Goal: Task Accomplishment & Management: Use online tool/utility

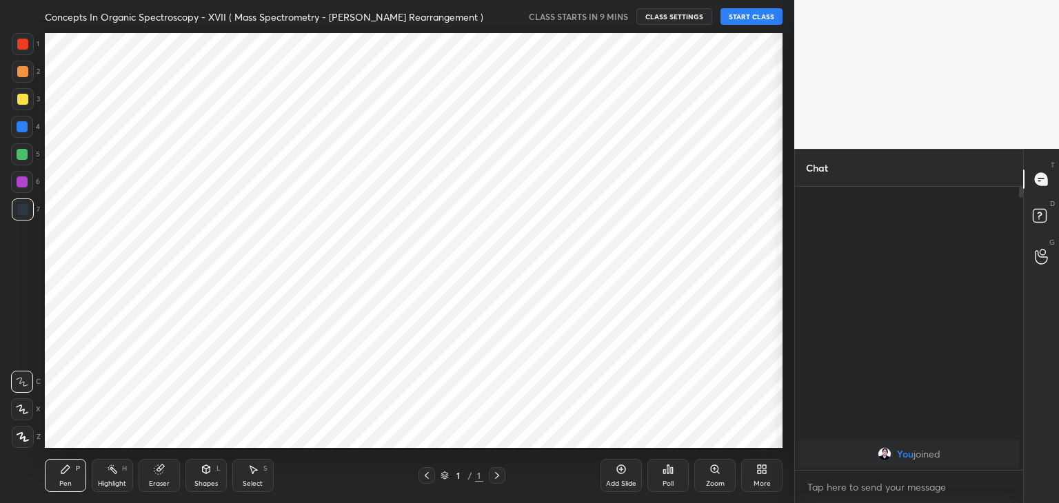
scroll to position [415, 742]
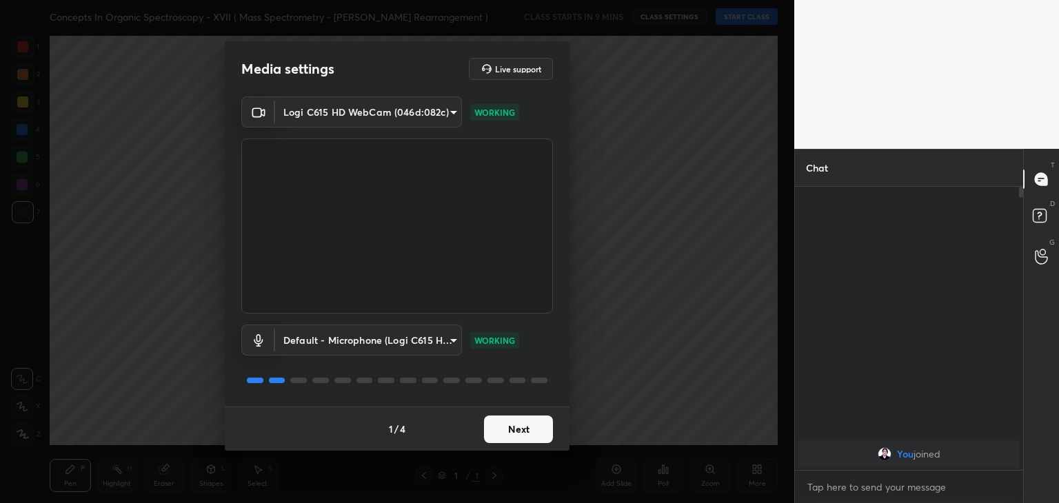
click at [512, 425] on button "Next" at bounding box center [518, 430] width 69 height 28
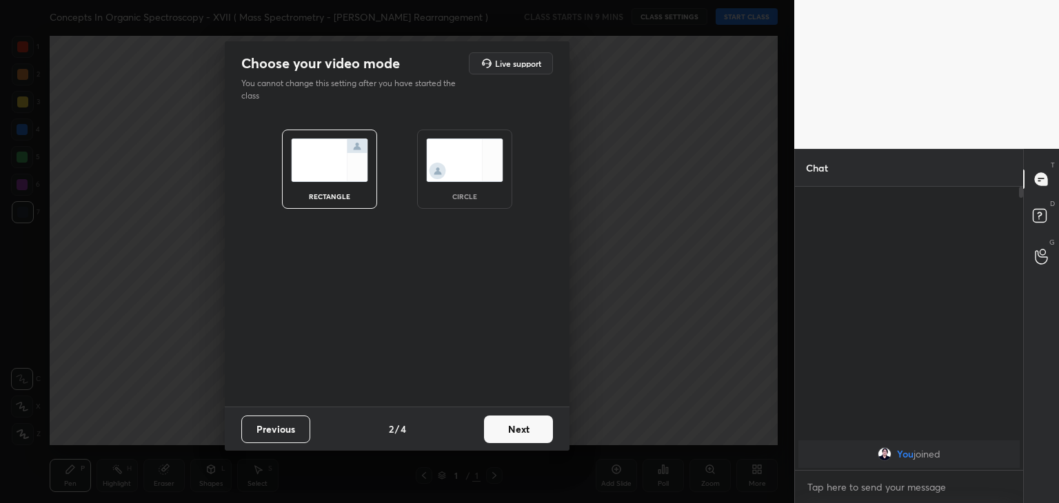
click at [461, 168] on img at bounding box center [464, 160] width 77 height 43
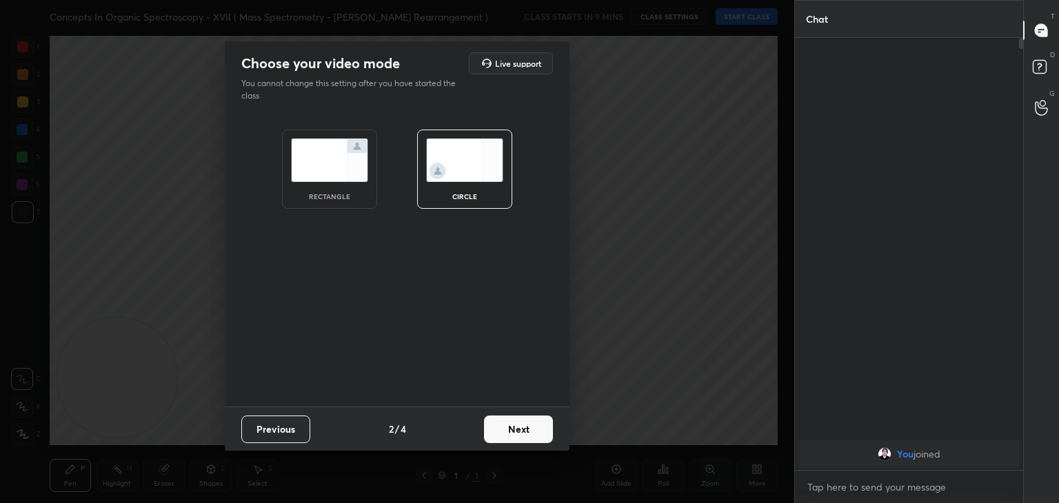
scroll to position [314, 224]
click at [515, 432] on button "Next" at bounding box center [518, 430] width 69 height 28
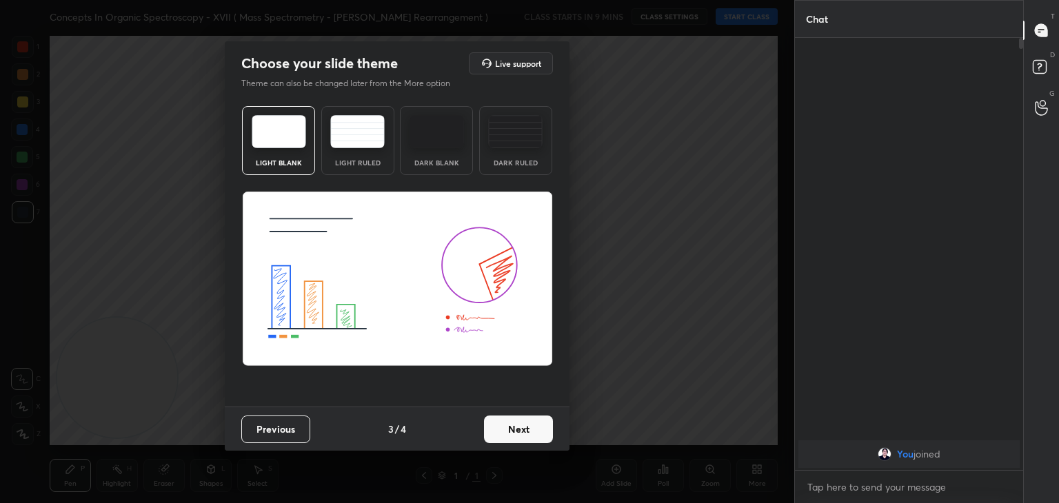
click at [515, 432] on button "Next" at bounding box center [518, 430] width 69 height 28
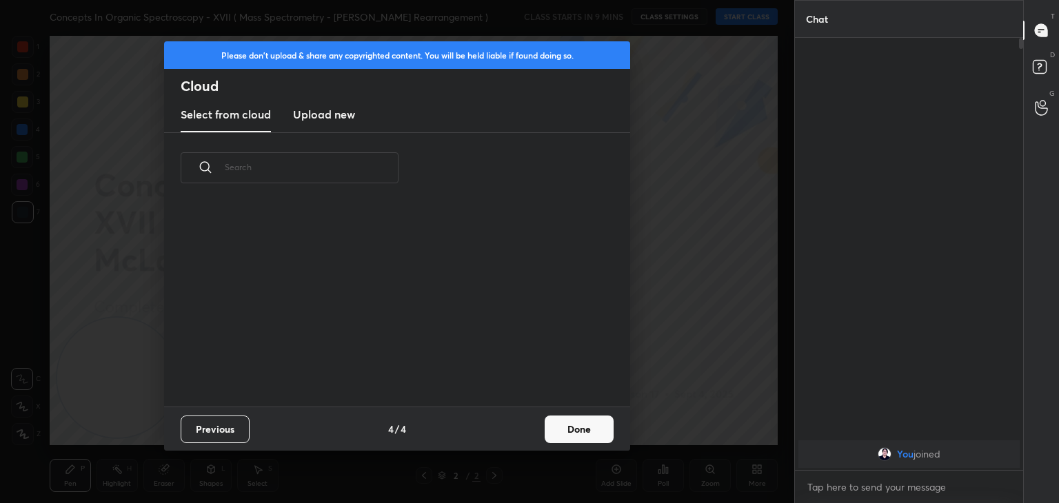
scroll to position [204, 443]
click at [328, 111] on h3 "Upload new" at bounding box center [324, 114] width 62 height 17
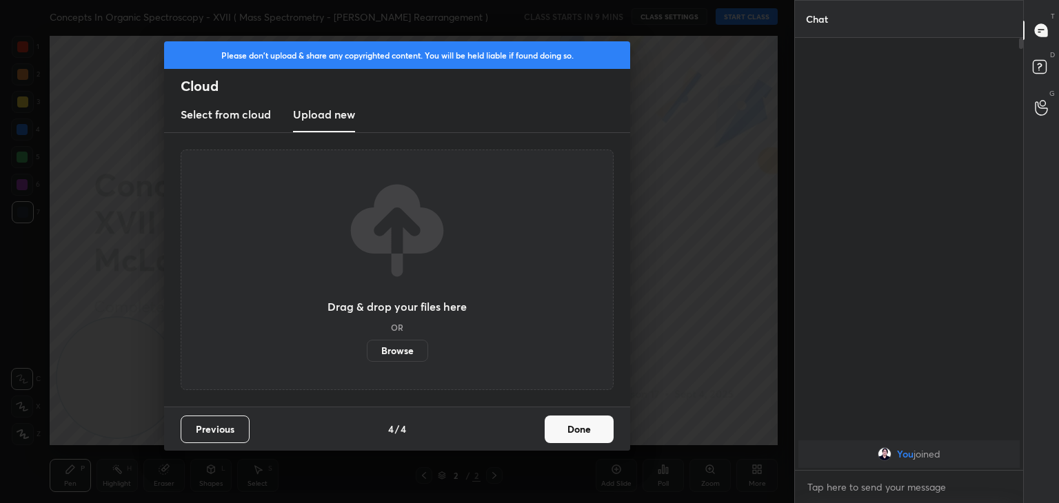
click at [393, 357] on label "Browse" at bounding box center [397, 351] width 61 height 22
click at [367, 357] on input "Browse" at bounding box center [367, 351] width 0 height 22
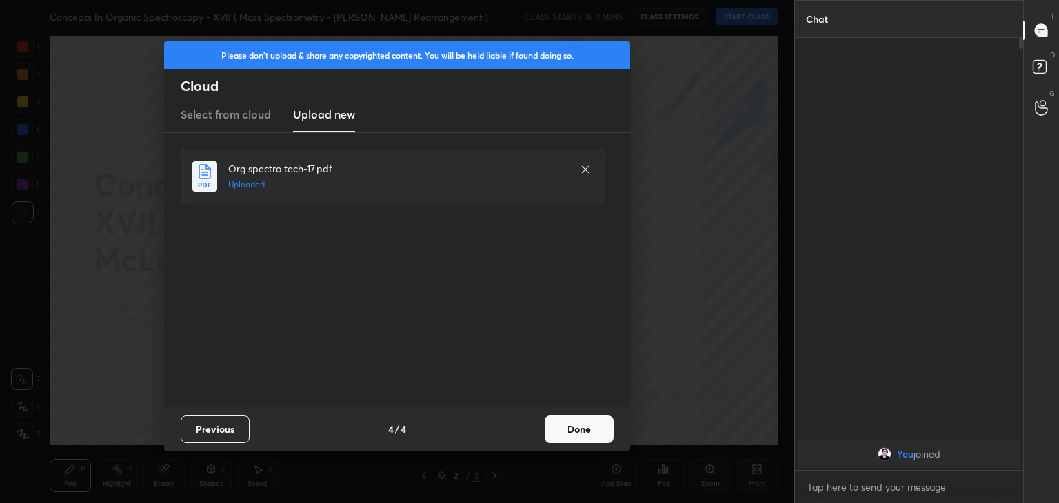
click at [583, 439] on button "Done" at bounding box center [579, 430] width 69 height 28
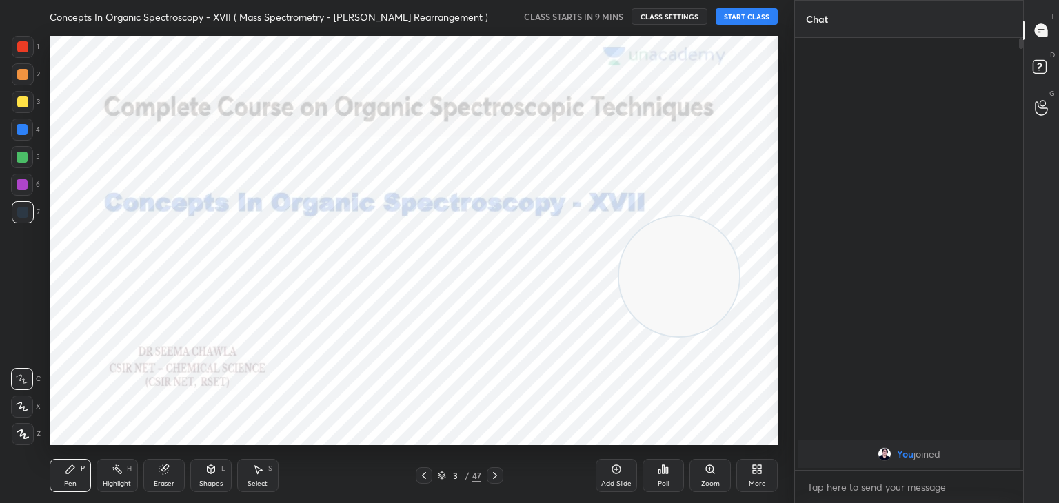
drag, startPoint x: 122, startPoint y: 401, endPoint x: 687, endPoint y: 305, distance: 572.6
click at [687, 303] on video at bounding box center [679, 276] width 120 height 120
drag, startPoint x: 670, startPoint y: 272, endPoint x: 697, endPoint y: 177, distance: 98.2
click at [697, 177] on video at bounding box center [716, 128] width 120 height 120
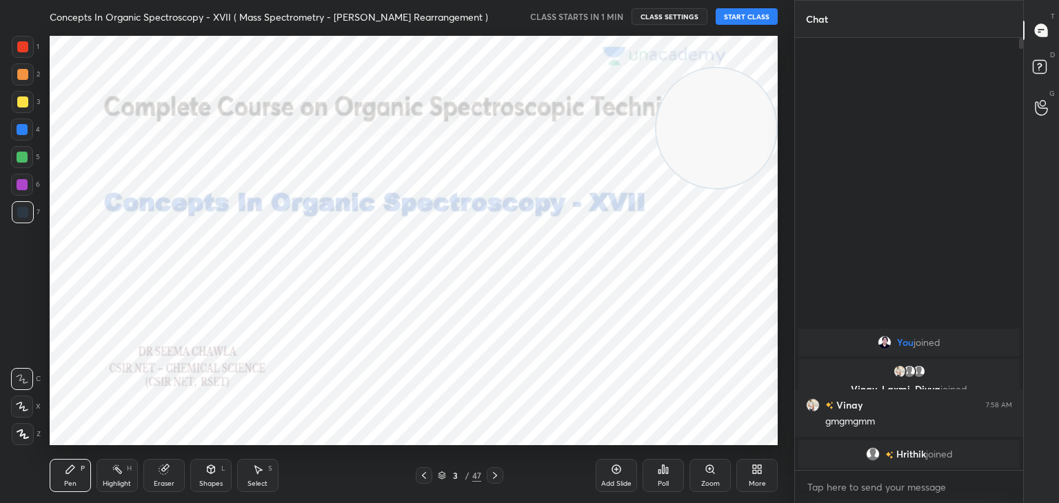
click at [753, 14] on button "START CLASS" at bounding box center [747, 16] width 62 height 17
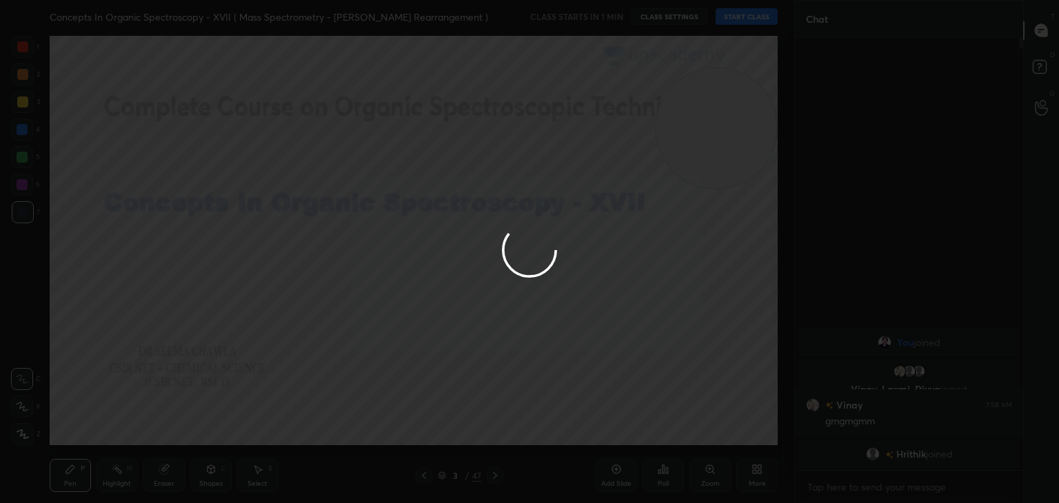
type textarea "x"
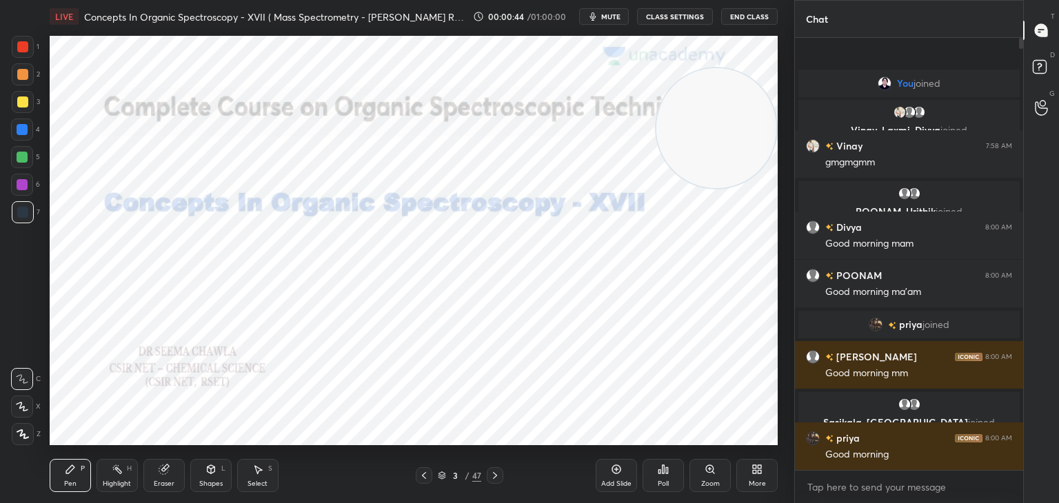
click at [20, 46] on div at bounding box center [22, 46] width 11 height 11
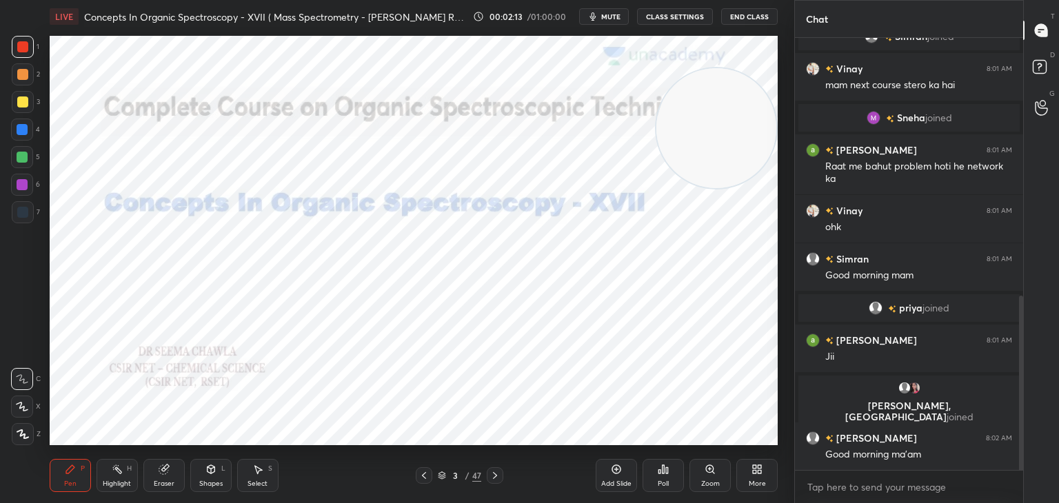
scroll to position [687, 0]
click at [498, 474] on icon at bounding box center [494, 475] width 11 height 11
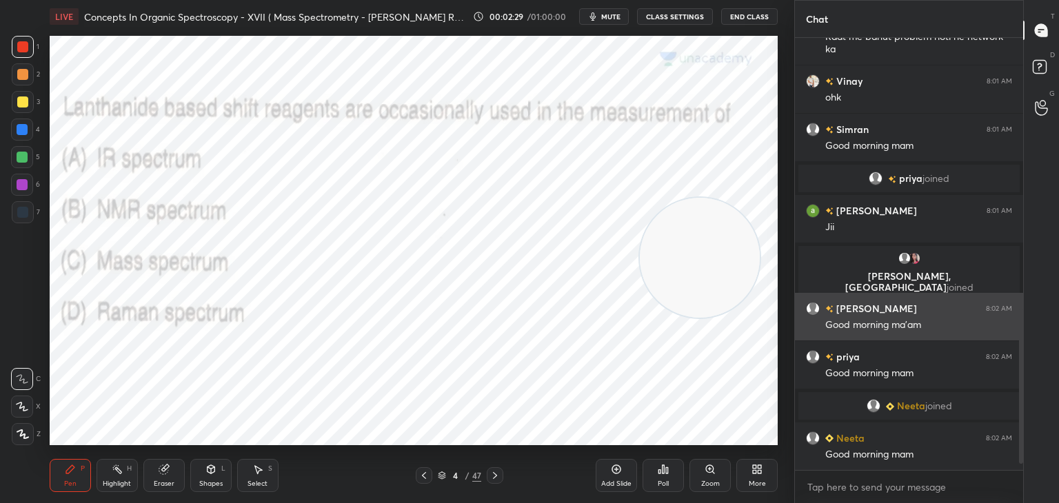
scroll to position [773, 0]
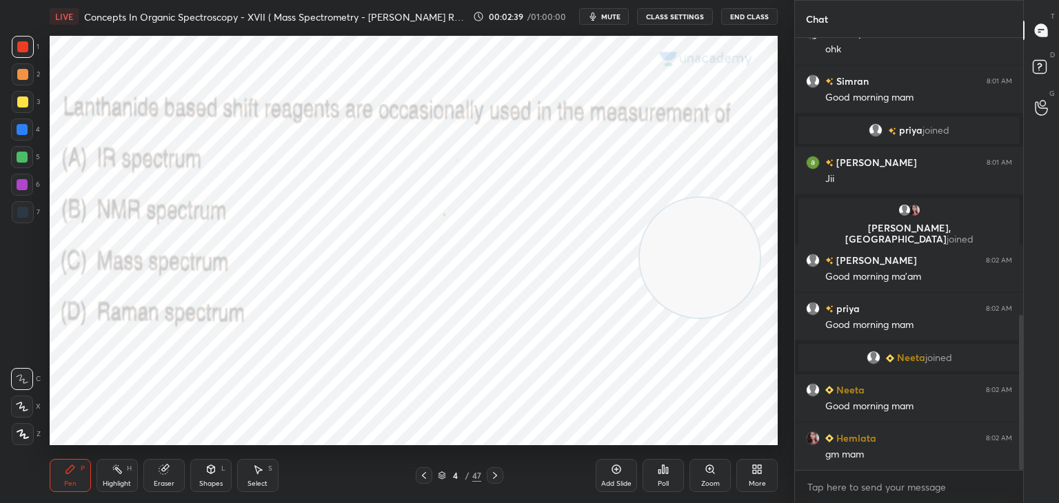
click at [667, 469] on icon at bounding box center [667, 470] width 2 height 6
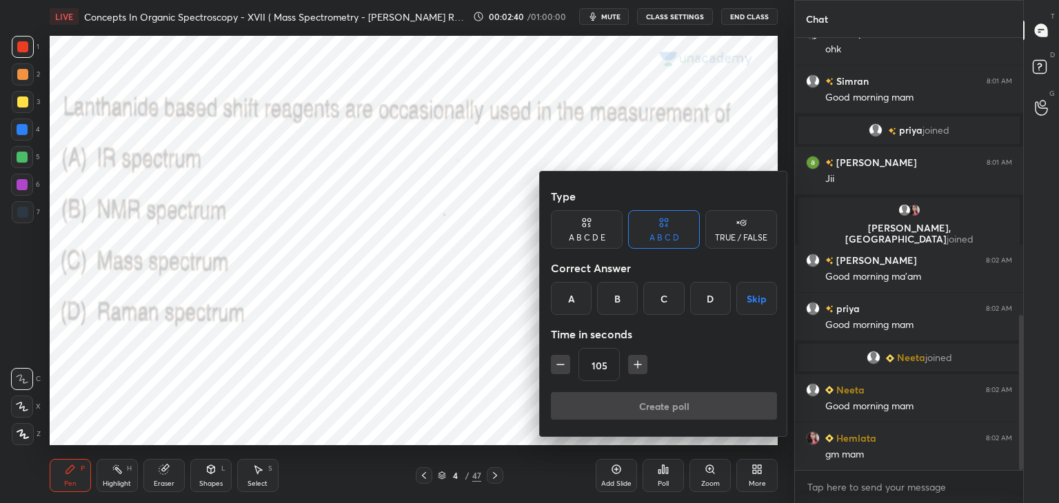
click at [554, 359] on icon "button" at bounding box center [561, 365] width 14 height 14
click at [555, 359] on icon "button" at bounding box center [561, 365] width 14 height 14
click at [554, 359] on icon "button" at bounding box center [561, 365] width 14 height 14
click at [554, 361] on icon "button" at bounding box center [561, 365] width 14 height 14
type input "45"
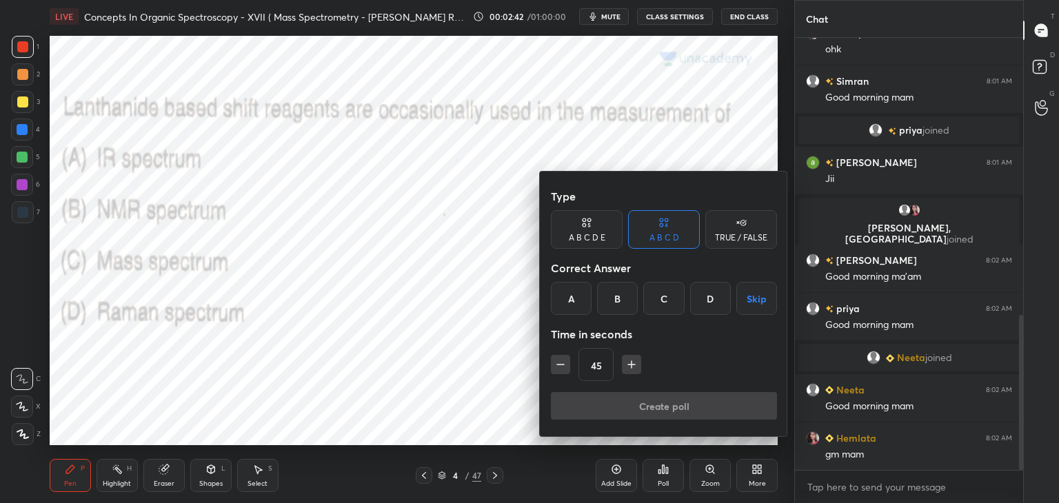
click at [616, 296] on div "B" at bounding box center [617, 298] width 41 height 33
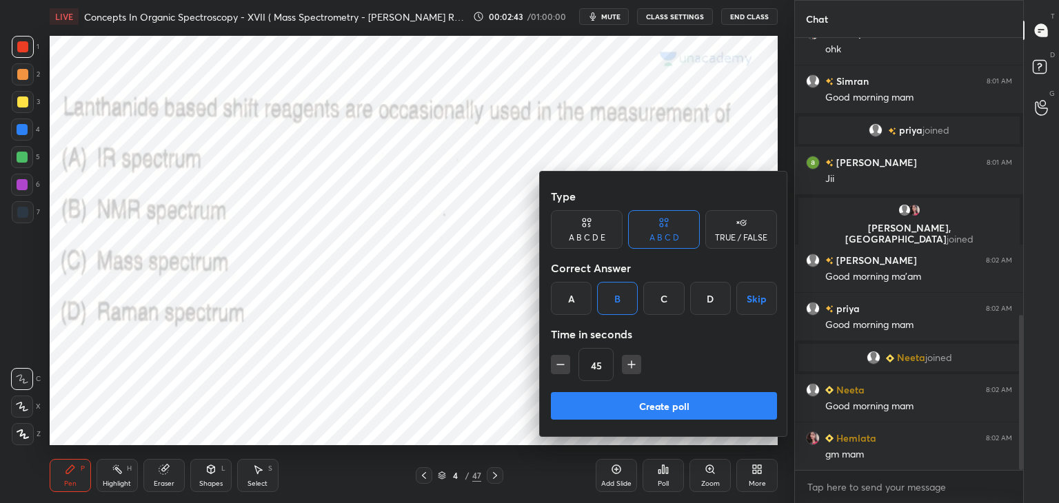
click at [607, 409] on button "Create poll" at bounding box center [664, 406] width 226 height 28
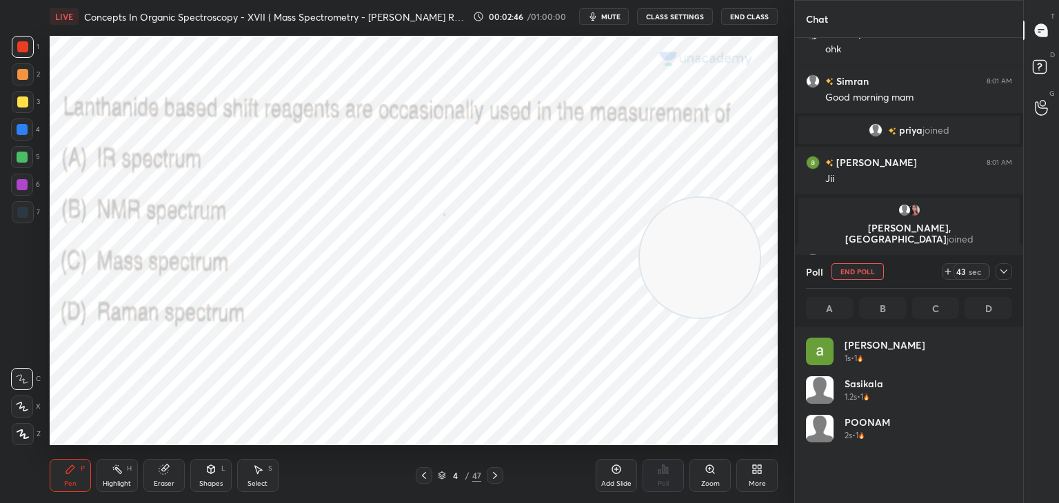
scroll to position [161, 202]
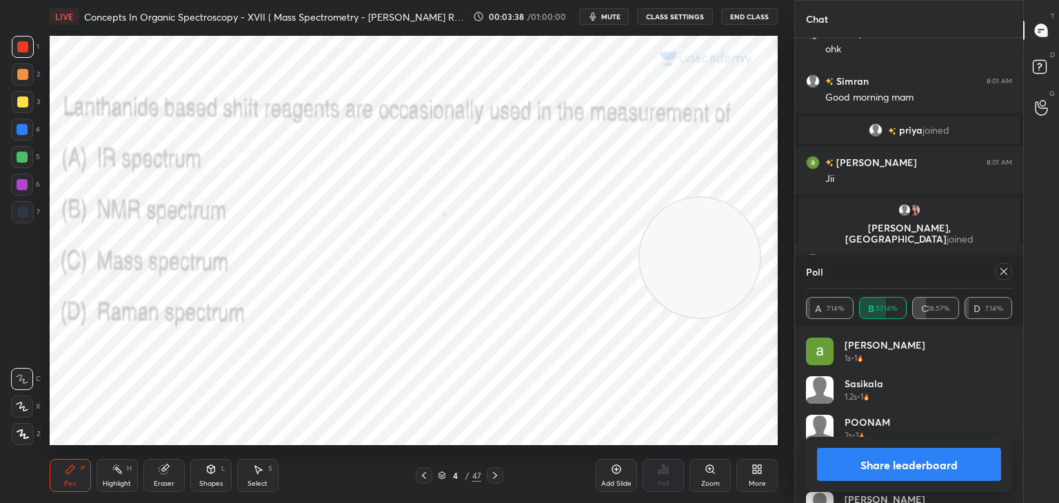
click at [927, 464] on button "Share leaderboard" at bounding box center [909, 464] width 184 height 33
type textarea "x"
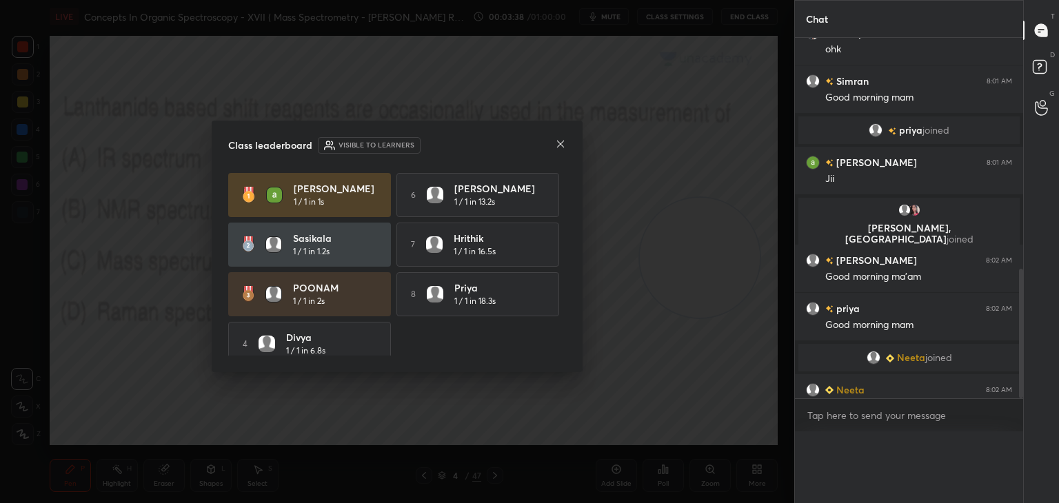
scroll to position [1, 4]
click at [556, 143] on icon at bounding box center [560, 144] width 11 height 11
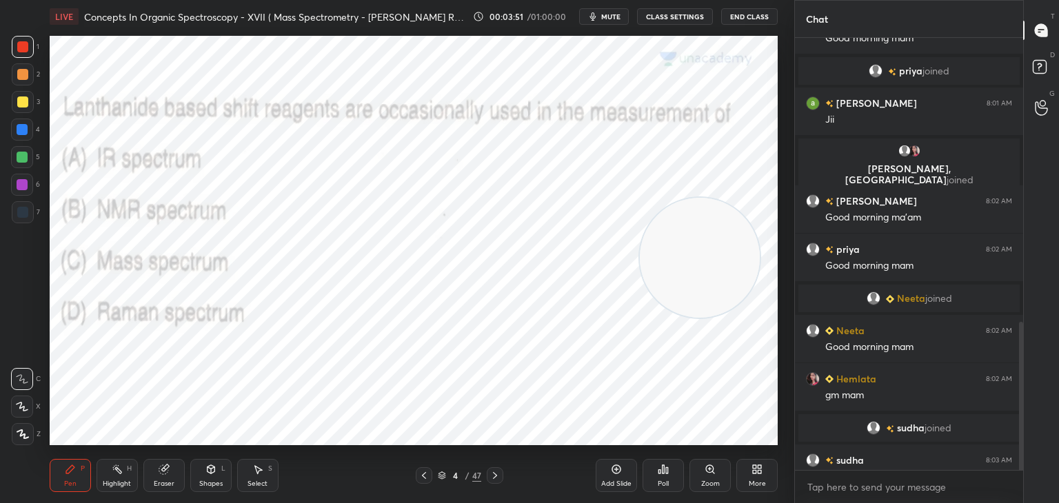
scroll to position [829, 0]
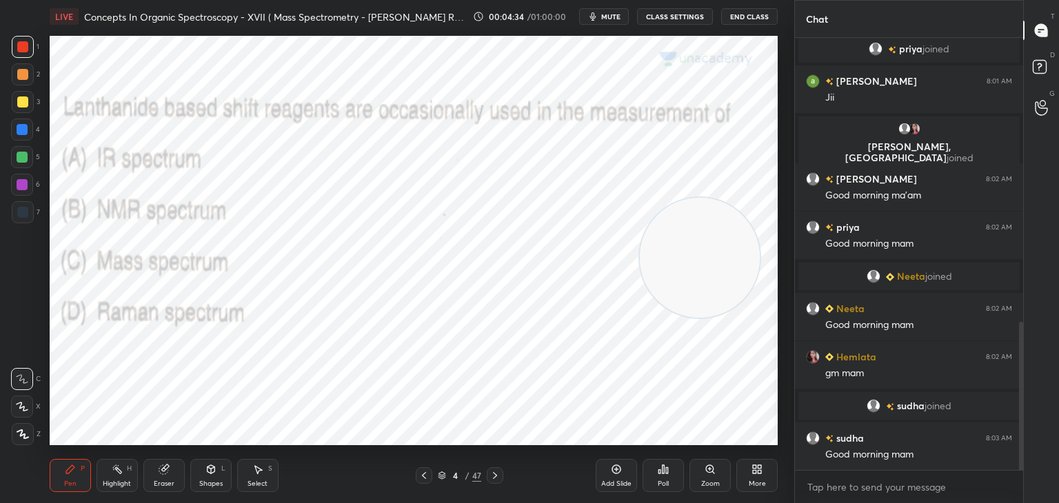
click at [498, 475] on icon at bounding box center [494, 475] width 11 height 11
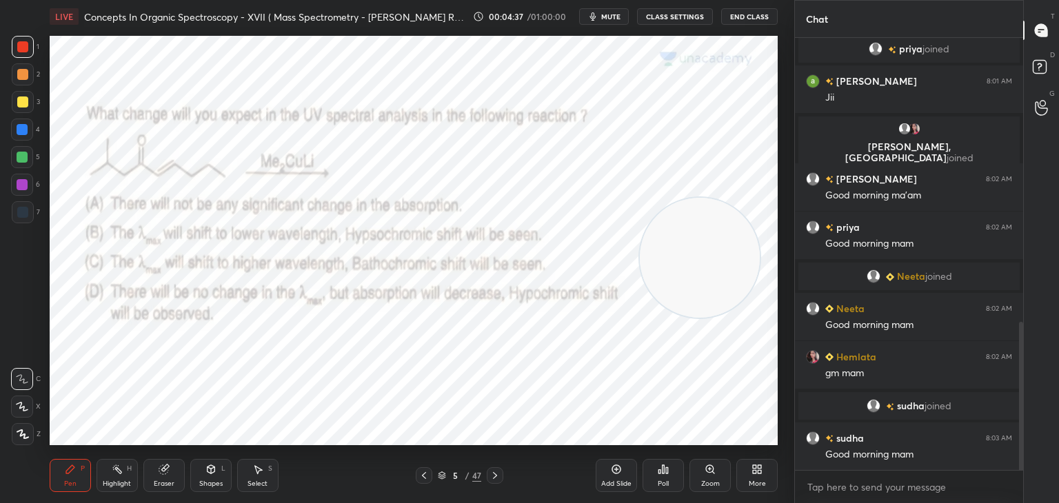
scroll to position [862, 0]
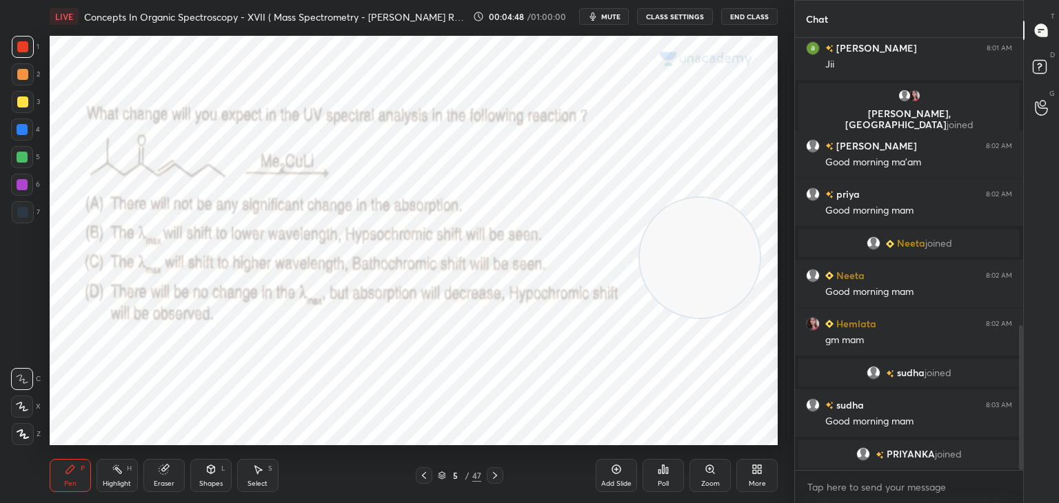
click at [666, 469] on icon at bounding box center [667, 470] width 2 height 6
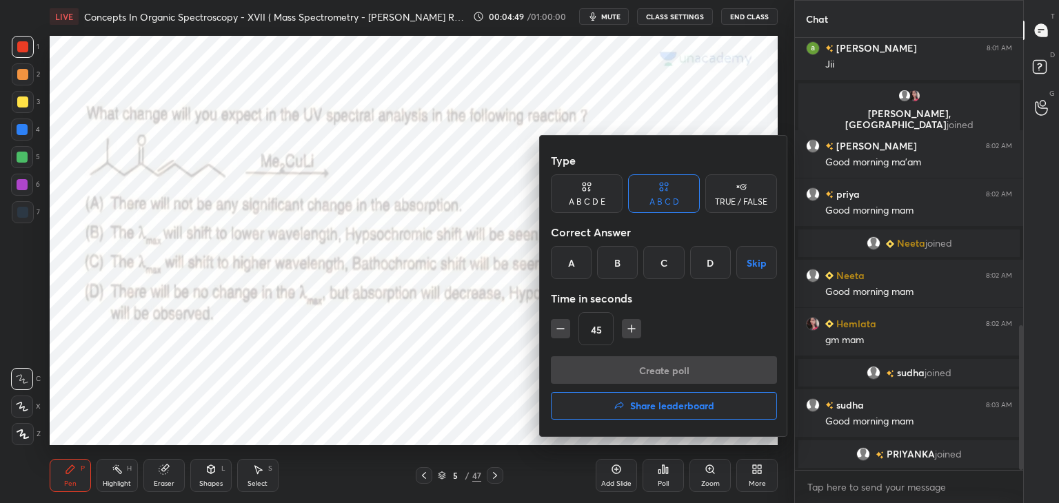
click at [627, 328] on icon "button" at bounding box center [632, 329] width 14 height 14
click at [631, 325] on icon "button" at bounding box center [631, 328] width 0 height 7
type input "75"
click at [621, 264] on div "B" at bounding box center [617, 262] width 41 height 33
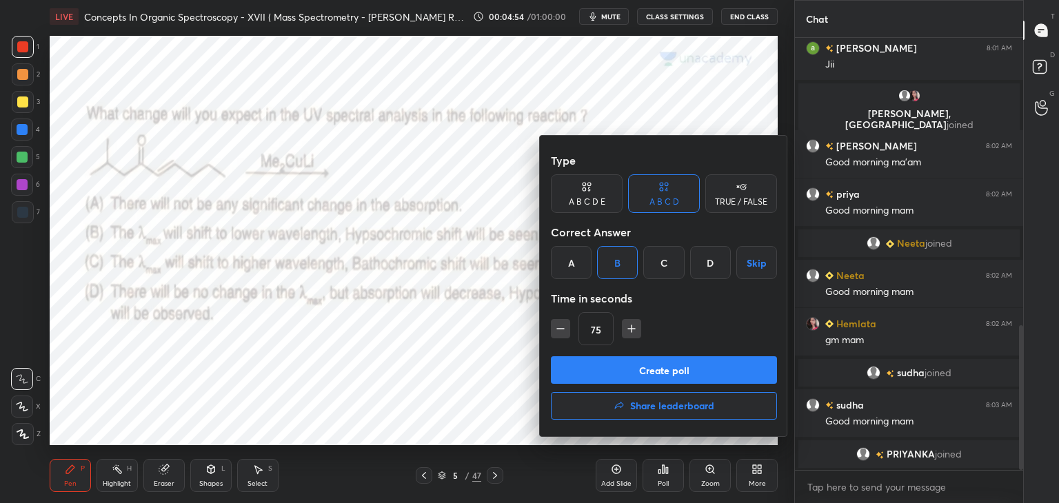
click at [615, 370] on button "Create poll" at bounding box center [664, 370] width 226 height 28
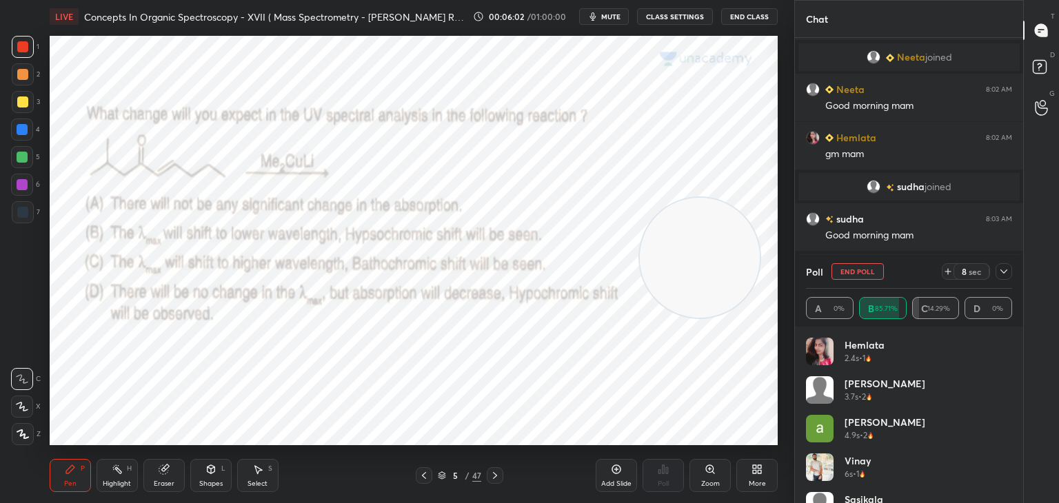
scroll to position [1027, 0]
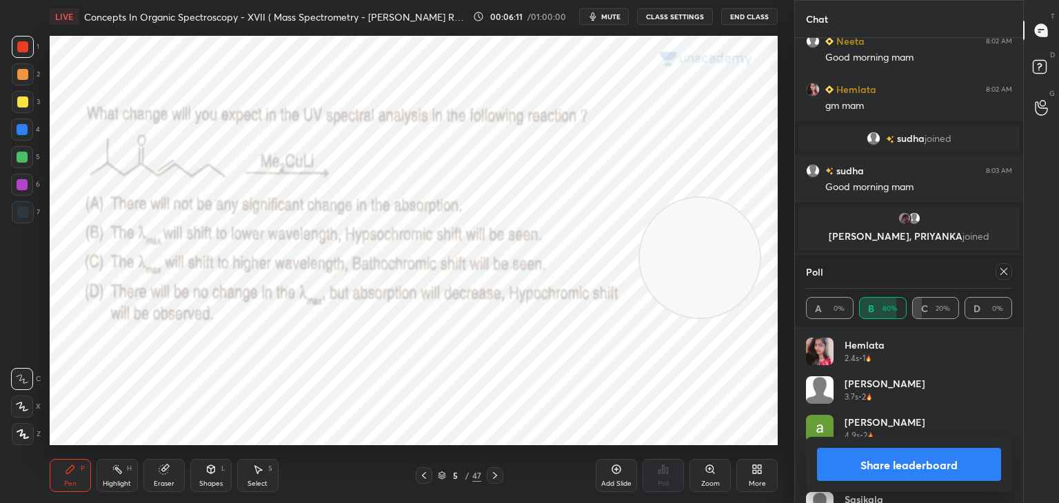
click at [1002, 266] on icon at bounding box center [1003, 271] width 11 height 11
type textarea "x"
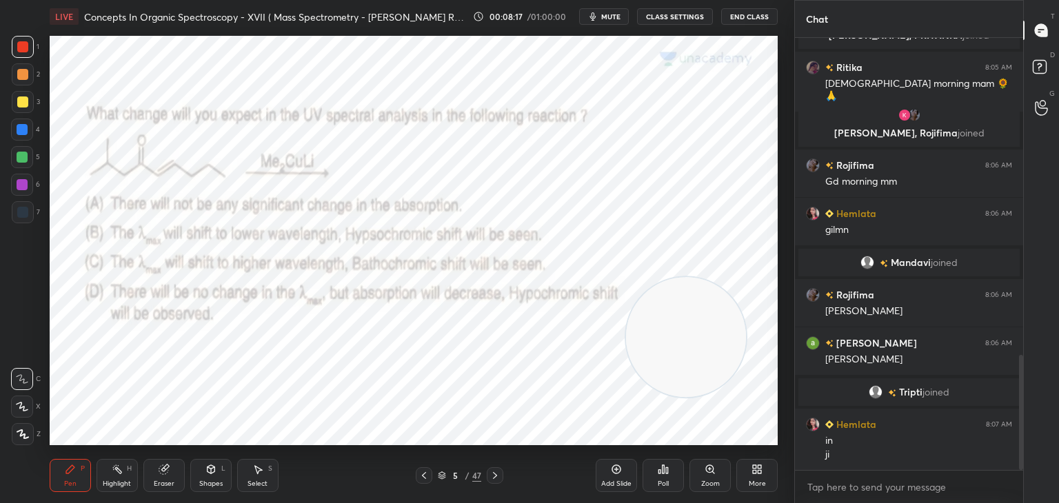
scroll to position [1240, 0]
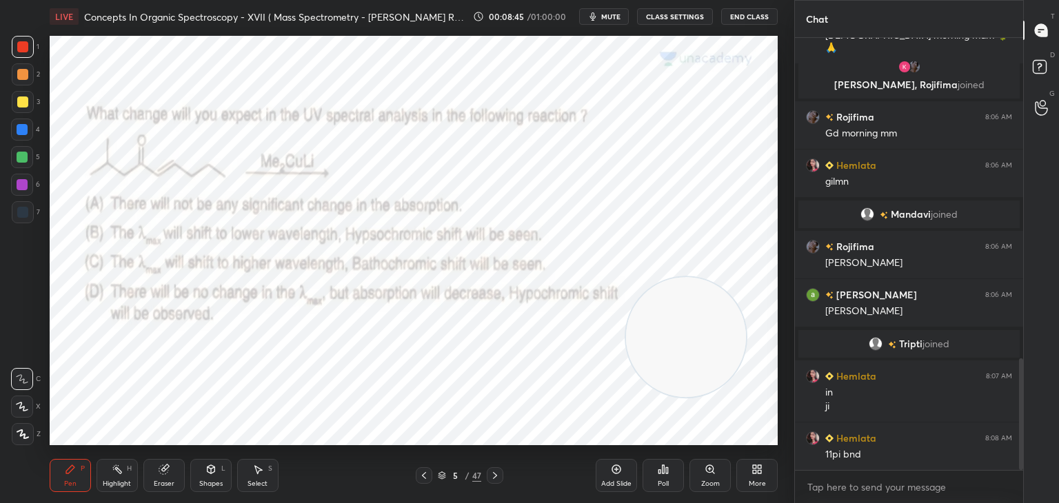
click at [21, 213] on div at bounding box center [22, 212] width 11 height 11
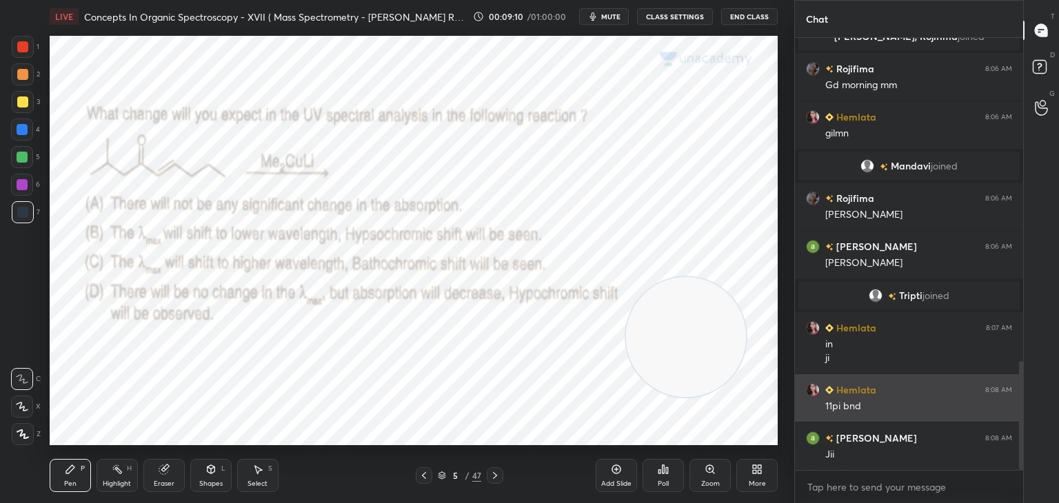
scroll to position [1336, 0]
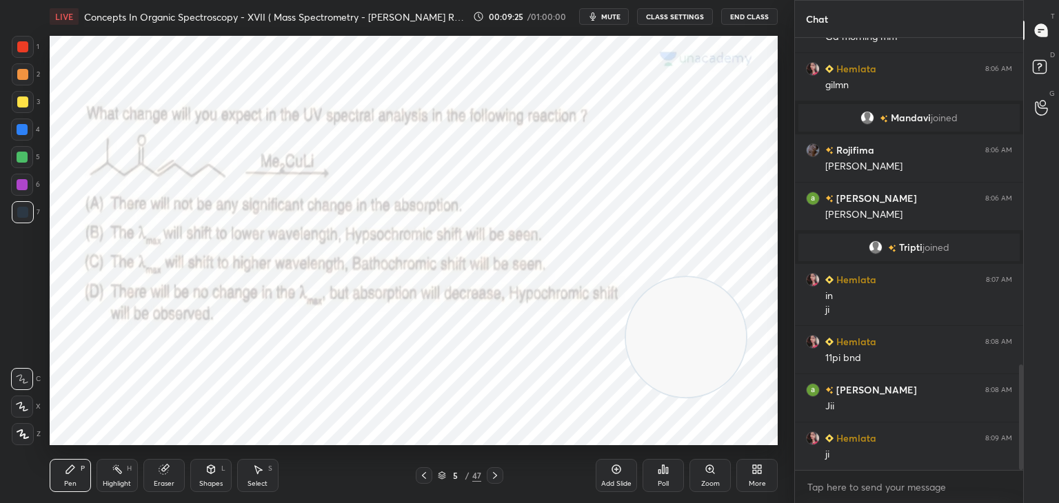
click at [496, 473] on icon at bounding box center [494, 475] width 11 height 11
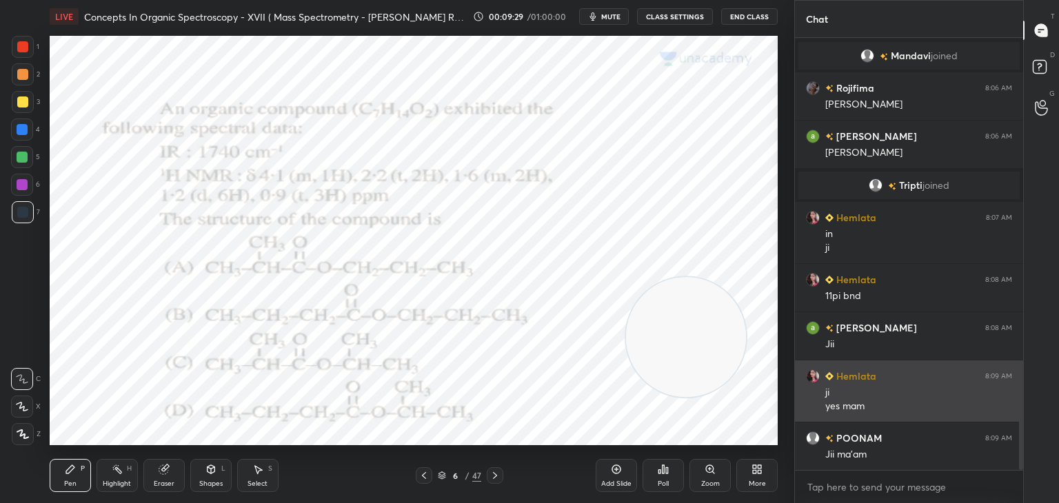
scroll to position [1446, 0]
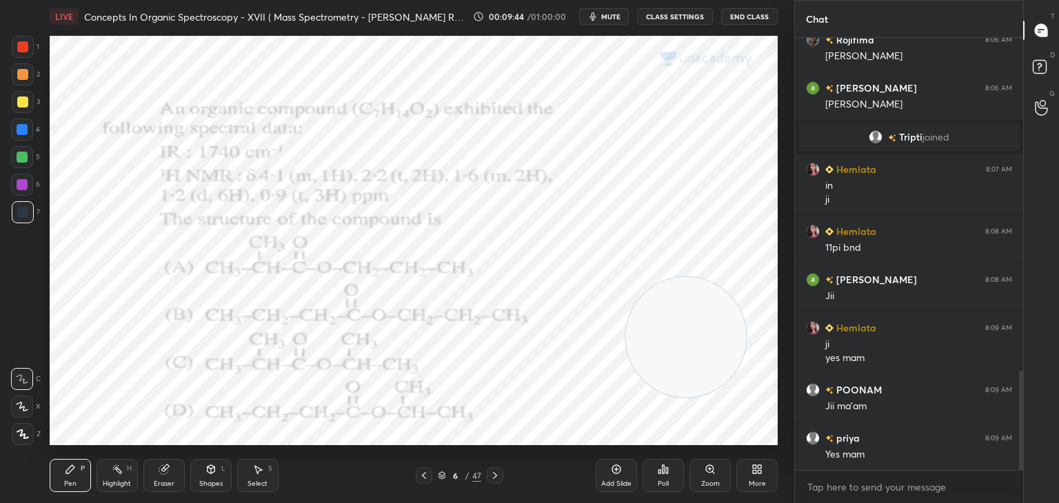
click at [667, 467] on icon at bounding box center [663, 469] width 11 height 11
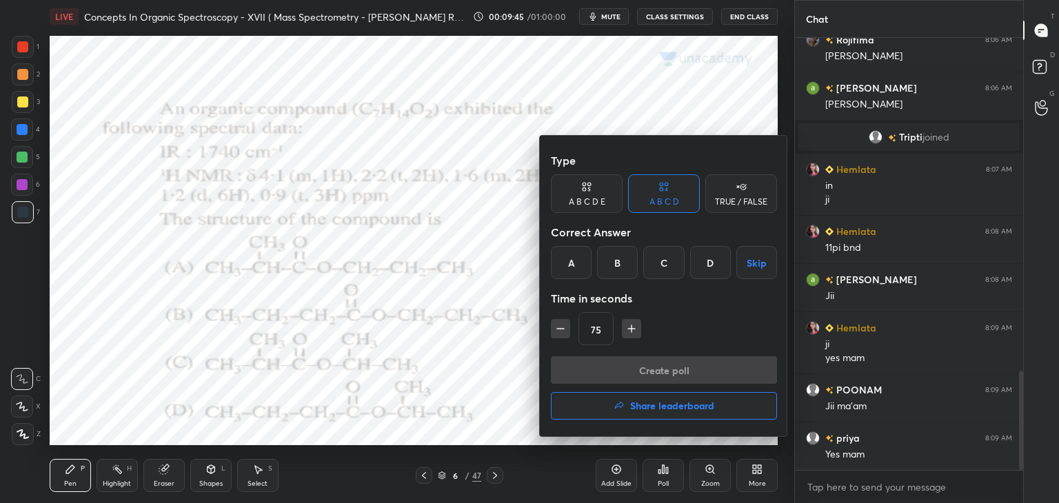
click at [631, 325] on icon "button" at bounding box center [631, 328] width 0 height 7
type input "90"
click at [703, 259] on div "D" at bounding box center [710, 262] width 41 height 33
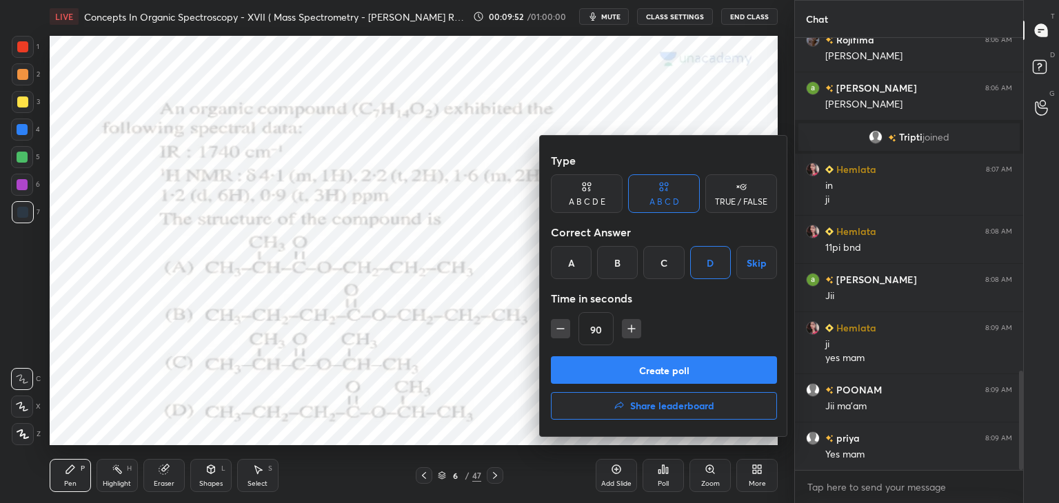
click at [674, 371] on button "Create poll" at bounding box center [664, 370] width 226 height 28
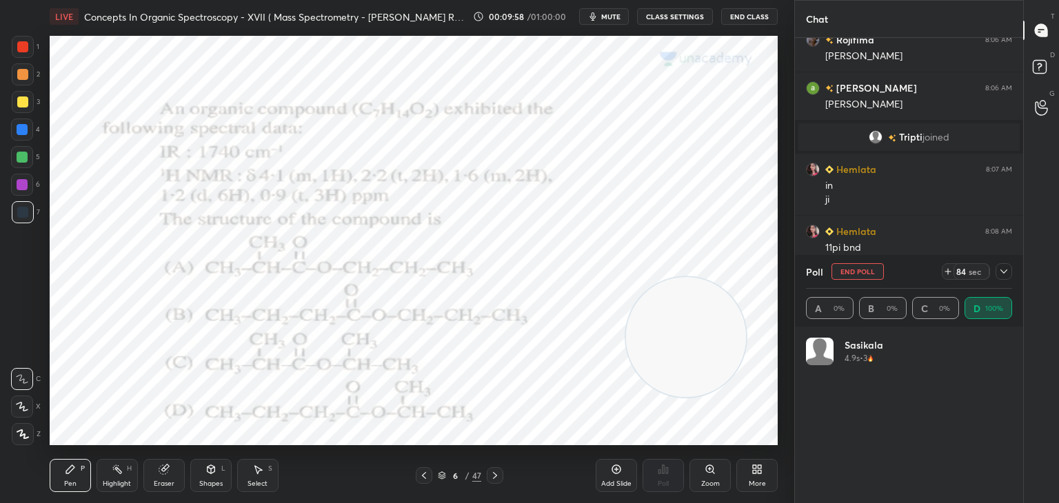
scroll to position [161, 202]
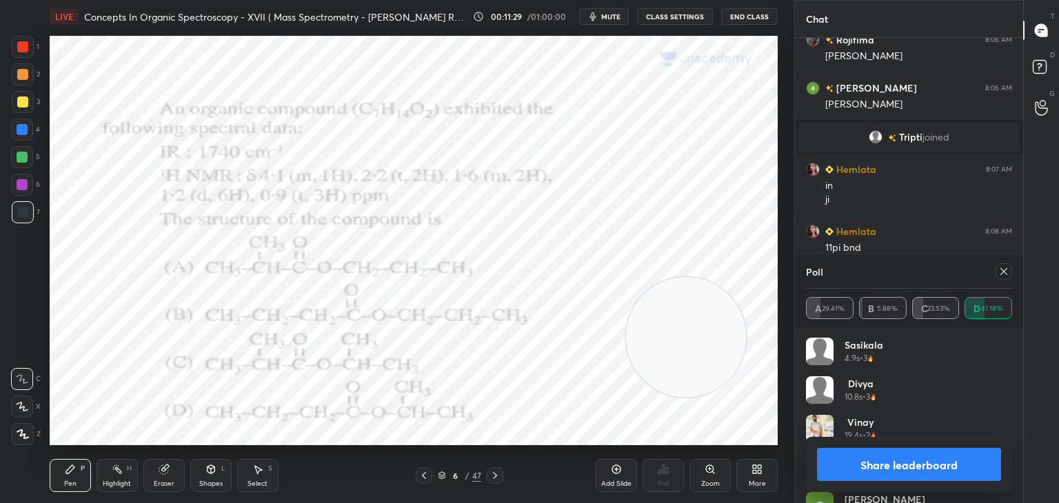
click at [902, 467] on button "Share leaderboard" at bounding box center [909, 464] width 184 height 33
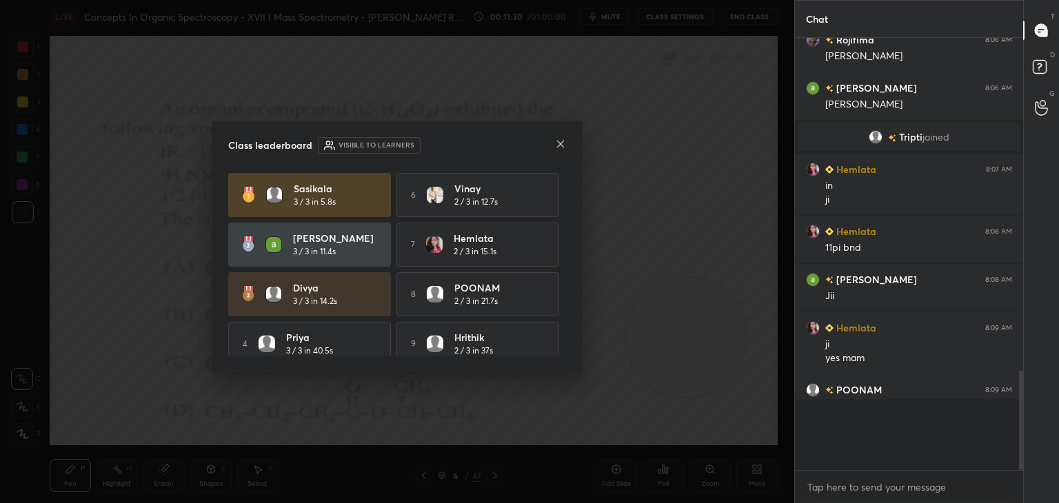
scroll to position [292, 224]
click at [561, 143] on icon at bounding box center [560, 144] width 7 height 7
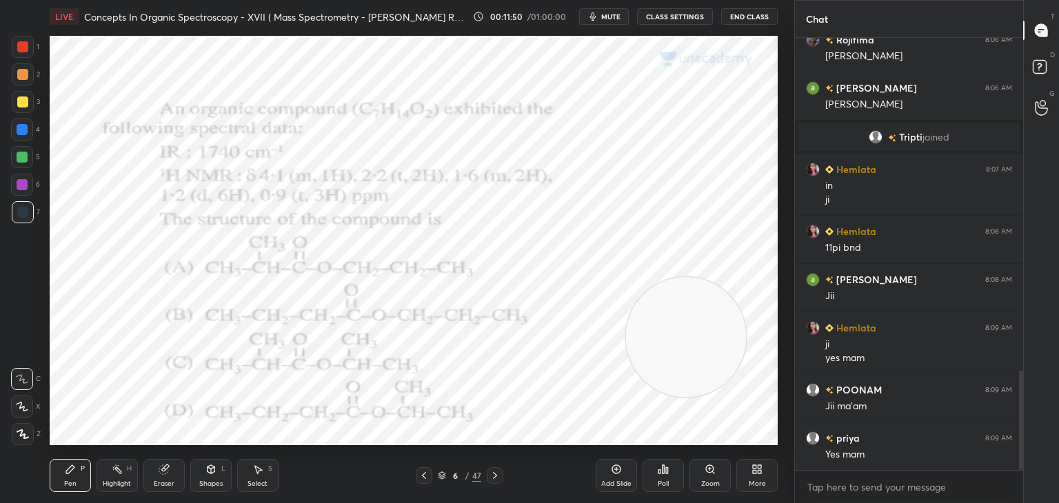
scroll to position [1479, 0]
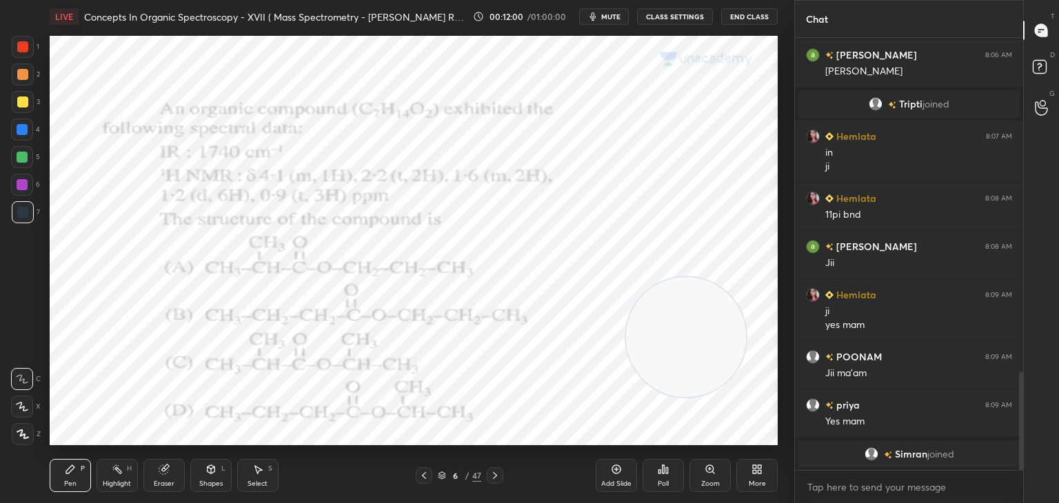
click at [22, 44] on div at bounding box center [22, 46] width 11 height 11
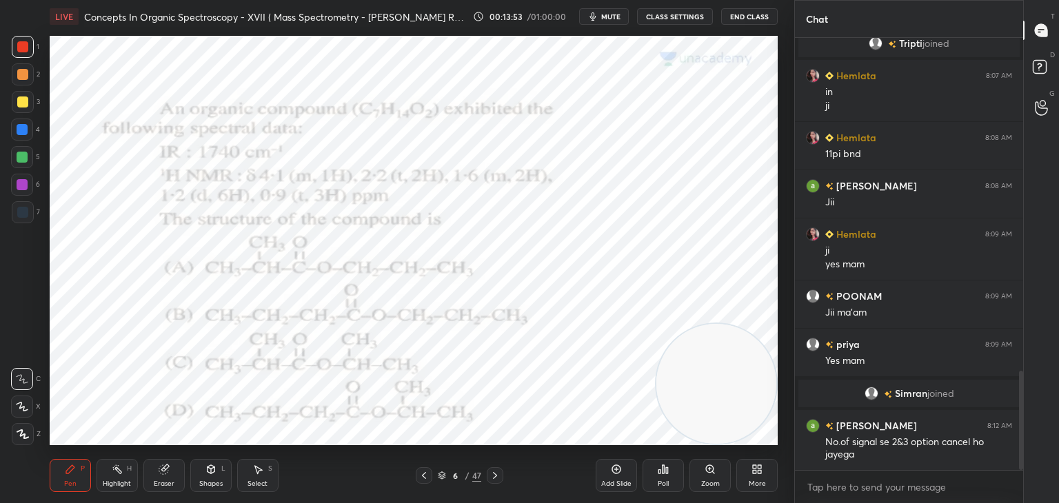
click at [22, 127] on div at bounding box center [22, 129] width 11 height 11
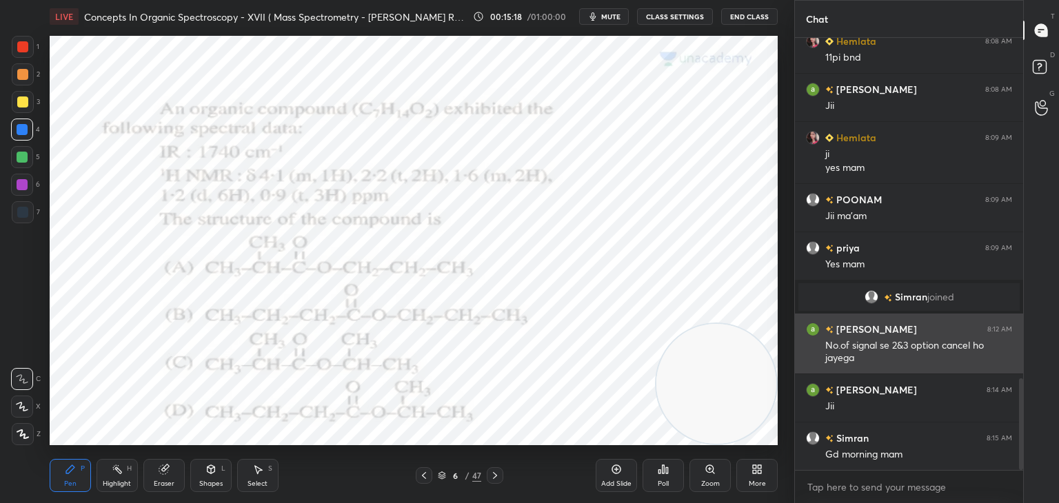
scroll to position [1602, 0]
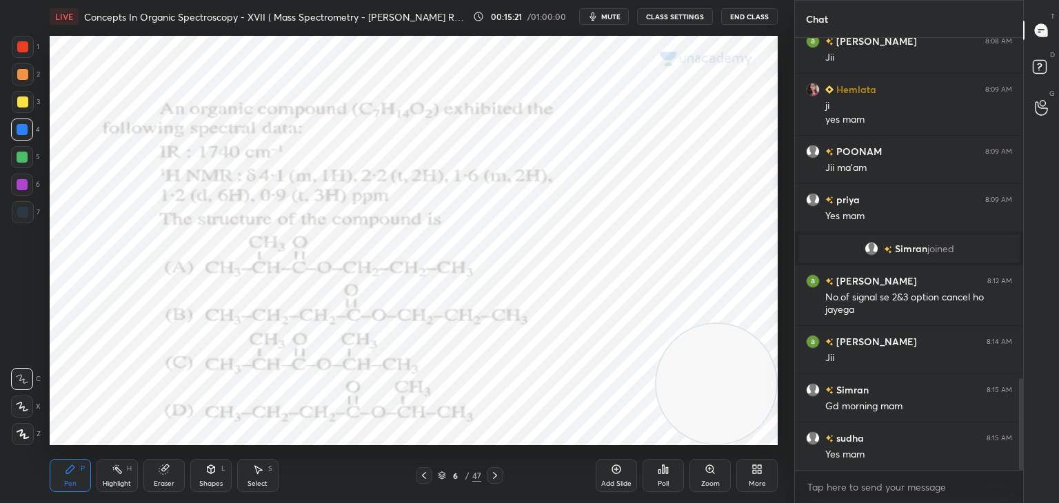
click at [17, 43] on div at bounding box center [22, 46] width 11 height 11
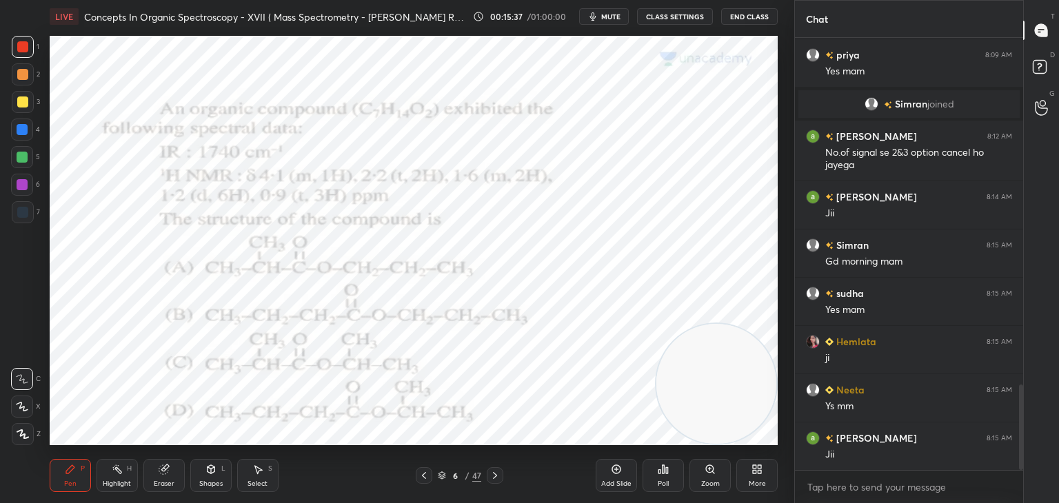
scroll to position [1795, 0]
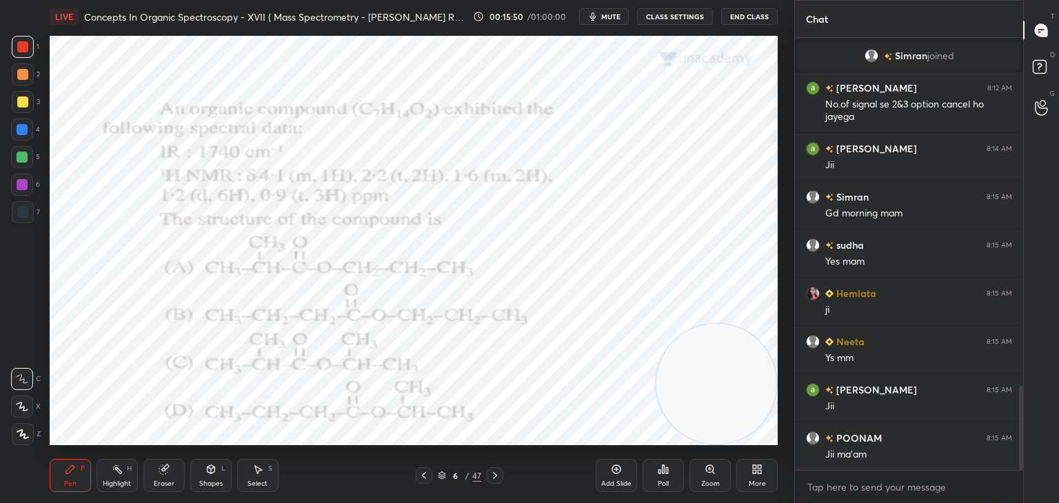
type textarea "x"
click at [495, 475] on icon at bounding box center [495, 475] width 4 height 7
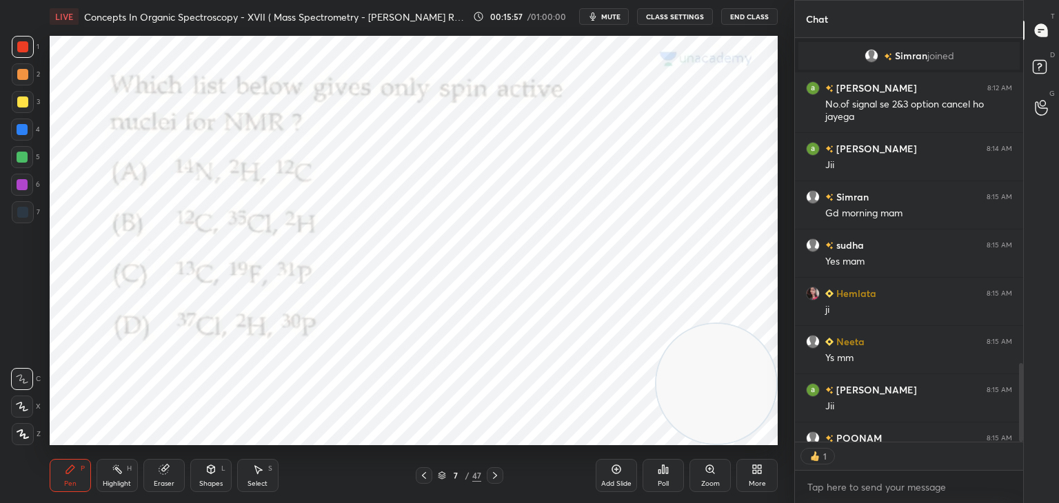
click at [663, 469] on icon at bounding box center [663, 469] width 2 height 8
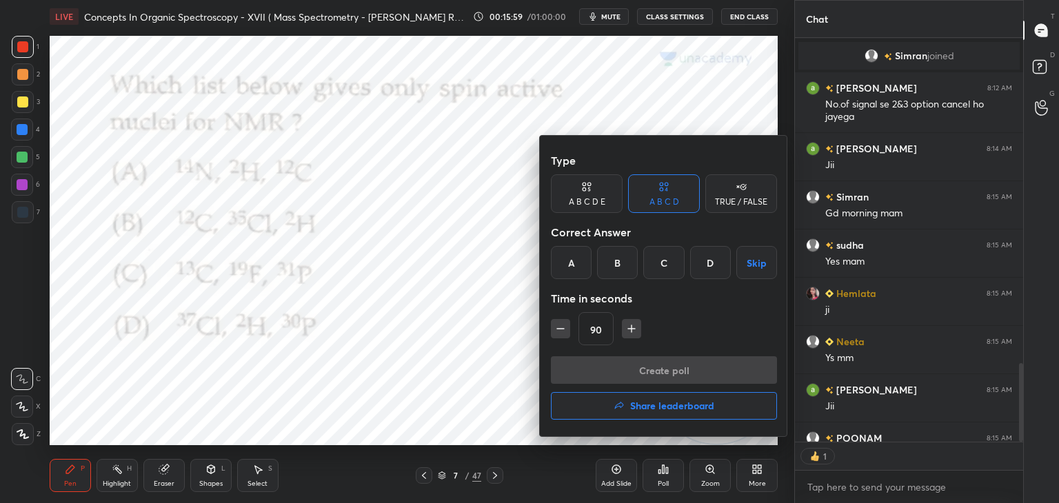
click at [557, 327] on icon "button" at bounding box center [561, 329] width 14 height 14
click at [558, 324] on icon "button" at bounding box center [561, 329] width 14 height 14
type input "60"
click at [665, 254] on div "C" at bounding box center [663, 262] width 41 height 33
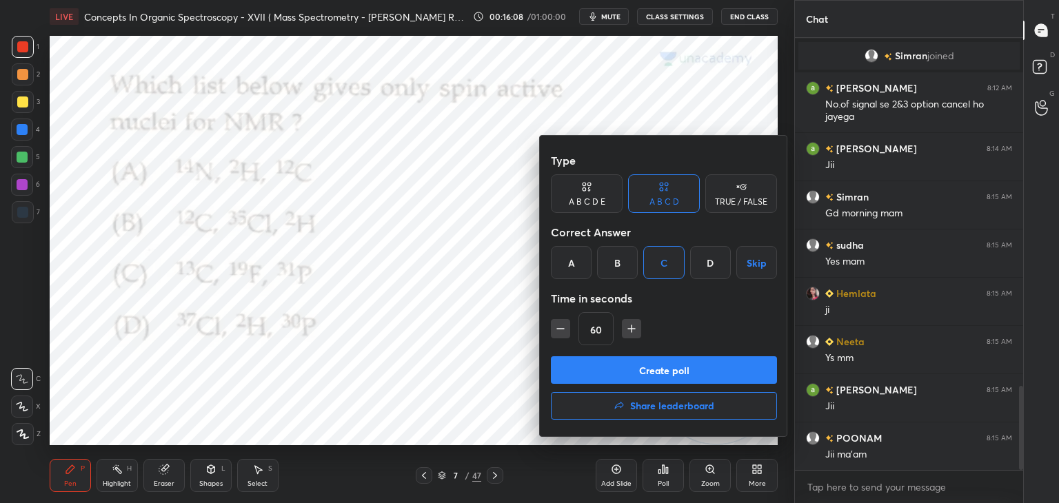
scroll to position [1828, 0]
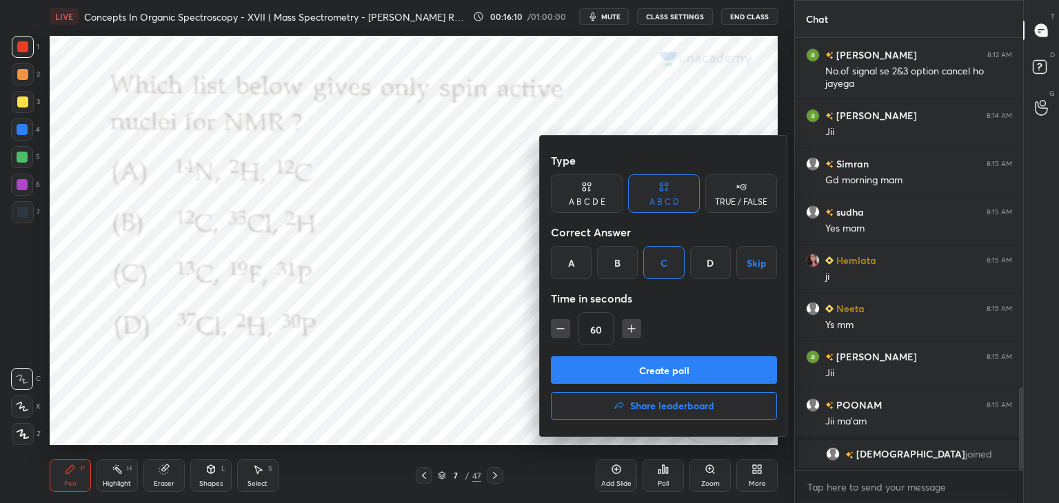
click at [599, 367] on button "Create poll" at bounding box center [664, 370] width 226 height 28
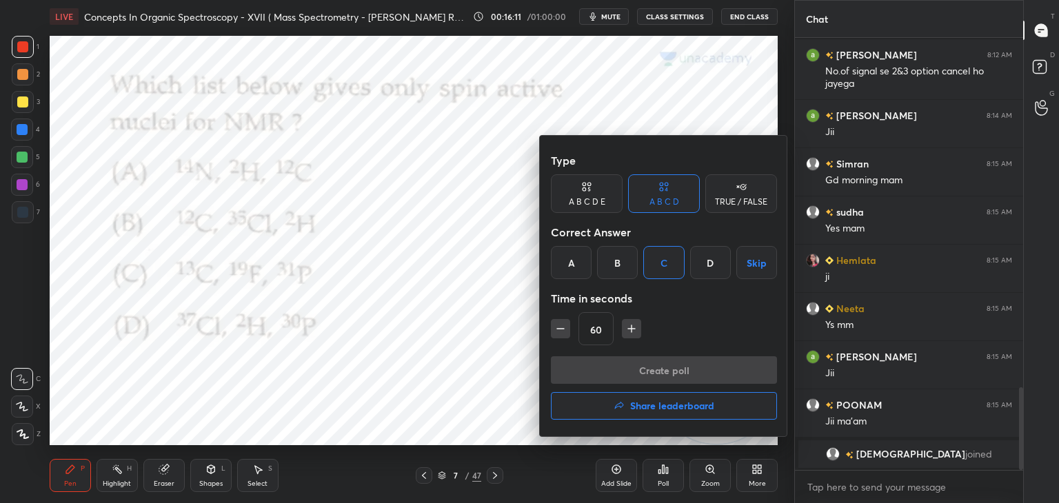
click at [598, 367] on div "Create poll Share leaderboard" at bounding box center [664, 390] width 226 height 69
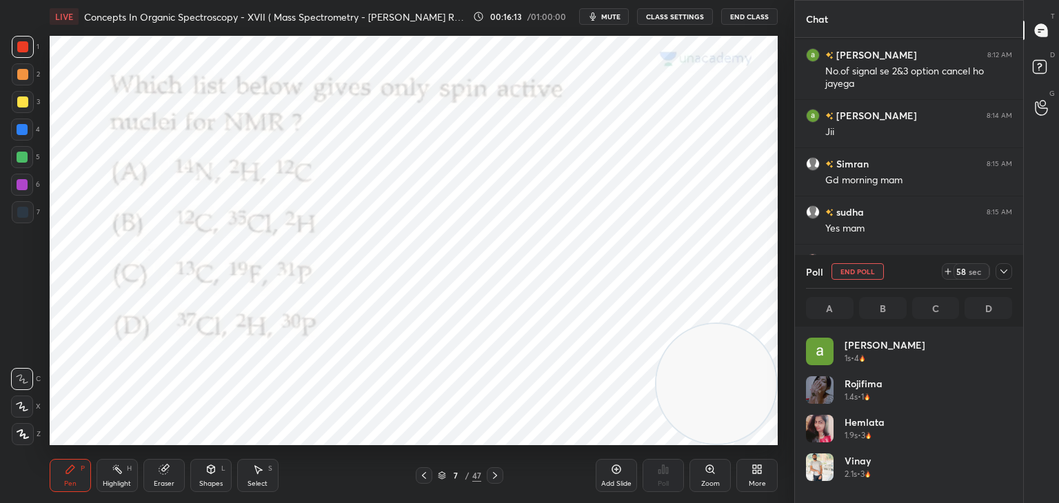
scroll to position [161, 202]
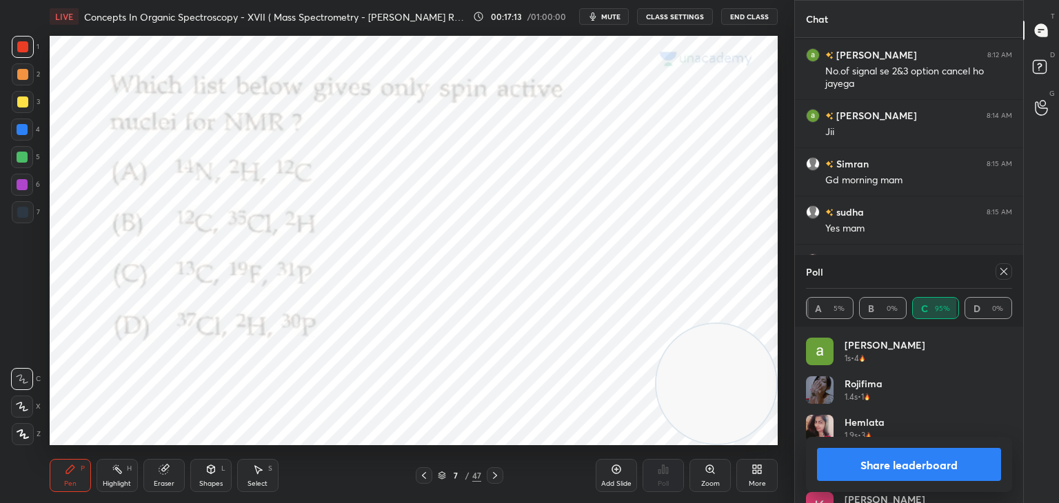
click at [962, 455] on button "Share leaderboard" at bounding box center [909, 464] width 184 height 33
type textarea "x"
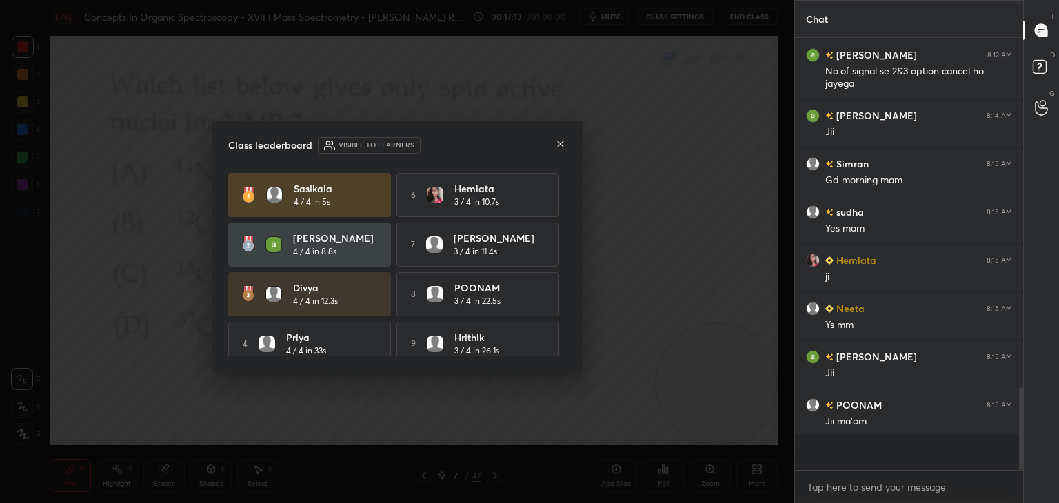
scroll to position [297, 224]
click at [565, 144] on icon at bounding box center [560, 144] width 11 height 11
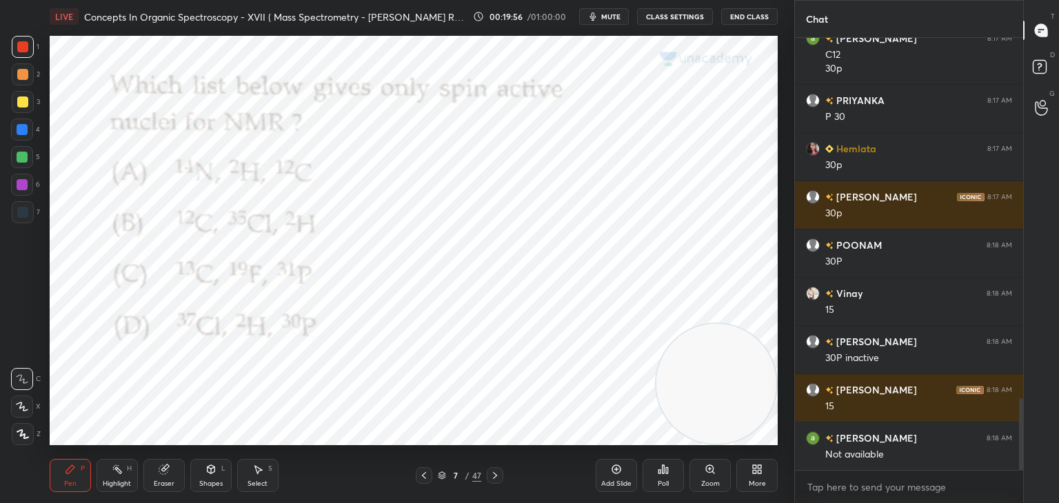
scroll to position [2228, 0]
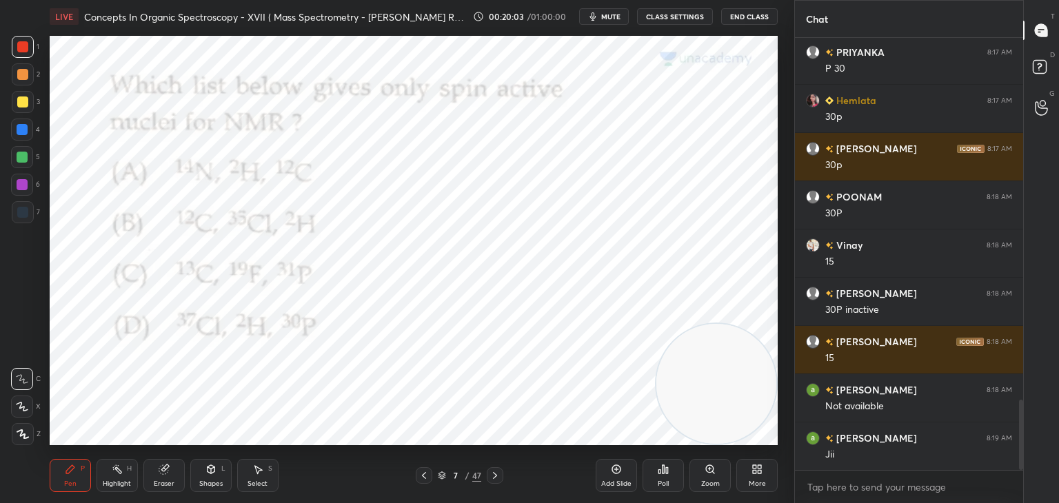
click at [496, 474] on icon at bounding box center [494, 475] width 11 height 11
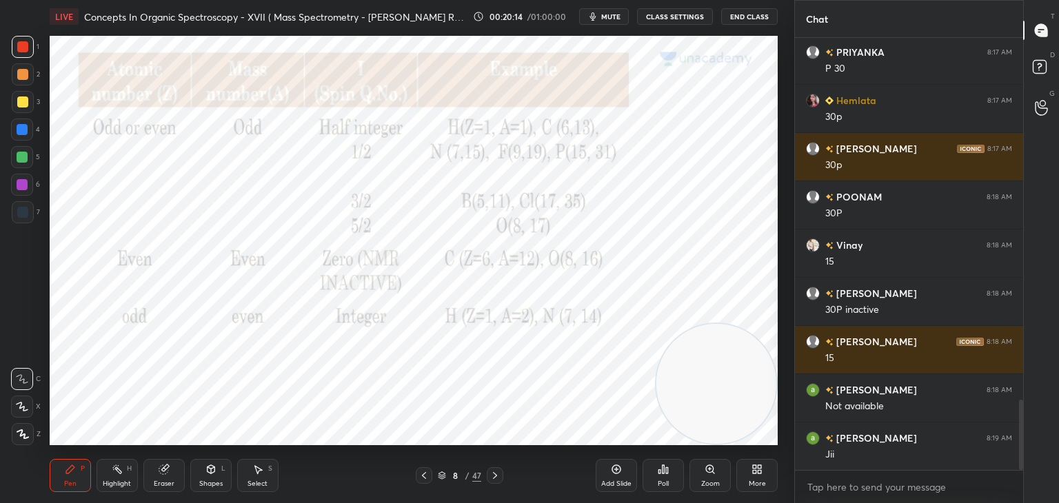
click at [497, 470] on icon at bounding box center [494, 475] width 11 height 11
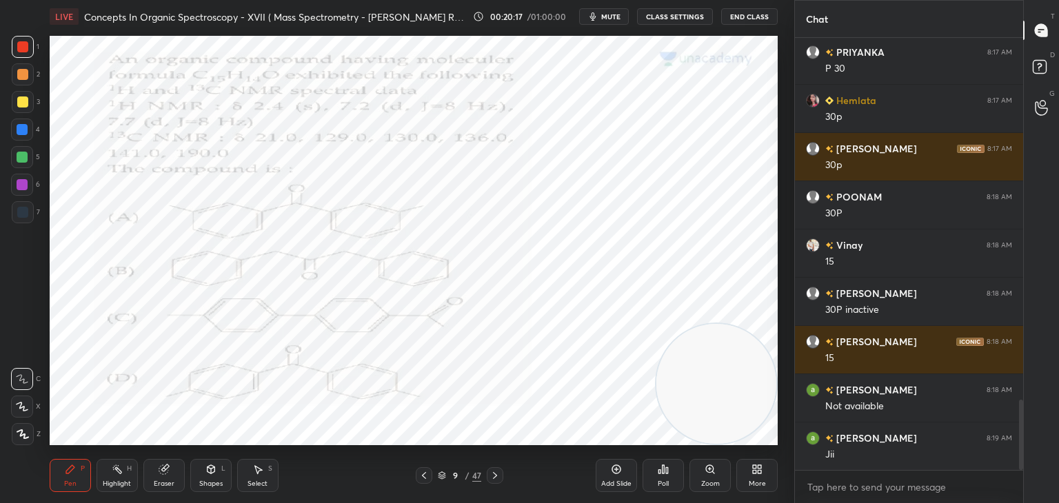
click at [667, 474] on icon at bounding box center [667, 470] width 2 height 6
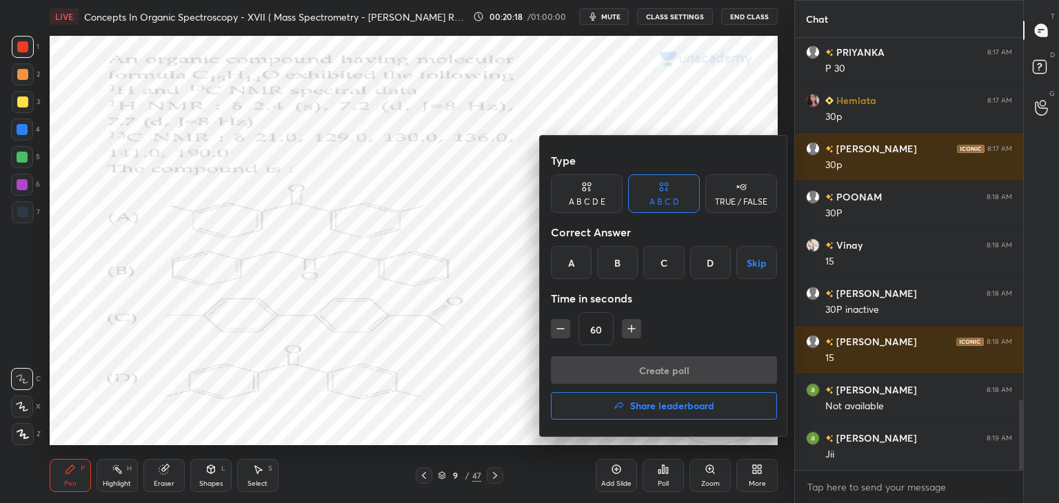
click at [629, 325] on icon "button" at bounding box center [632, 329] width 14 height 14
click at [628, 324] on icon "button" at bounding box center [632, 329] width 14 height 14
click at [628, 327] on icon "button" at bounding box center [632, 329] width 14 height 14
click at [633, 325] on icon "button" at bounding box center [638, 329] width 14 height 14
type input "120"
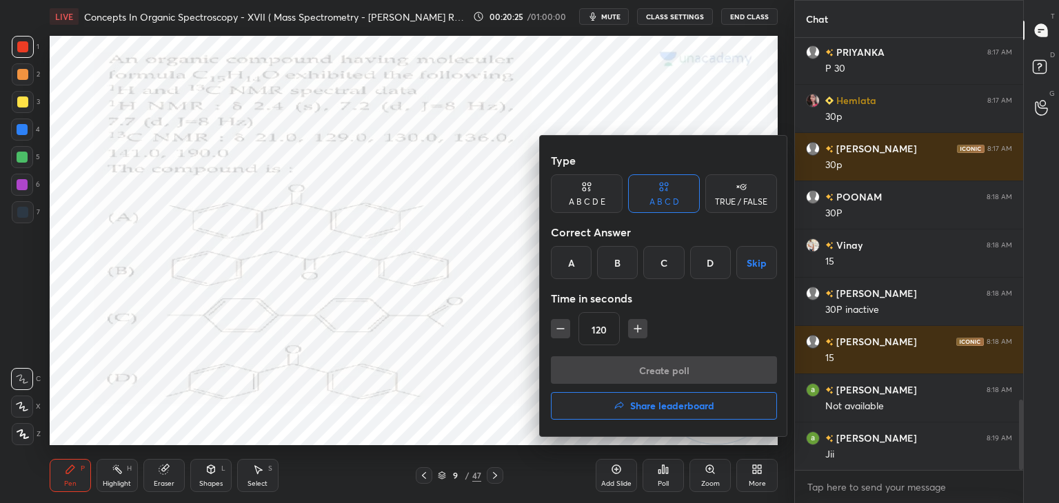
click at [707, 260] on div "D" at bounding box center [710, 262] width 41 height 33
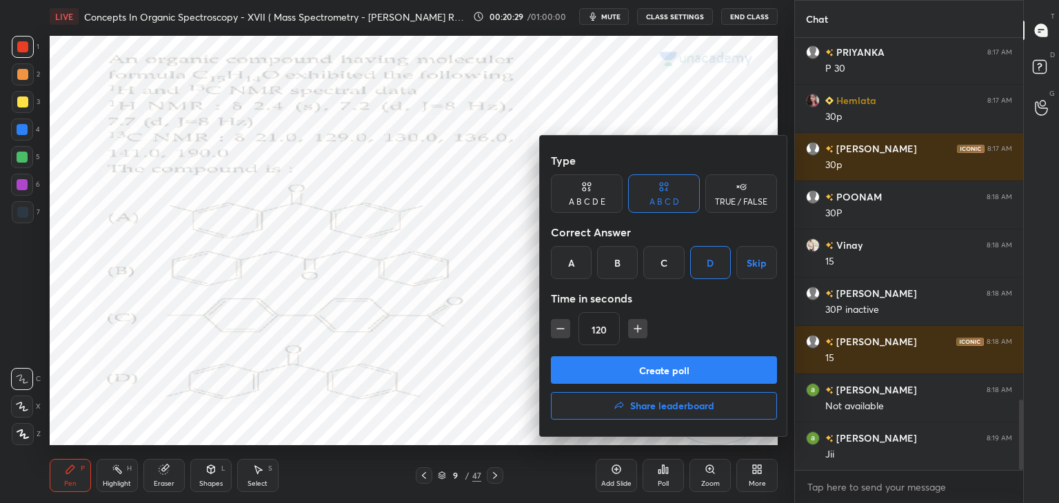
click at [664, 363] on button "Create poll" at bounding box center [664, 370] width 226 height 28
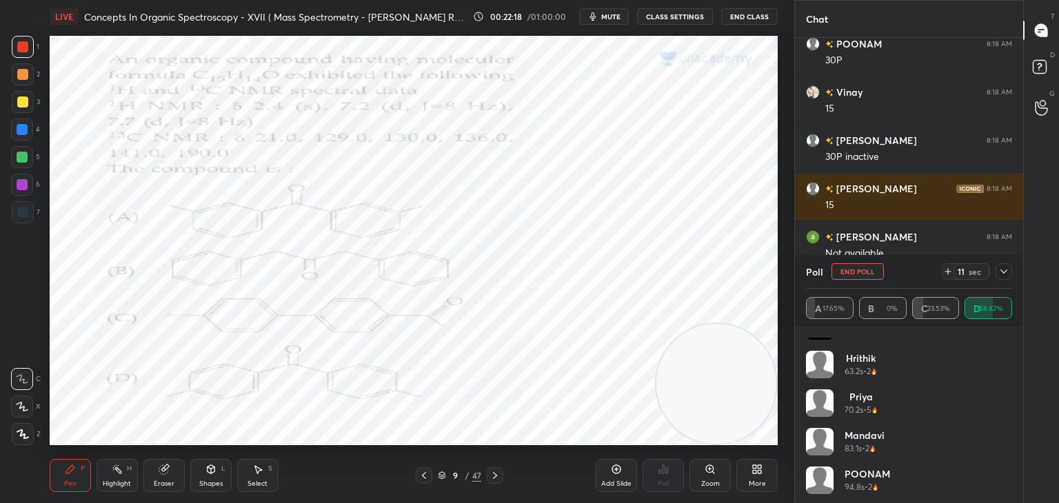
scroll to position [221, 0]
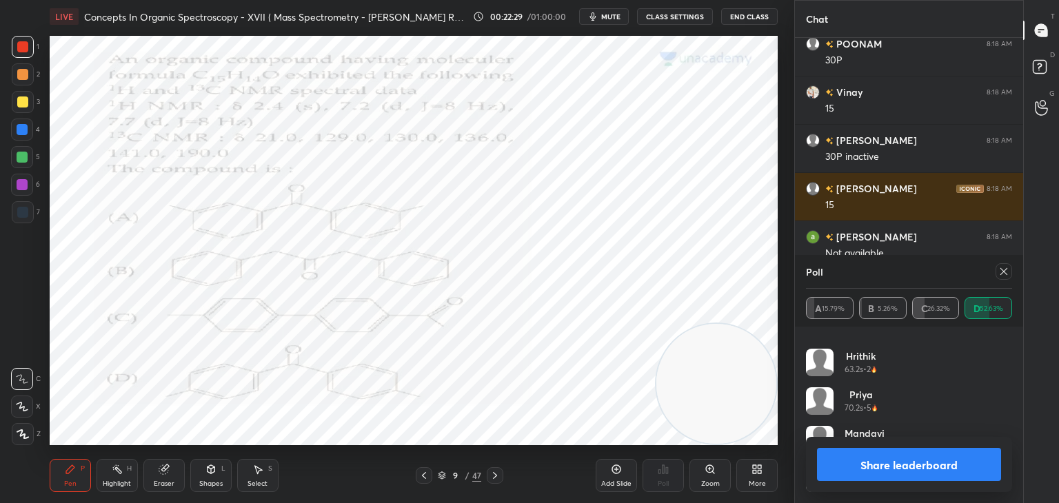
click at [1009, 269] on icon at bounding box center [1003, 271] width 11 height 11
type textarea "x"
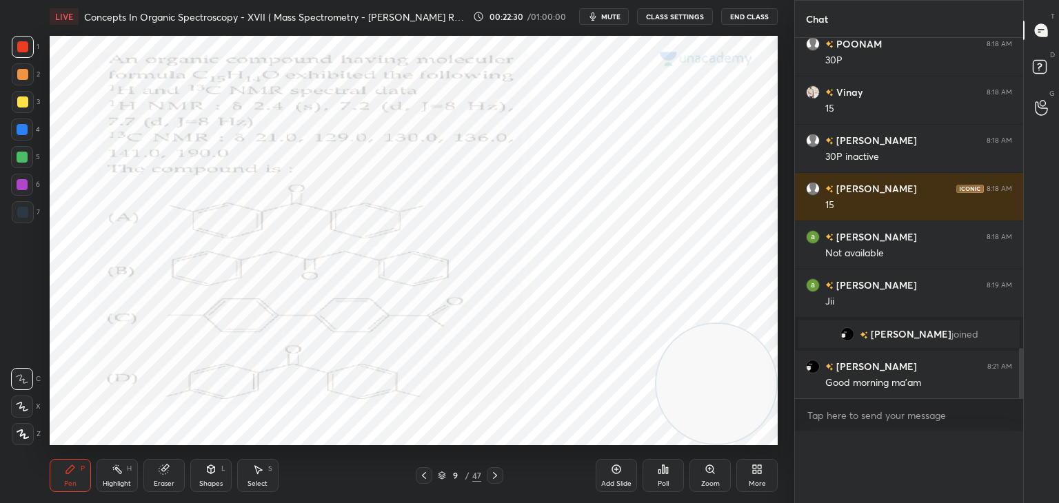
scroll to position [259, 224]
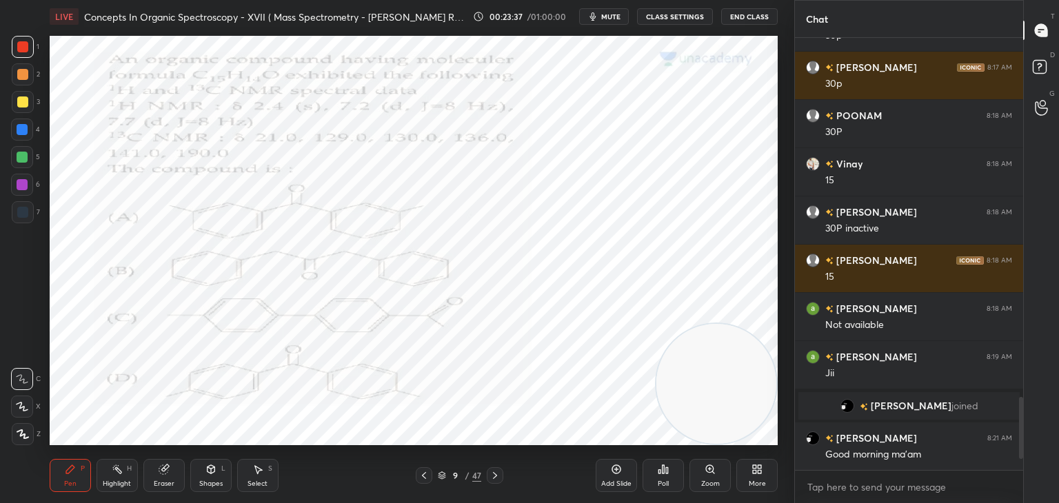
click at [23, 208] on div at bounding box center [22, 212] width 11 height 11
click at [21, 153] on div at bounding box center [22, 157] width 11 height 11
click at [22, 128] on div at bounding box center [22, 129] width 11 height 11
click at [19, 99] on div at bounding box center [22, 102] width 11 height 11
click at [22, 181] on div at bounding box center [22, 184] width 11 height 11
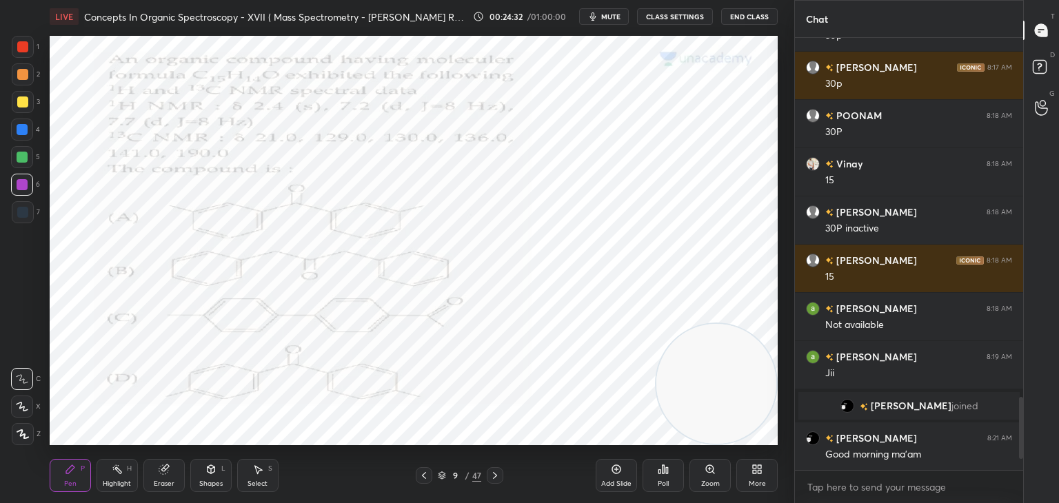
click at [23, 214] on div at bounding box center [22, 212] width 11 height 11
click at [21, 156] on div at bounding box center [22, 157] width 11 height 11
click at [496, 472] on icon at bounding box center [494, 475] width 11 height 11
click at [668, 468] on icon at bounding box center [663, 469] width 11 height 11
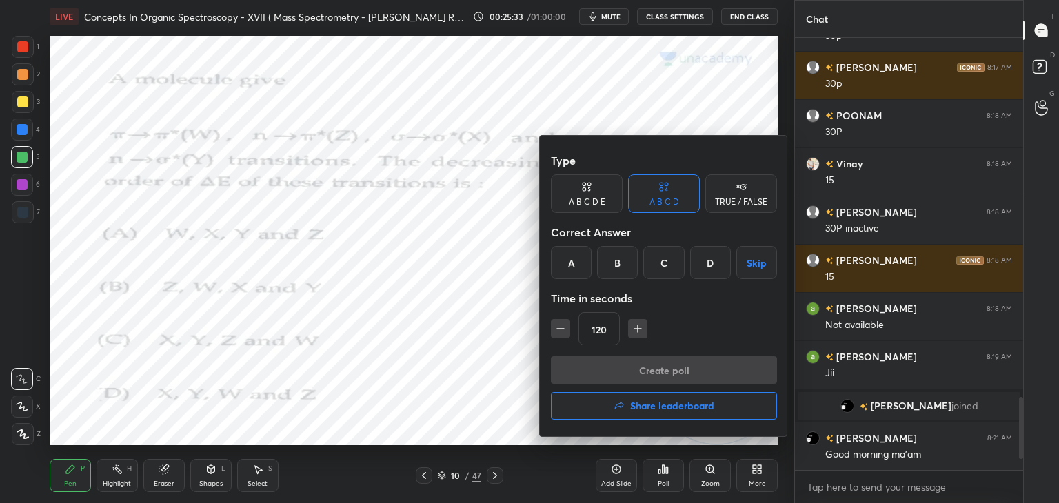
click at [562, 329] on icon "button" at bounding box center [560, 329] width 7 height 0
click at [563, 327] on icon "button" at bounding box center [561, 329] width 14 height 14
click at [564, 323] on icon "button" at bounding box center [561, 329] width 14 height 14
type input "60"
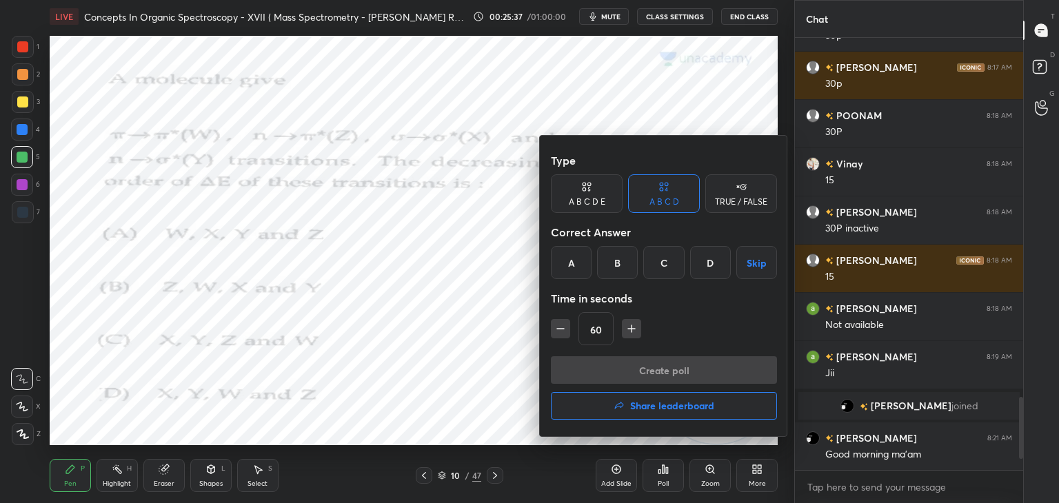
click at [711, 260] on div "D" at bounding box center [710, 262] width 41 height 33
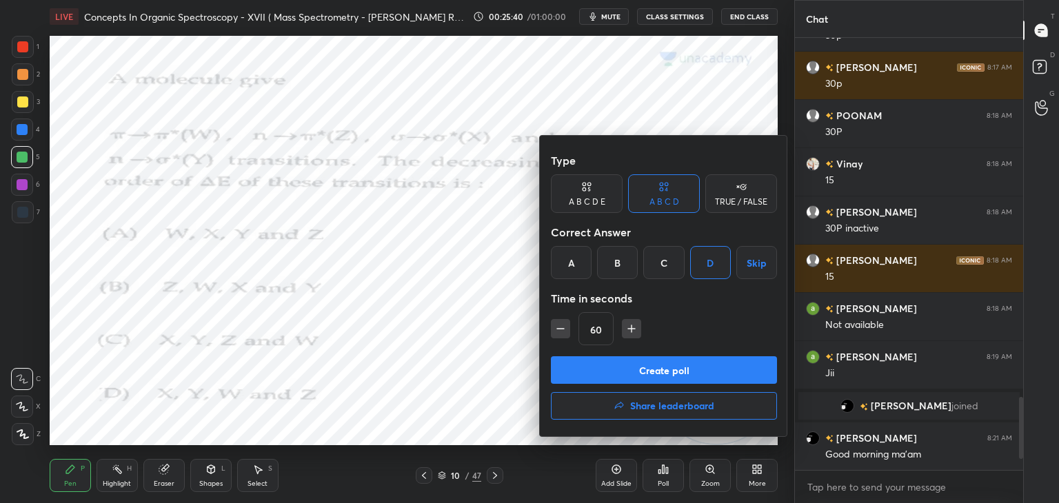
click at [640, 370] on button "Create poll" at bounding box center [664, 370] width 226 height 28
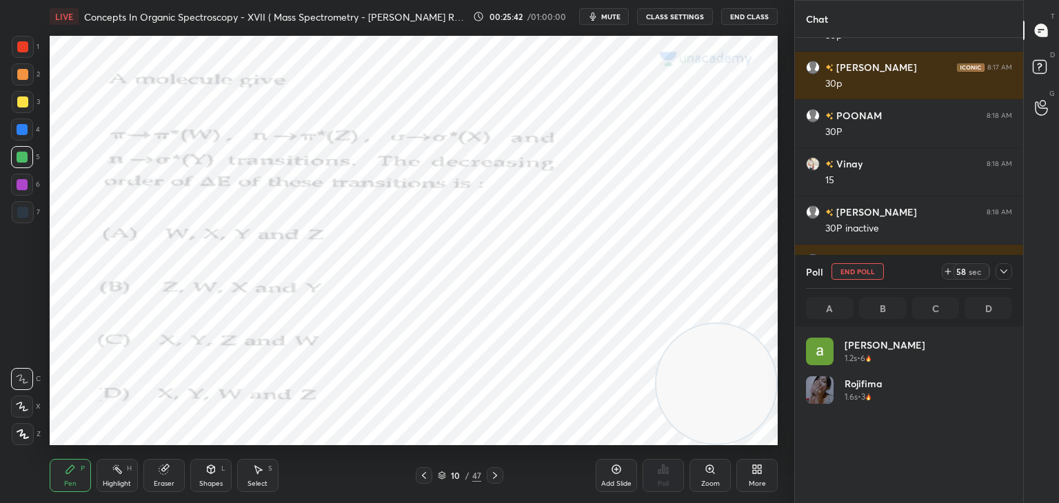
scroll to position [161, 202]
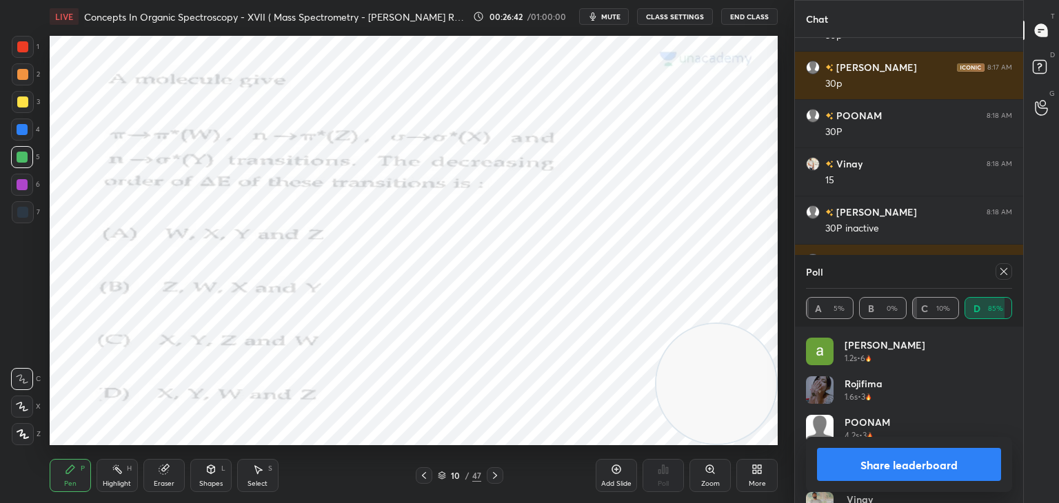
click at [1009, 271] on div at bounding box center [1003, 271] width 17 height 17
type textarea "x"
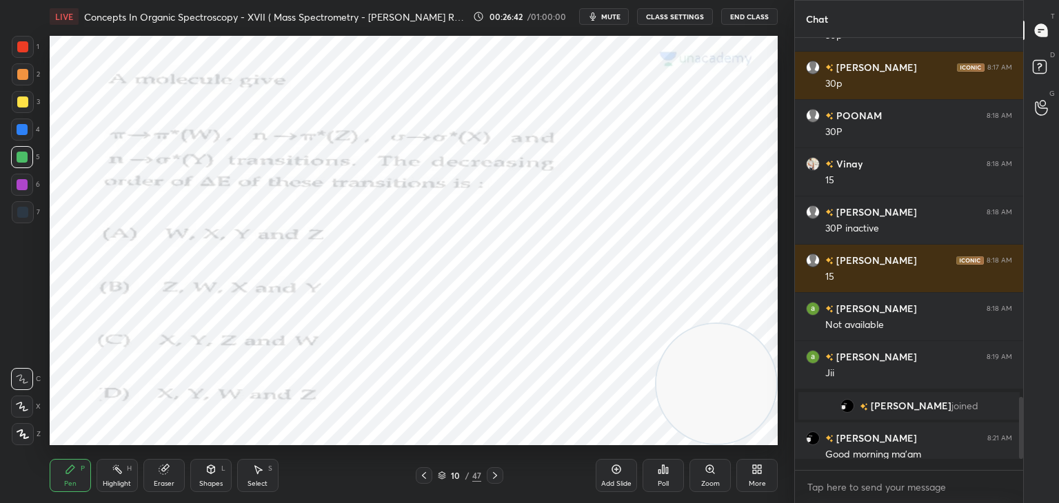
scroll to position [5, 4]
click at [21, 45] on div at bounding box center [22, 46] width 11 height 11
click at [500, 478] on div at bounding box center [495, 475] width 17 height 17
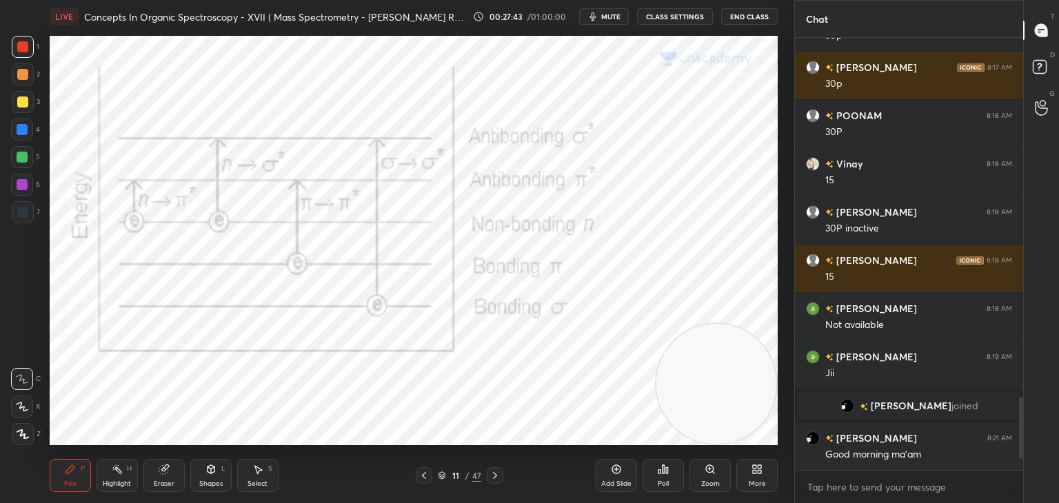
click at [497, 476] on icon at bounding box center [494, 475] width 11 height 11
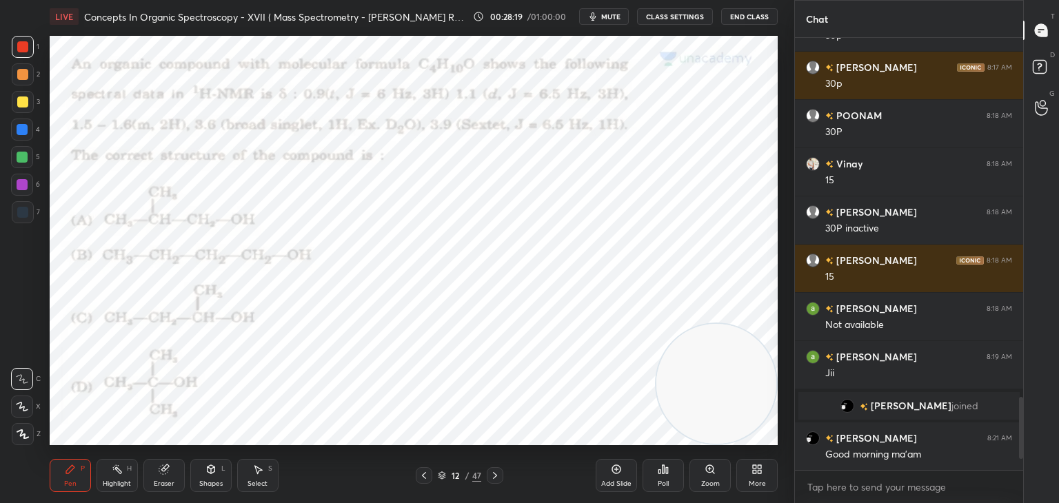
click at [496, 473] on icon at bounding box center [494, 475] width 11 height 11
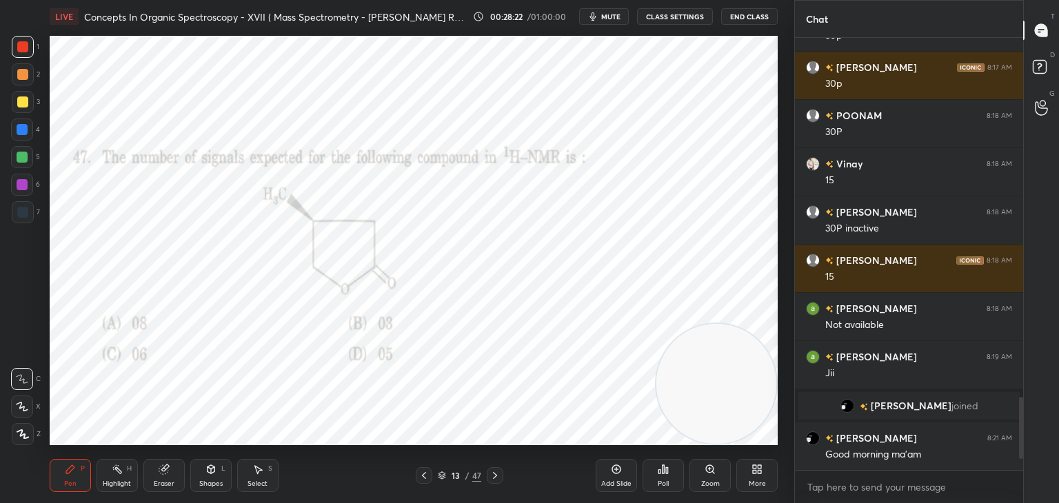
click at [494, 476] on icon at bounding box center [494, 475] width 11 height 11
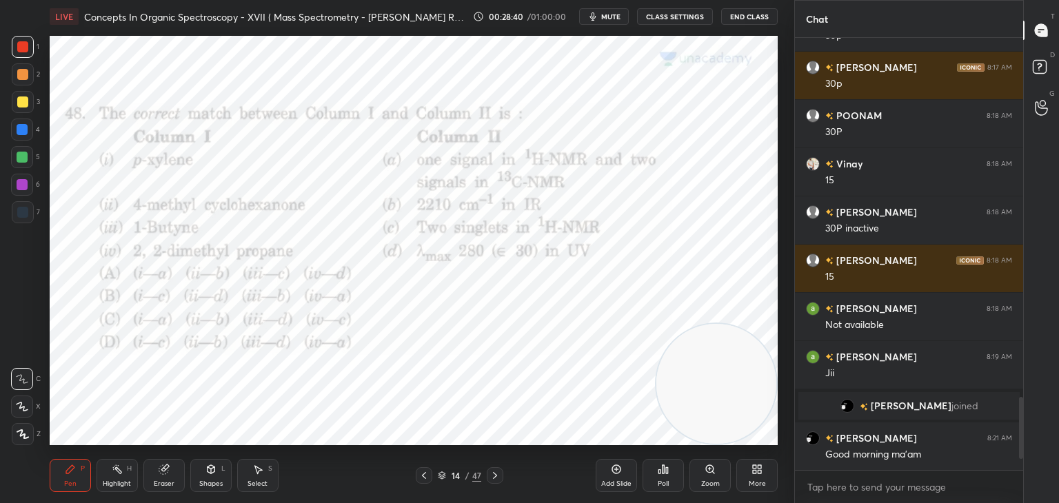
click at [665, 469] on icon at bounding box center [663, 469] width 11 height 11
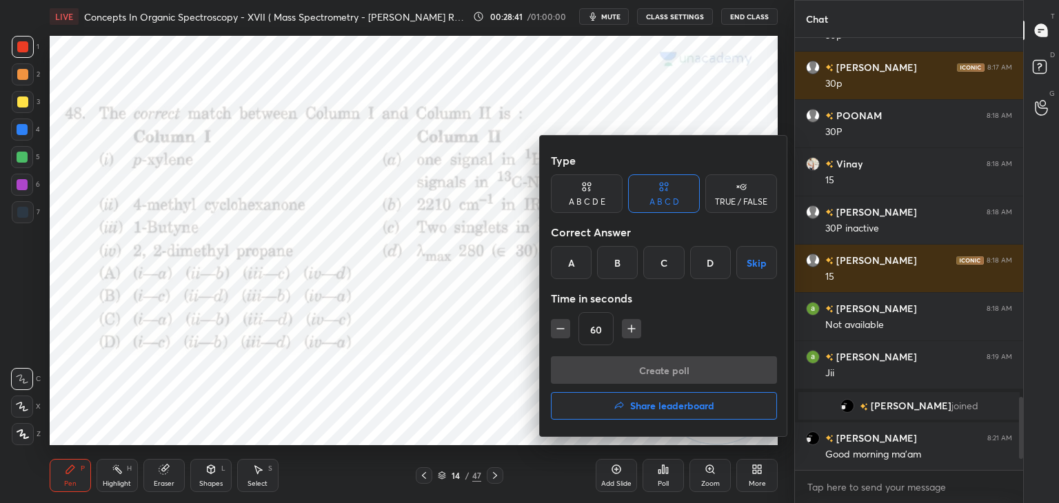
click at [665, 257] on div "C" at bounding box center [663, 262] width 41 height 33
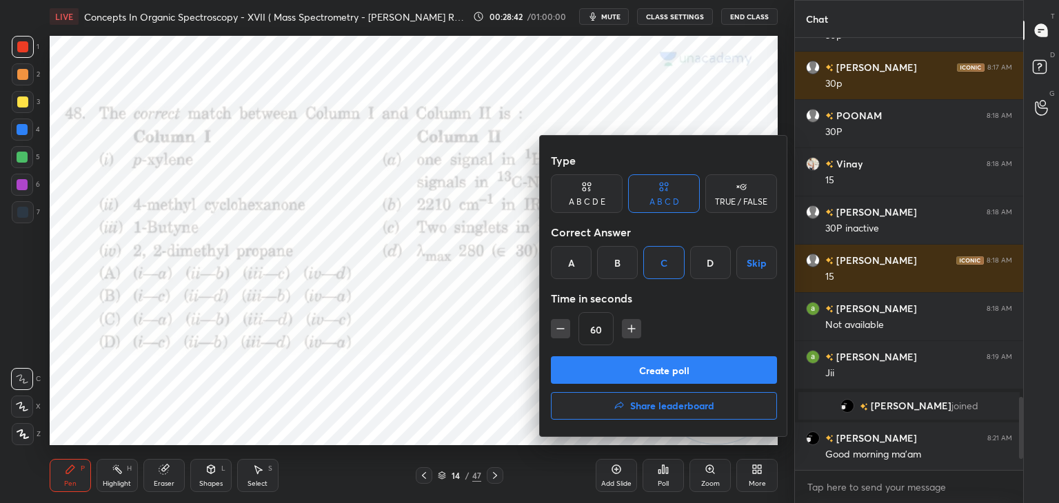
click at [631, 326] on icon "button" at bounding box center [632, 329] width 14 height 14
click at [634, 324] on icon "button" at bounding box center [638, 329] width 14 height 14
type input "120"
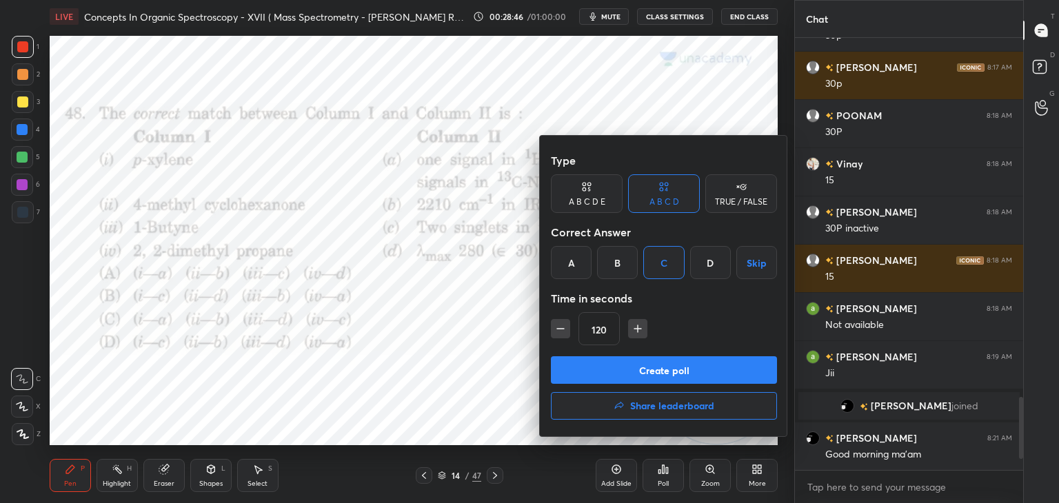
click at [651, 372] on button "Create poll" at bounding box center [664, 370] width 226 height 28
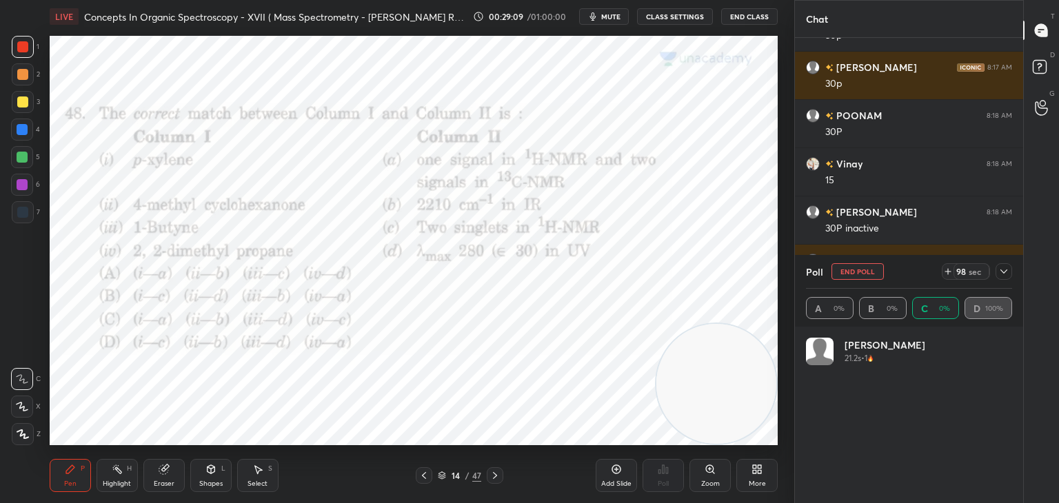
scroll to position [161, 202]
click at [858, 265] on button "End Poll" at bounding box center [857, 271] width 52 height 17
type textarea "x"
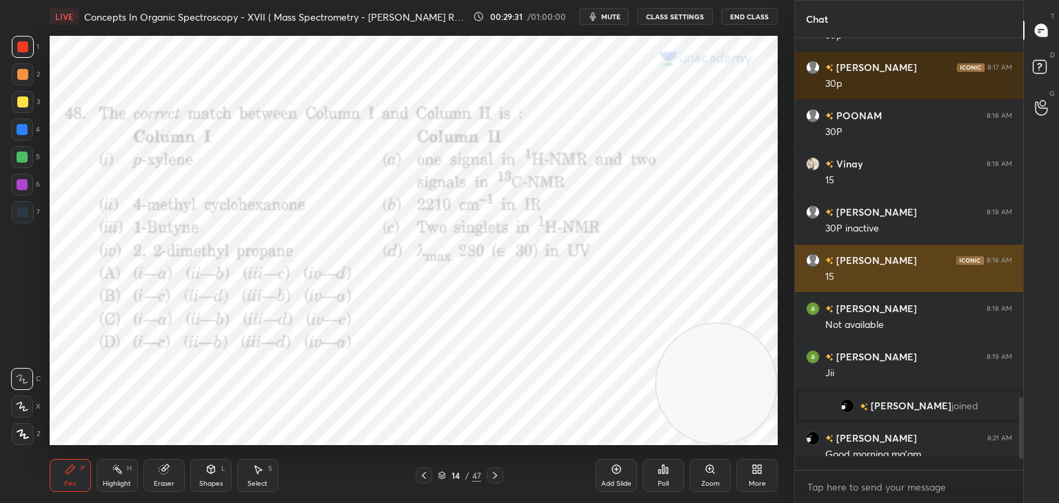
scroll to position [5, 4]
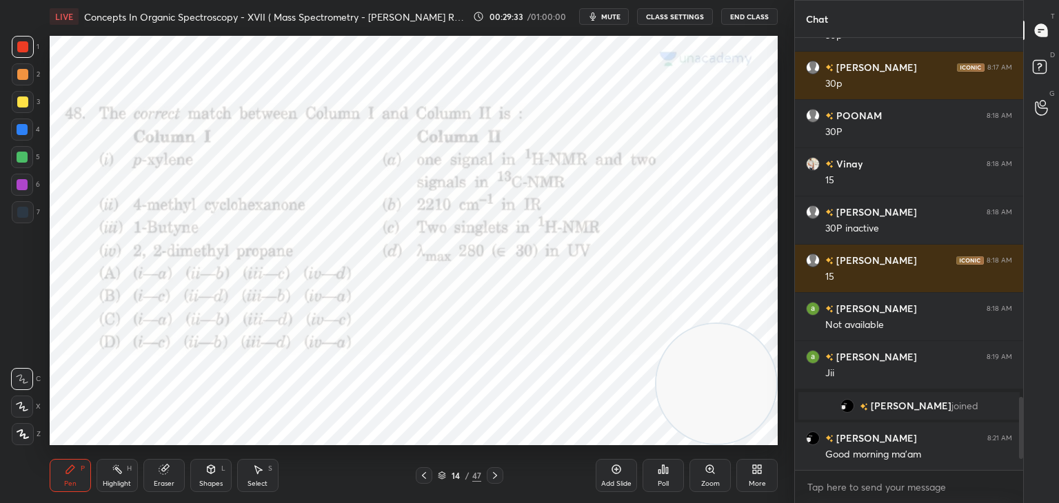
click at [667, 471] on icon at bounding box center [667, 470] width 2 height 6
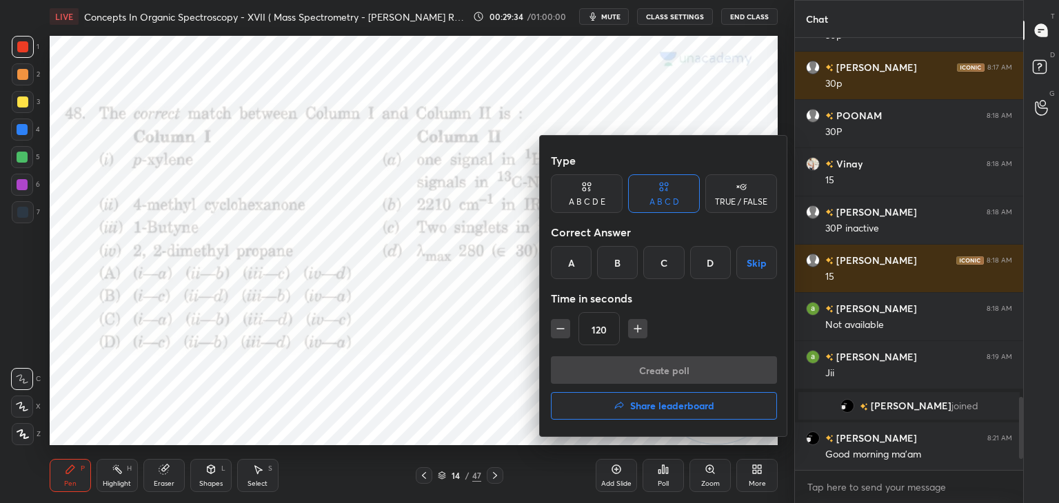
click at [561, 327] on icon "button" at bounding box center [561, 329] width 14 height 14
click at [564, 325] on icon "button" at bounding box center [561, 329] width 14 height 14
click at [565, 325] on icon "button" at bounding box center [561, 329] width 14 height 14
click at [563, 325] on icon "button" at bounding box center [561, 329] width 14 height 14
click at [560, 328] on icon "button" at bounding box center [561, 329] width 14 height 14
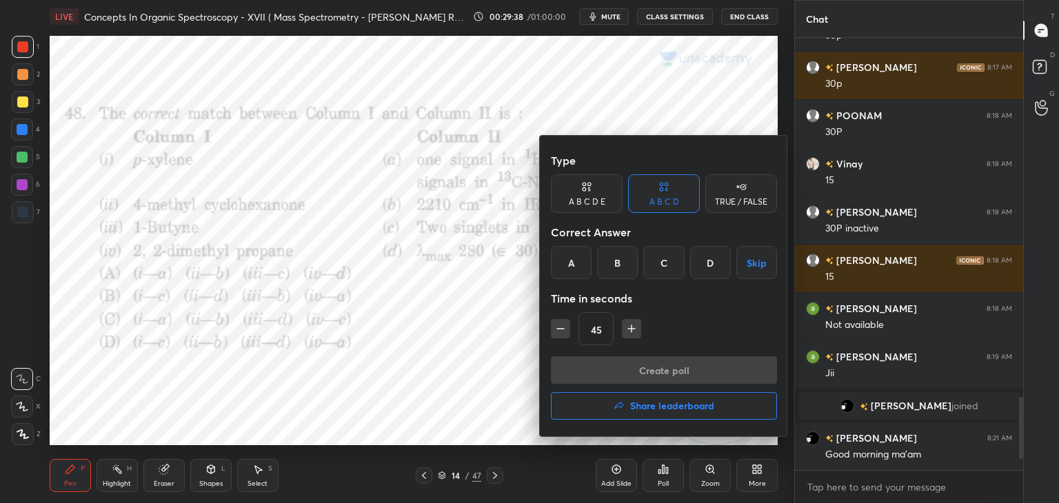
click at [617, 263] on div "B" at bounding box center [617, 262] width 41 height 33
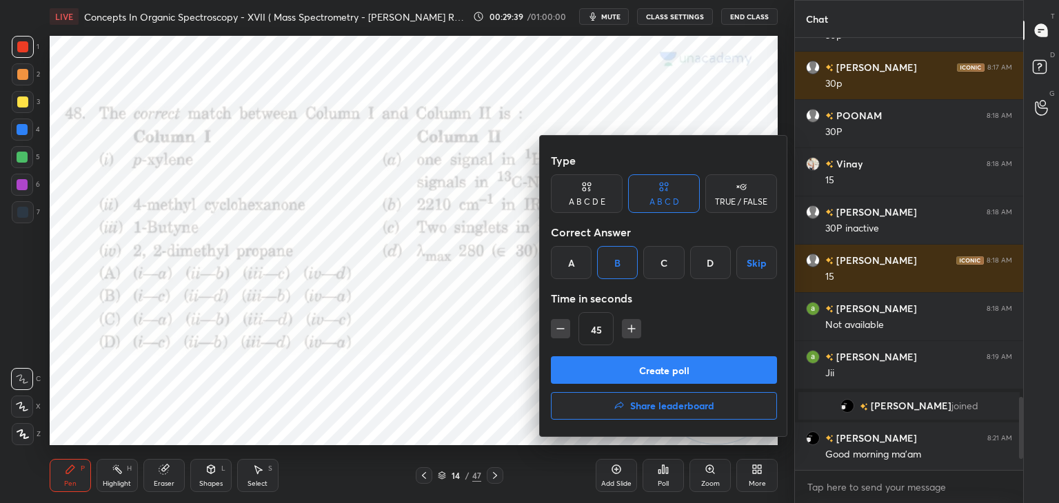
click at [631, 325] on icon "button" at bounding box center [632, 329] width 14 height 14
type input "60"
click at [628, 366] on button "Create poll" at bounding box center [664, 370] width 226 height 28
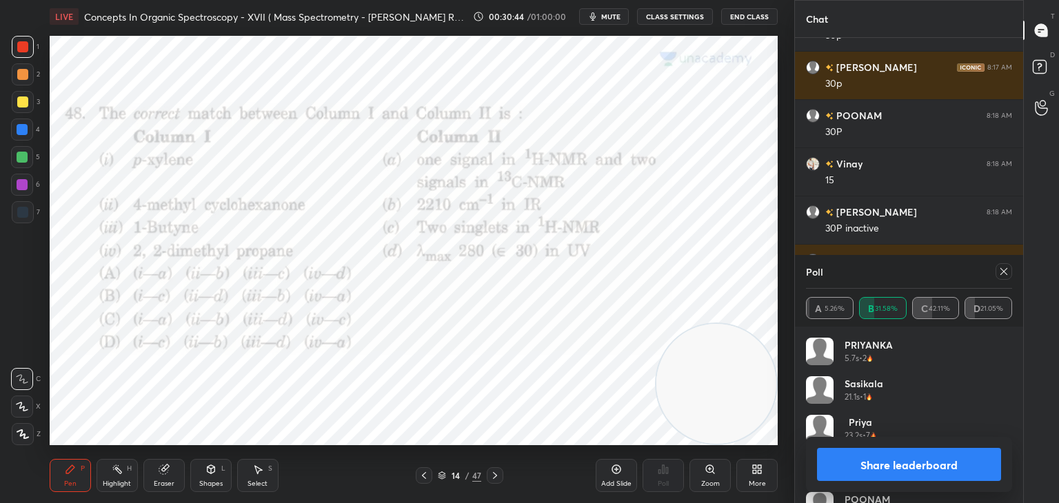
click at [1004, 268] on icon at bounding box center [1003, 271] width 11 height 11
type textarea "x"
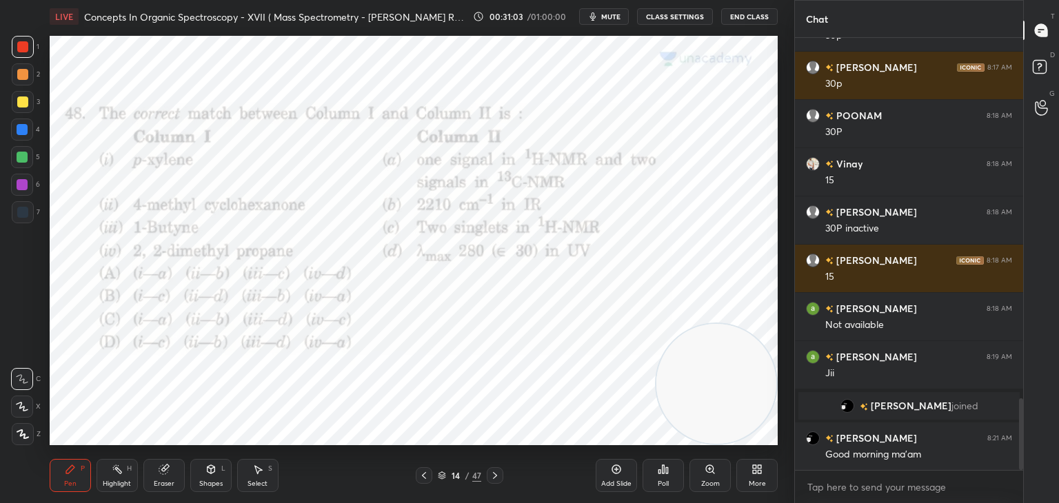
scroll to position [2169, 0]
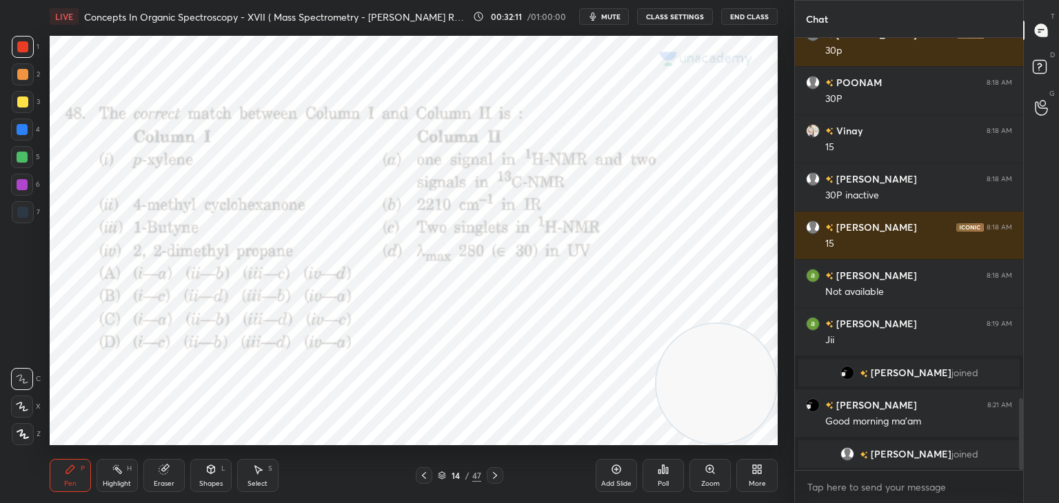
click at [21, 127] on div at bounding box center [22, 129] width 11 height 11
click at [19, 159] on div at bounding box center [22, 157] width 11 height 11
click at [498, 476] on icon at bounding box center [494, 475] width 11 height 11
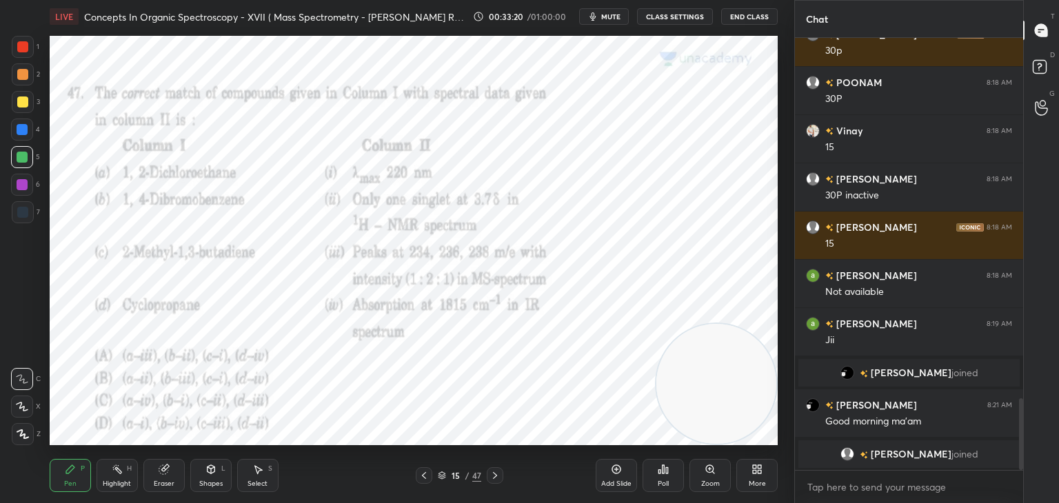
click at [667, 468] on icon at bounding box center [667, 470] width 2 height 6
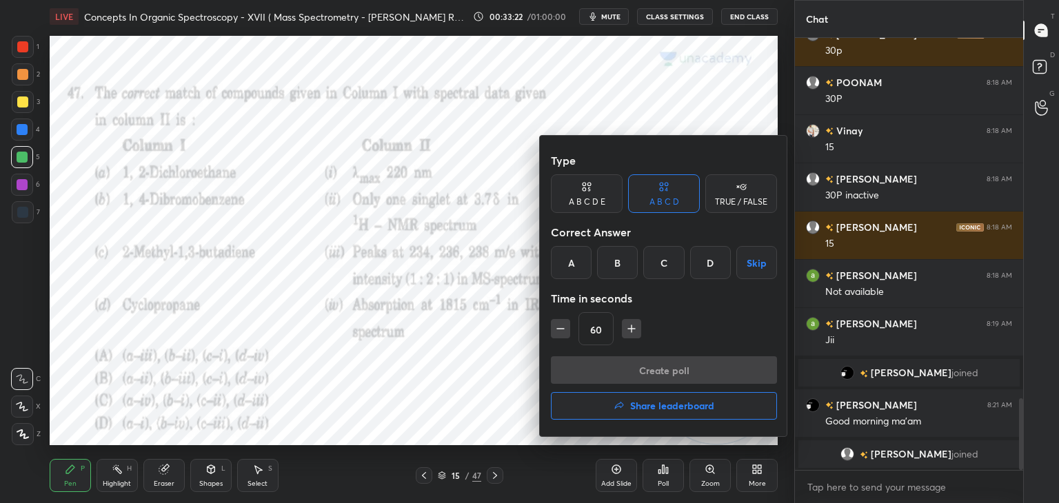
click at [634, 327] on icon "button" at bounding box center [632, 329] width 14 height 14
click at [634, 328] on icon "button" at bounding box center [632, 329] width 14 height 14
click at [634, 327] on icon "button" at bounding box center [632, 329] width 14 height 14
click at [637, 323] on icon "button" at bounding box center [638, 329] width 14 height 14
type input "120"
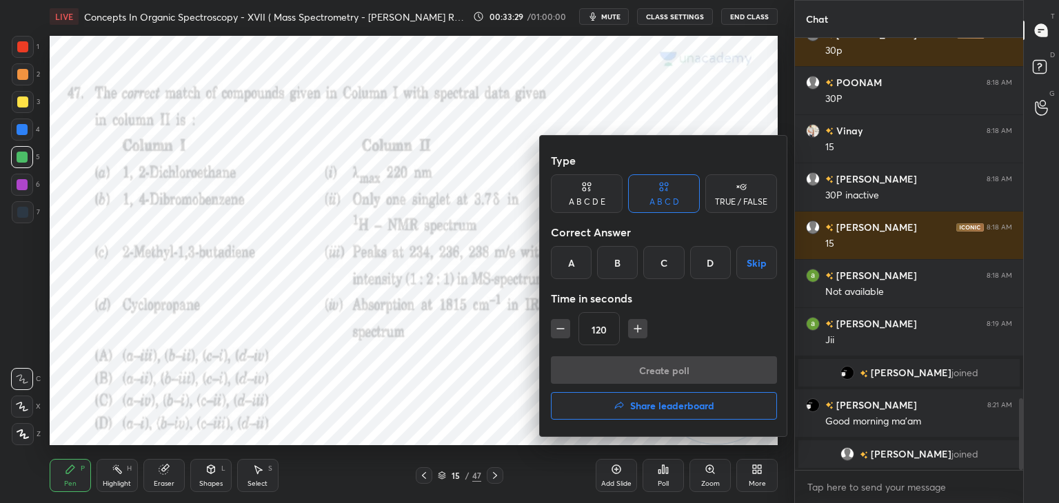
click at [620, 258] on div "B" at bounding box center [617, 262] width 41 height 33
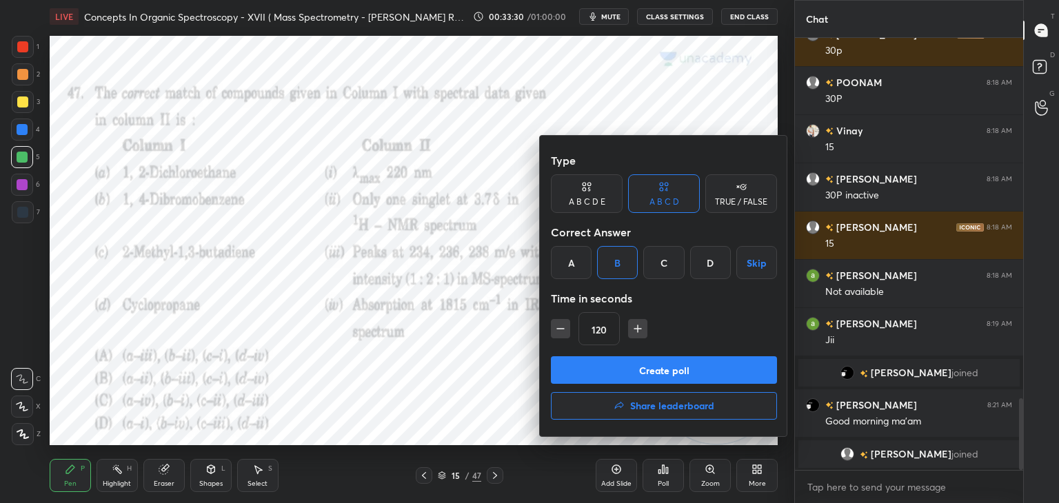
click at [631, 367] on button "Create poll" at bounding box center [664, 370] width 226 height 28
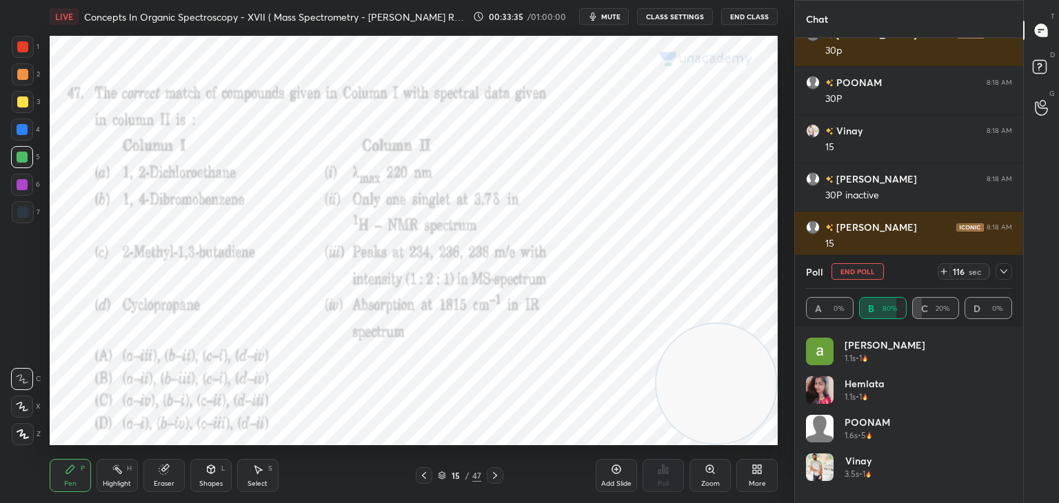
scroll to position [2257, 0]
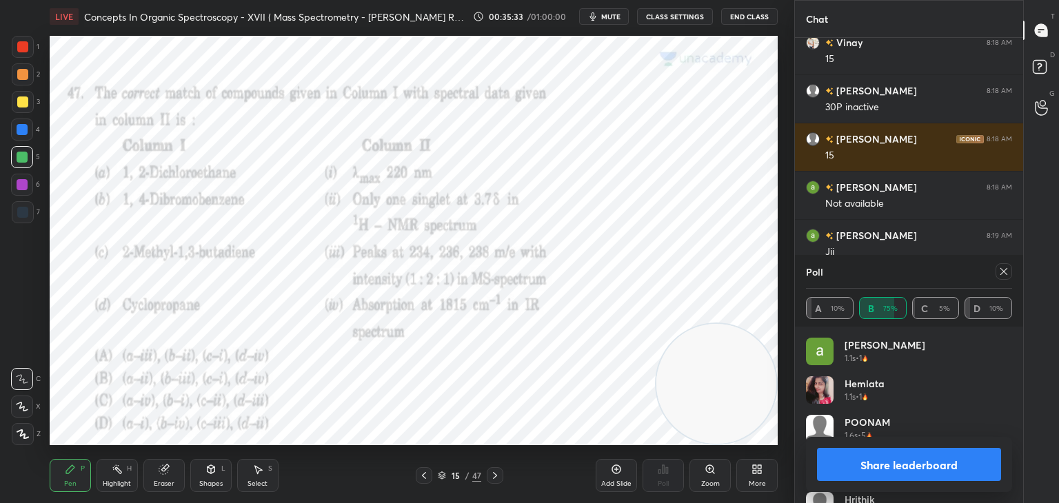
click at [1006, 270] on icon at bounding box center [1003, 271] width 11 height 11
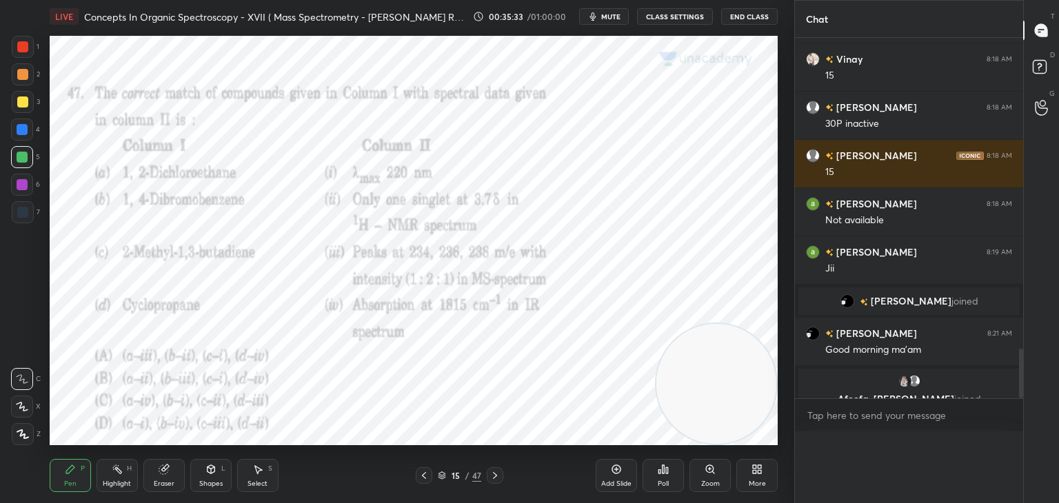
scroll to position [292, 224]
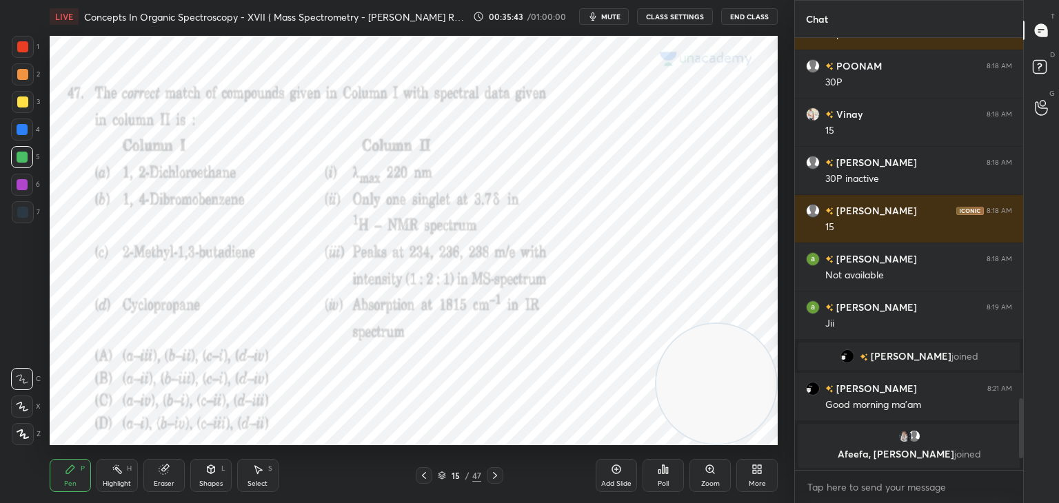
click at [22, 39] on div at bounding box center [23, 47] width 22 height 22
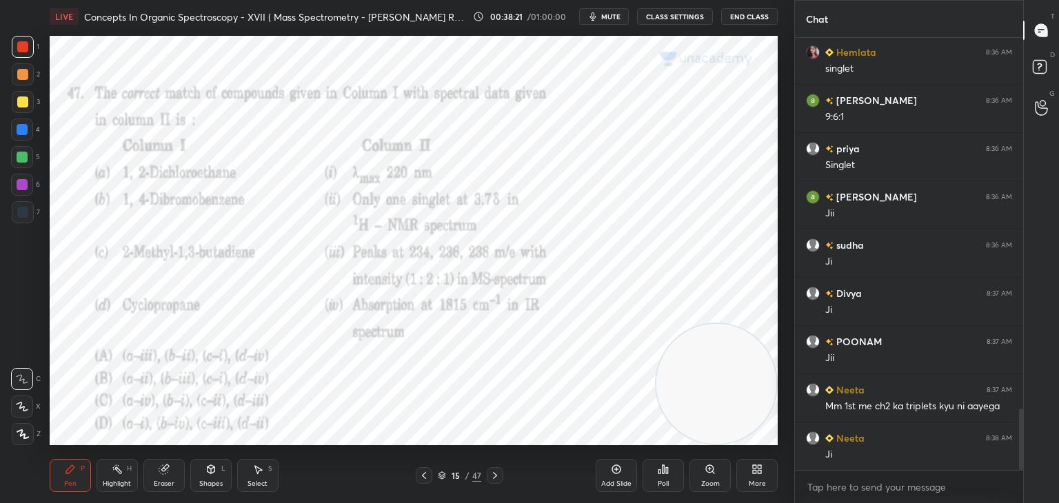
scroll to position [2620, 0]
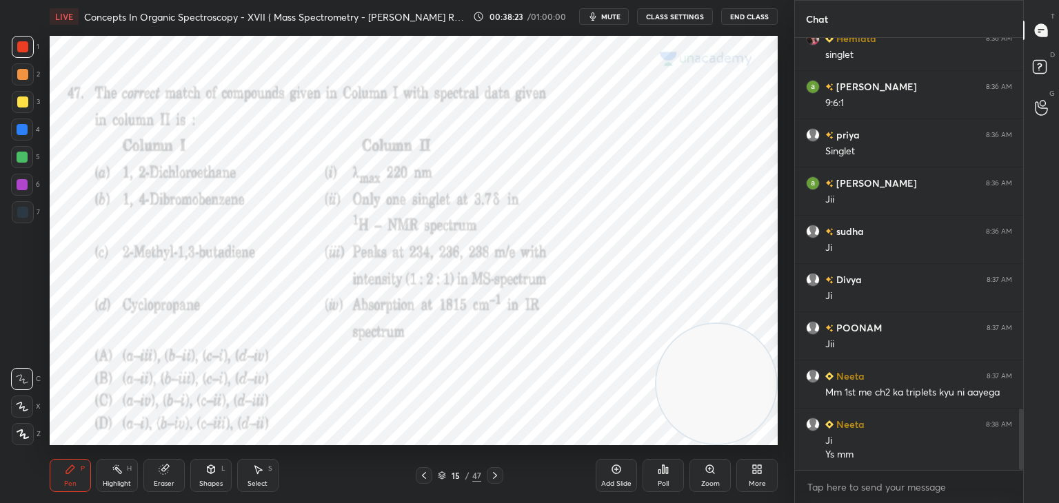
click at [496, 472] on icon at bounding box center [494, 475] width 11 height 11
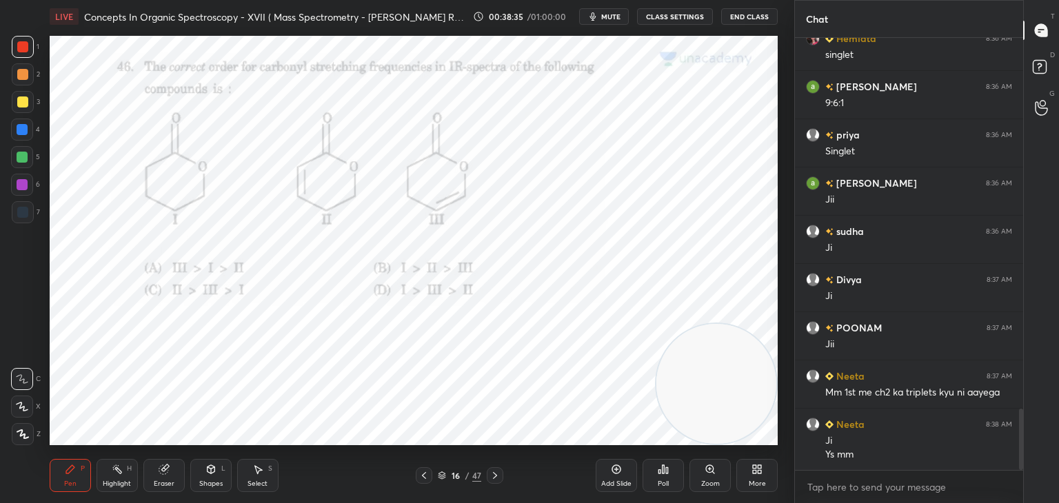
click at [666, 461] on div "Poll" at bounding box center [663, 475] width 41 height 33
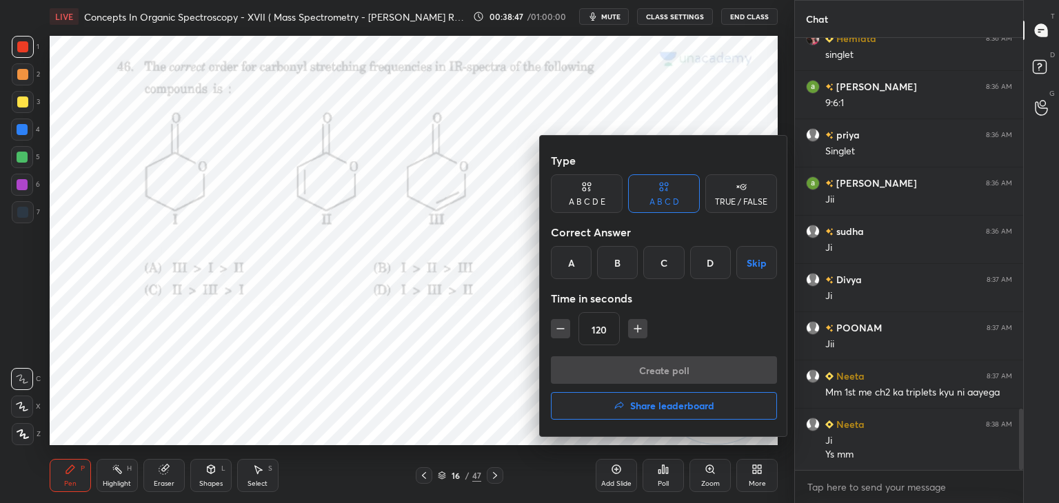
click at [571, 259] on div "A" at bounding box center [571, 262] width 41 height 33
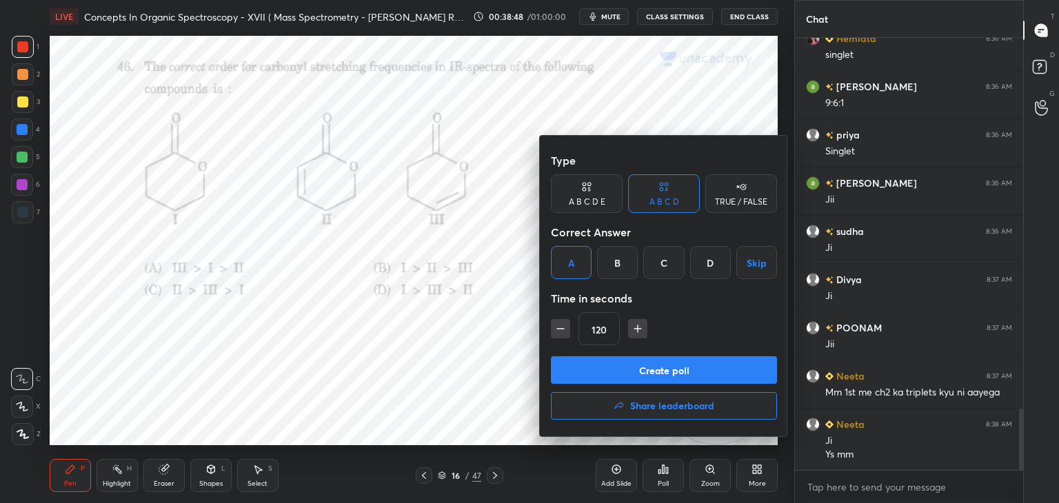
click at [586, 372] on button "Create poll" at bounding box center [664, 370] width 226 height 28
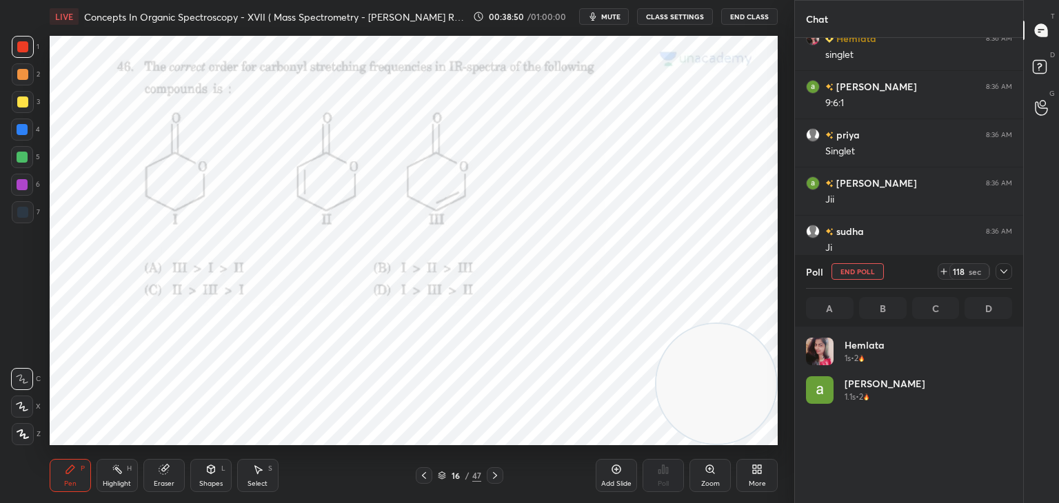
scroll to position [161, 202]
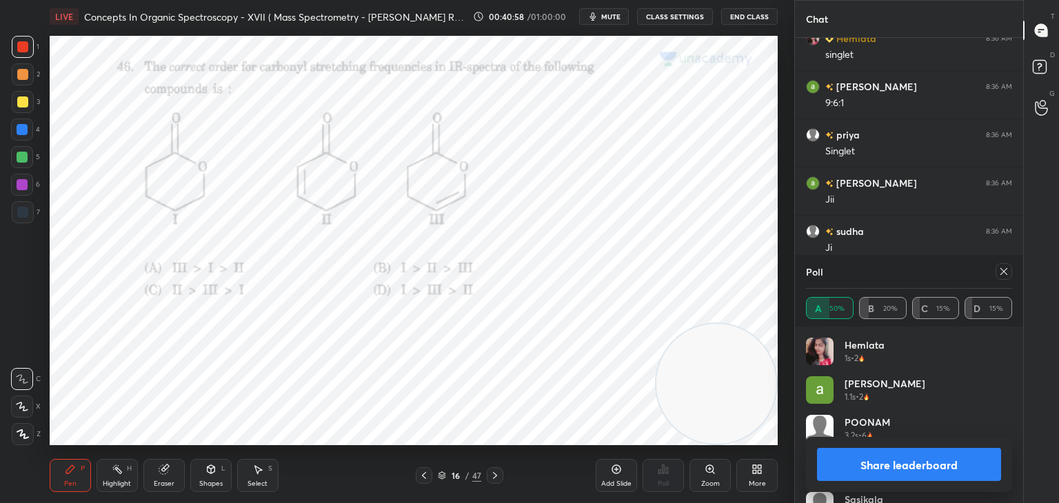
click at [1006, 268] on icon at bounding box center [1003, 271] width 11 height 11
type textarea "x"
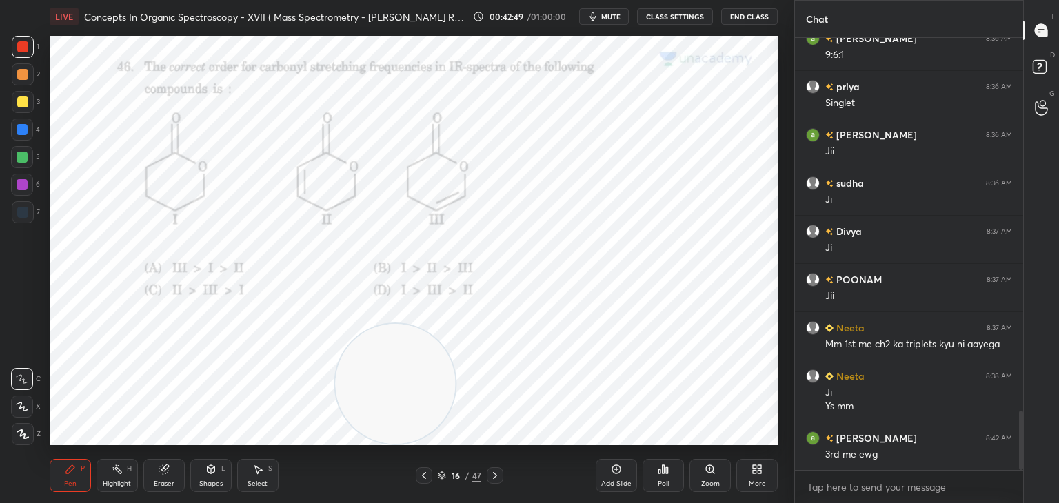
scroll to position [2716, 0]
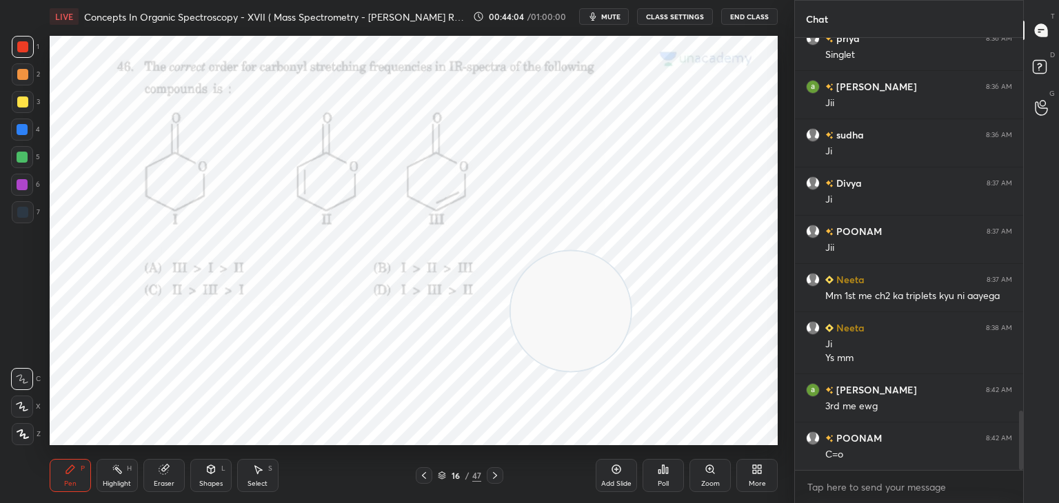
click at [494, 474] on icon at bounding box center [494, 475] width 11 height 11
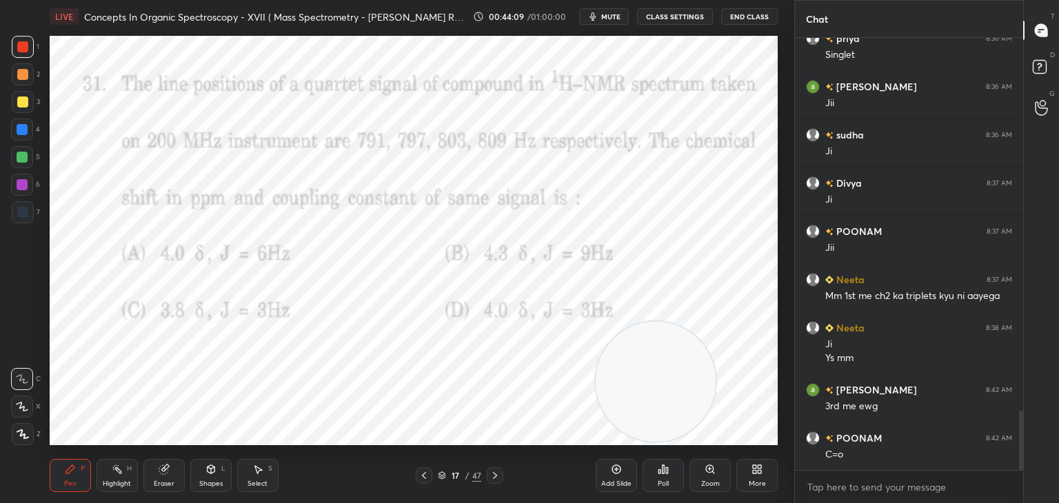
click at [665, 465] on icon at bounding box center [663, 469] width 11 height 11
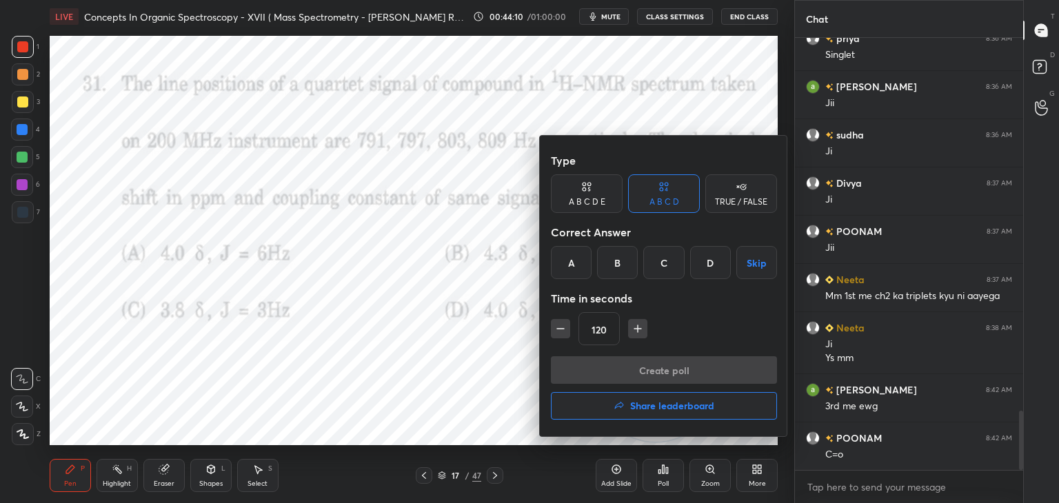
click at [568, 329] on button "button" at bounding box center [560, 328] width 19 height 19
click at [567, 330] on icon "button" at bounding box center [561, 329] width 14 height 14
type input "90"
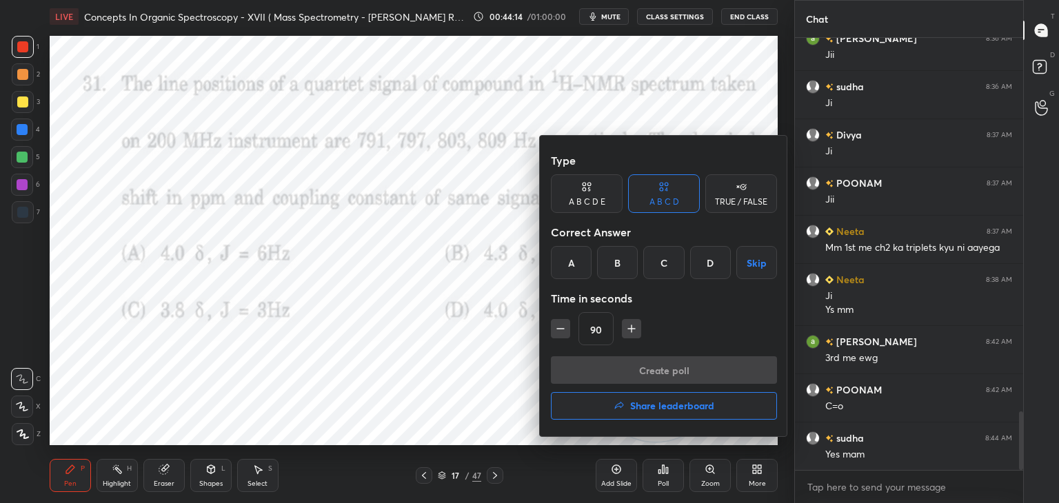
click at [569, 260] on div "A" at bounding box center [571, 262] width 41 height 33
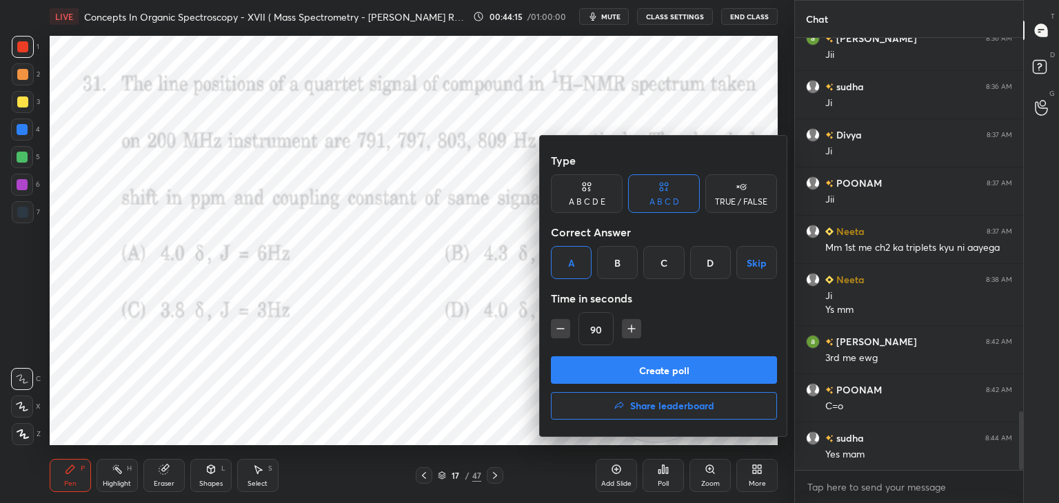
click at [601, 363] on button "Create poll" at bounding box center [664, 370] width 226 height 28
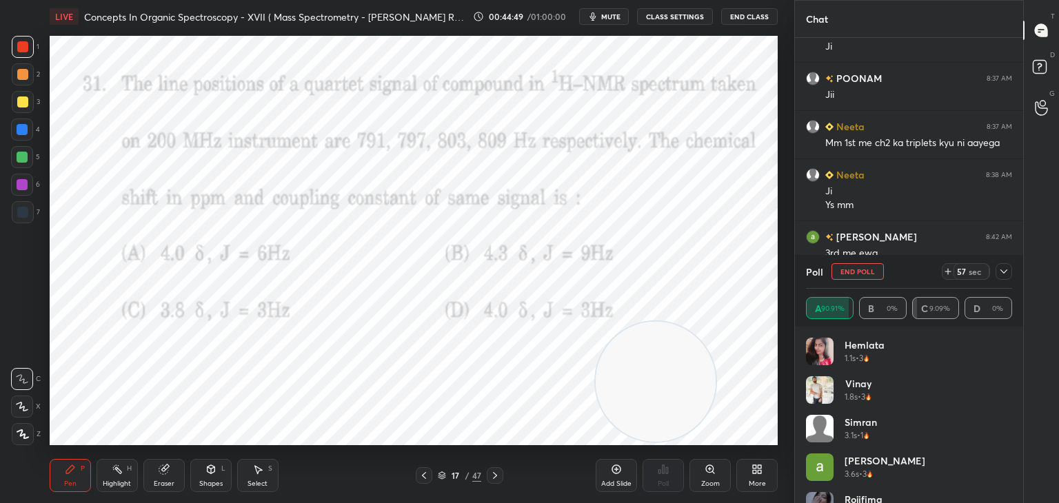
scroll to position [2726, 0]
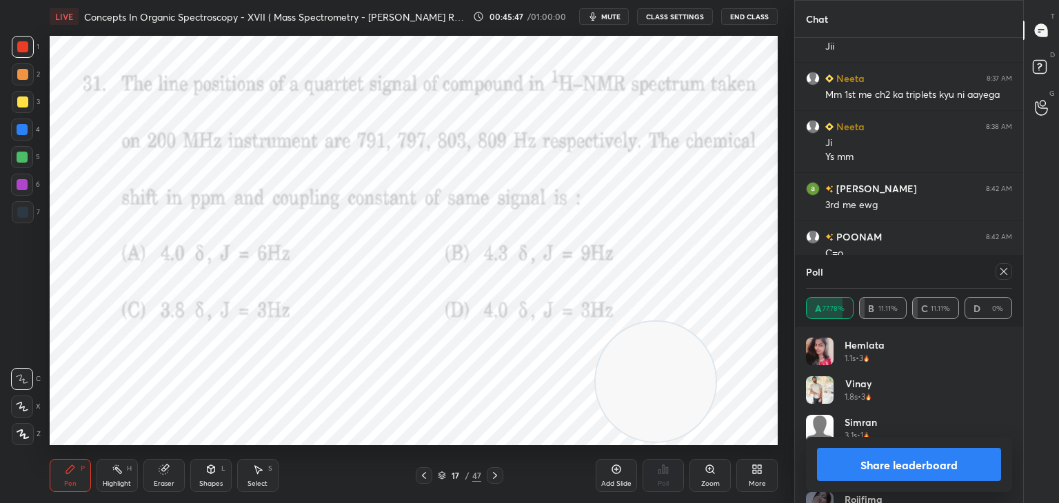
click at [1002, 272] on icon at bounding box center [1003, 271] width 11 height 11
type textarea "x"
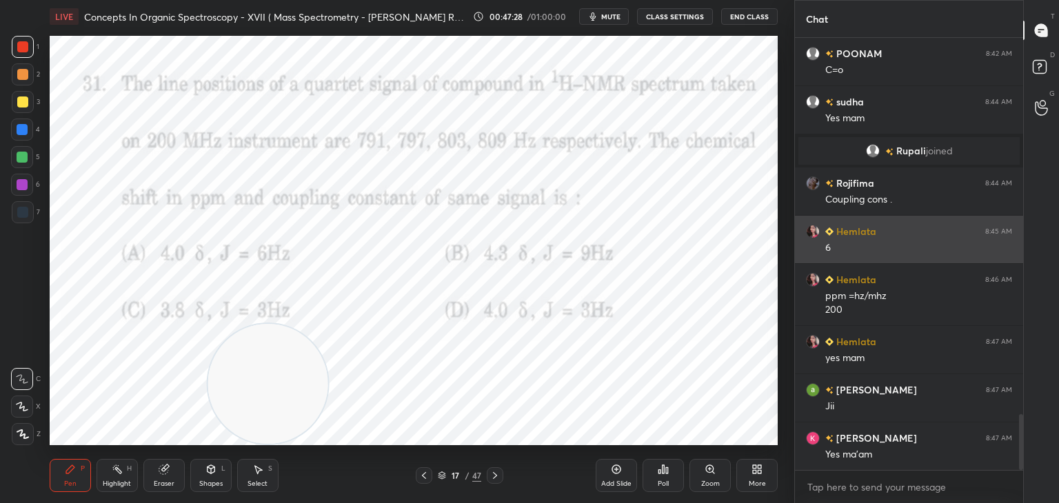
scroll to position [2957, 0]
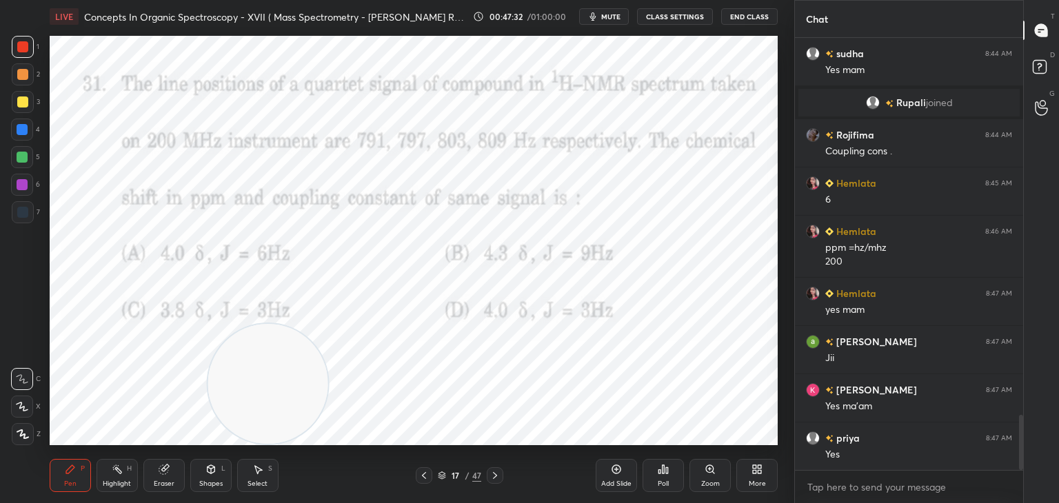
click at [494, 475] on icon at bounding box center [494, 475] width 11 height 11
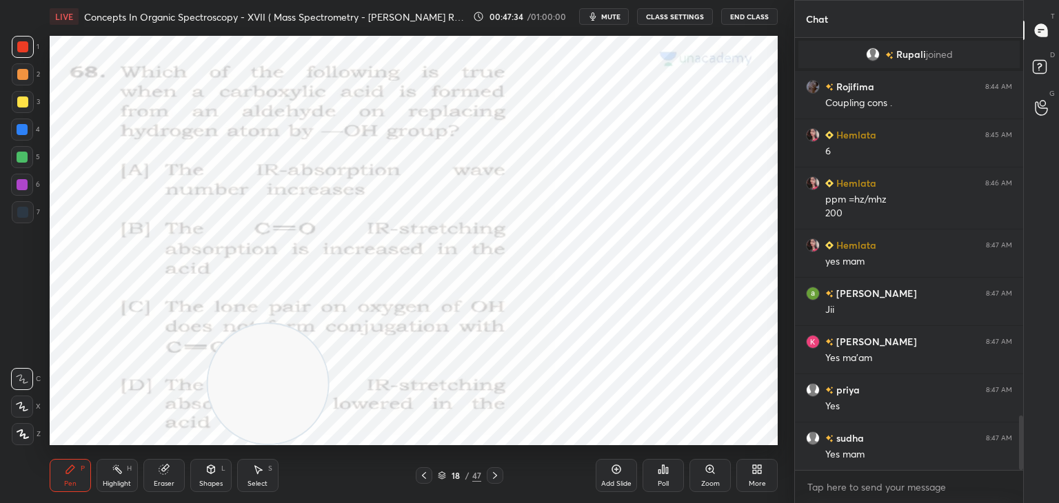
scroll to position [3054, 0]
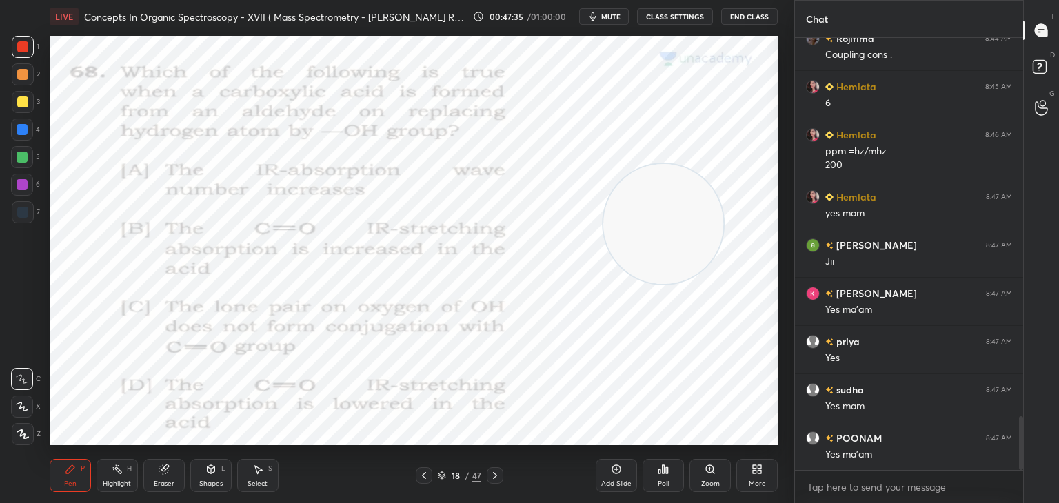
click at [667, 469] on icon at bounding box center [667, 470] width 2 height 6
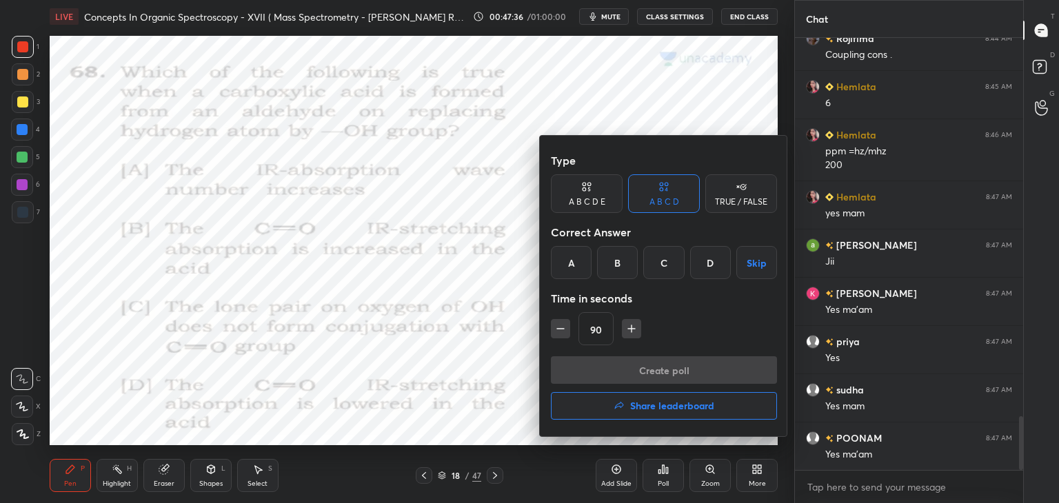
click at [554, 324] on icon "button" at bounding box center [561, 329] width 14 height 14
click at [563, 334] on icon "button" at bounding box center [561, 329] width 14 height 14
click at [716, 257] on div "D" at bounding box center [710, 262] width 41 height 33
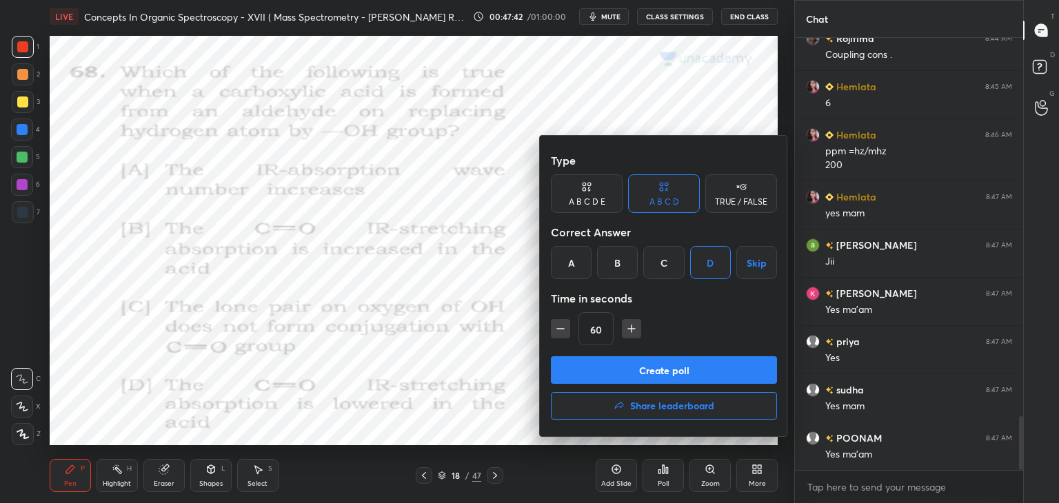
click at [631, 323] on icon "button" at bounding box center [632, 329] width 14 height 14
click at [628, 323] on icon "button" at bounding box center [632, 329] width 14 height 14
type input "90"
click at [614, 370] on button "Create poll" at bounding box center [664, 370] width 226 height 28
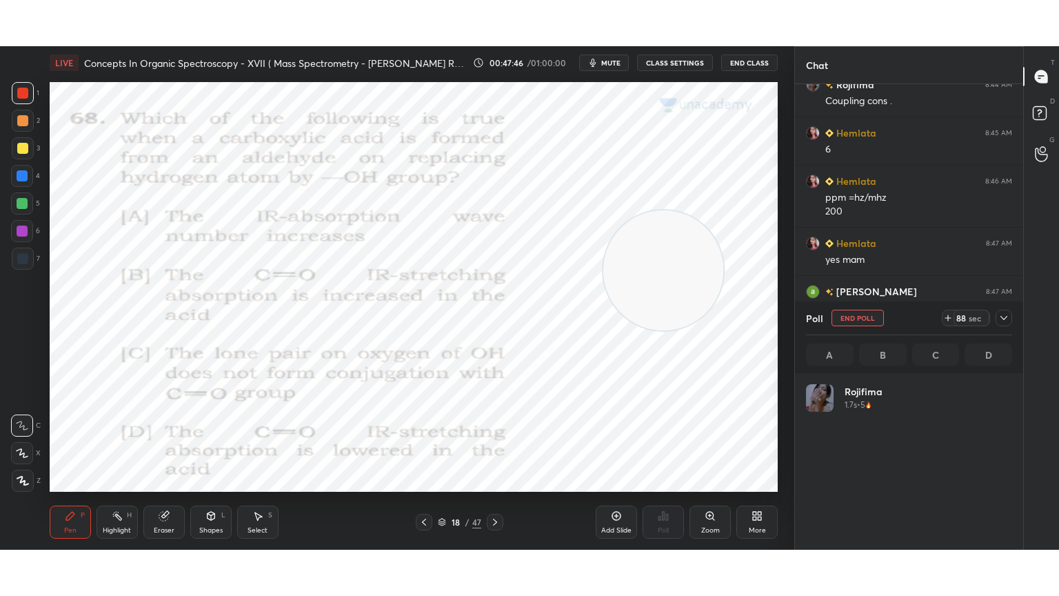
scroll to position [161, 202]
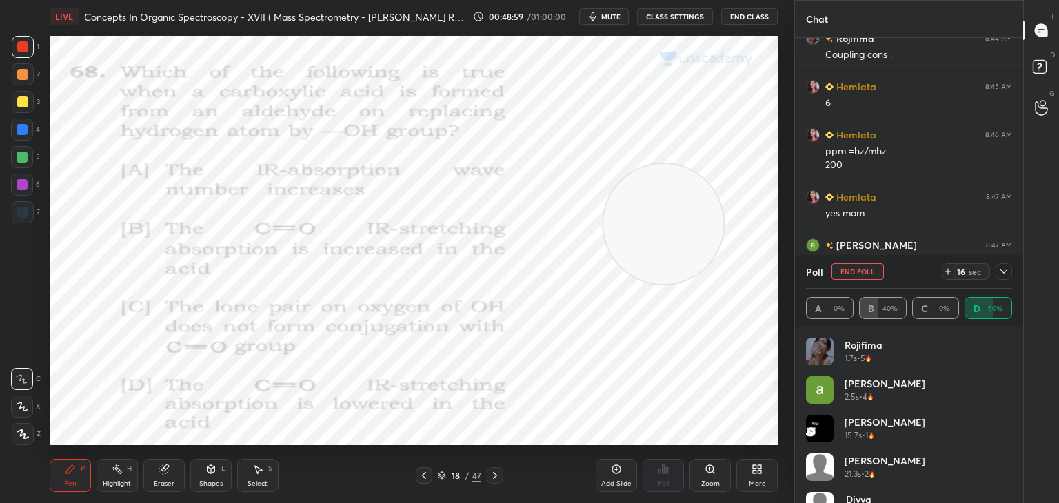
click at [759, 472] on icon at bounding box center [759, 471] width 3 height 3
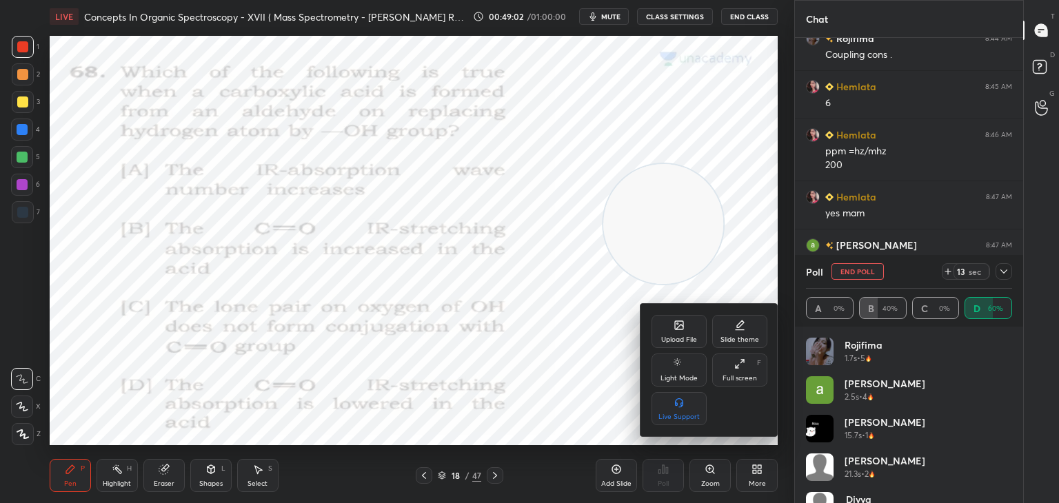
click at [740, 362] on icon at bounding box center [739, 363] width 11 height 11
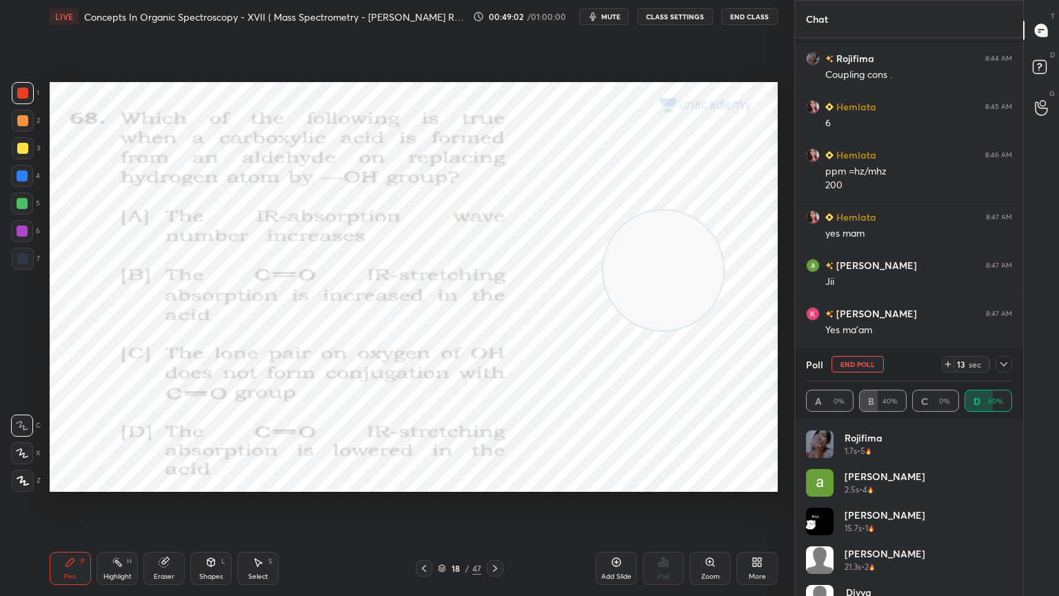
scroll to position [3034, 0]
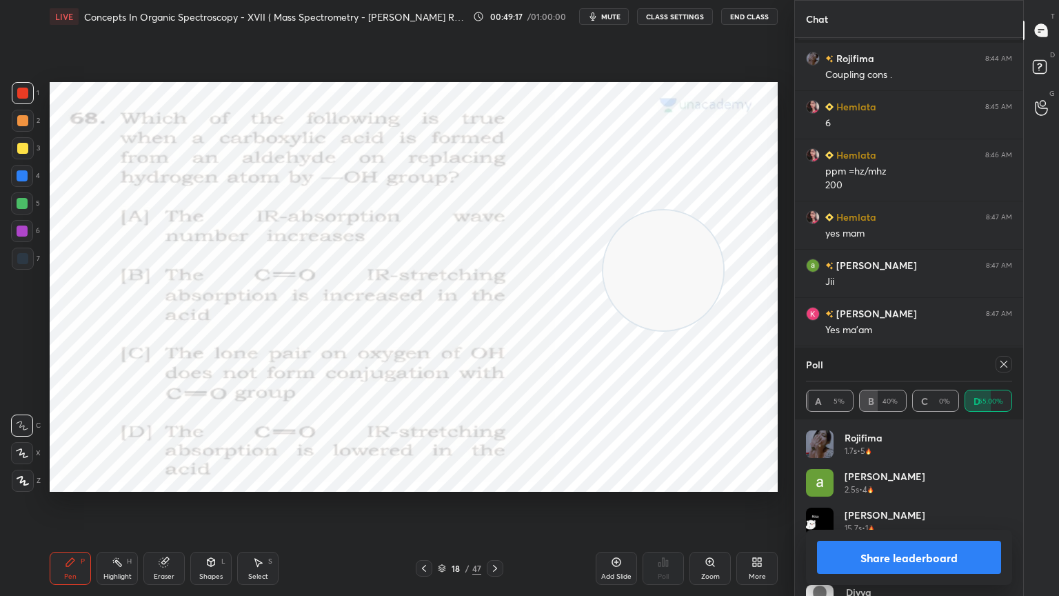
click at [1002, 363] on icon at bounding box center [1003, 363] width 11 height 11
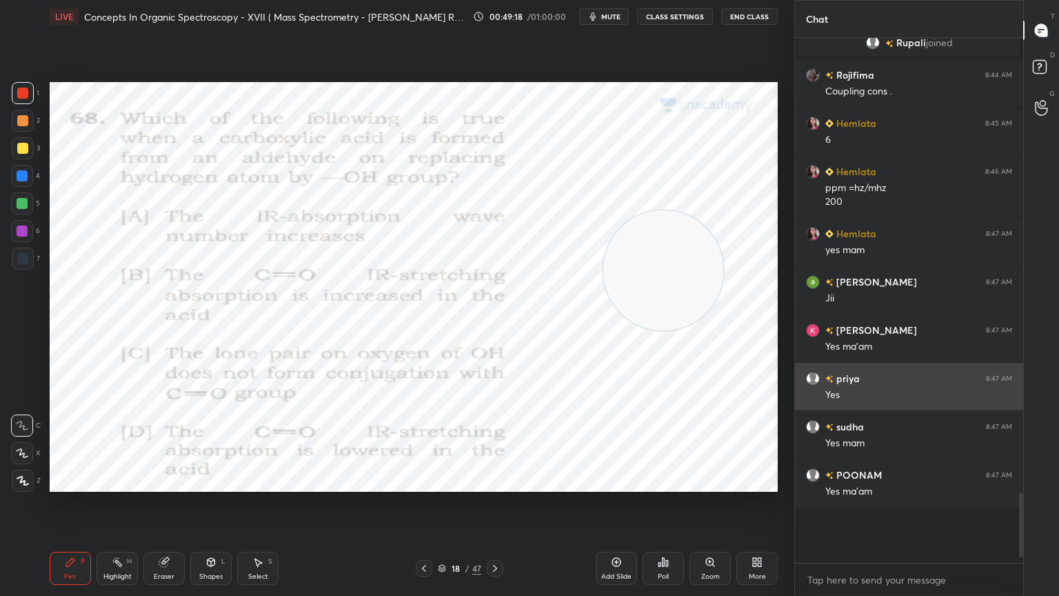
scroll to position [1, 4]
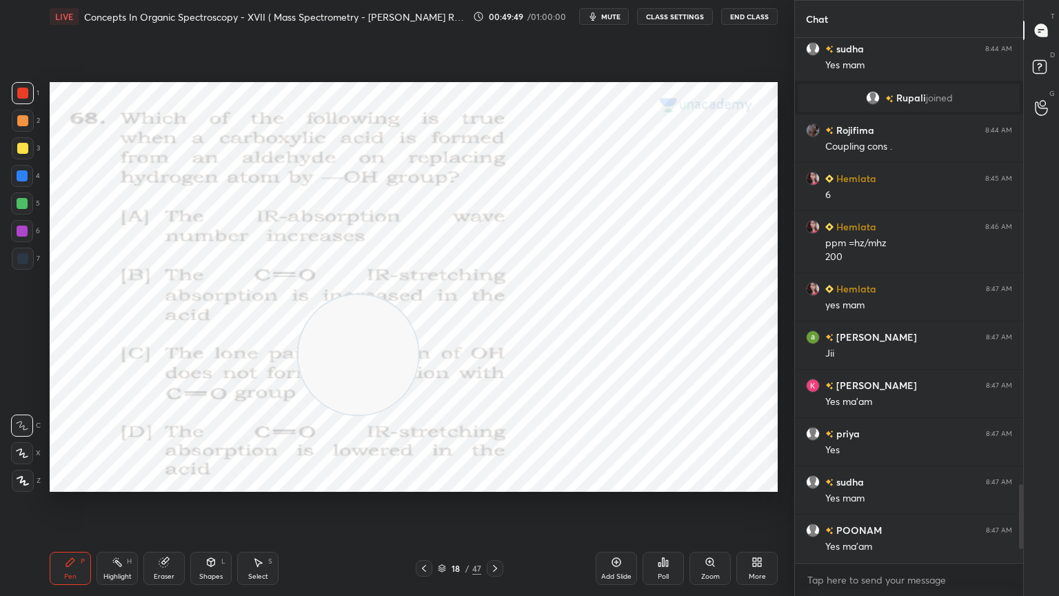
click at [24, 258] on div at bounding box center [22, 258] width 11 height 11
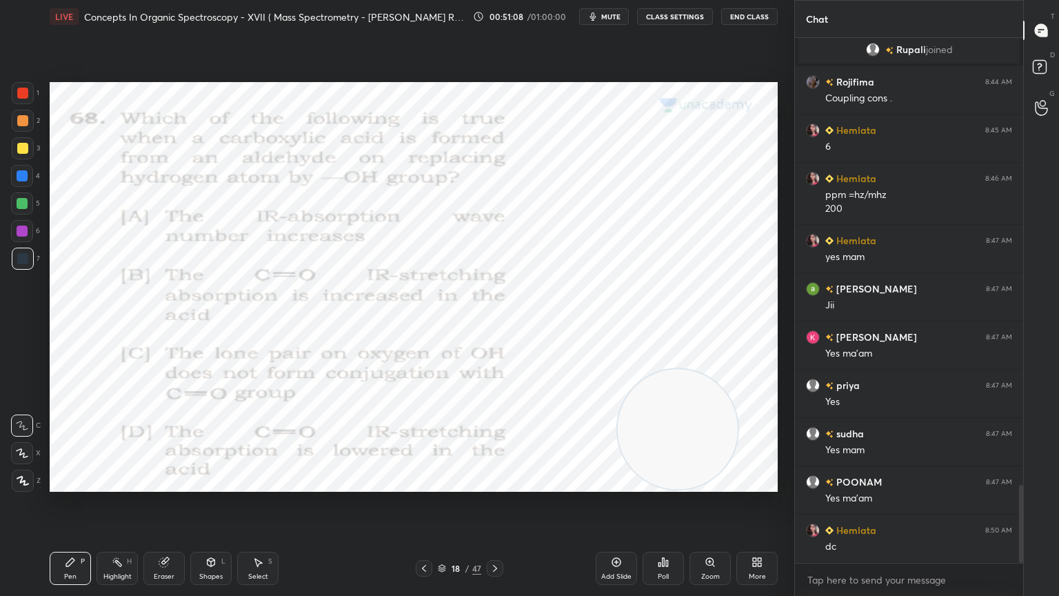
click at [492, 503] on icon at bounding box center [494, 568] width 11 height 11
click at [667, 503] on icon at bounding box center [667, 563] width 2 height 6
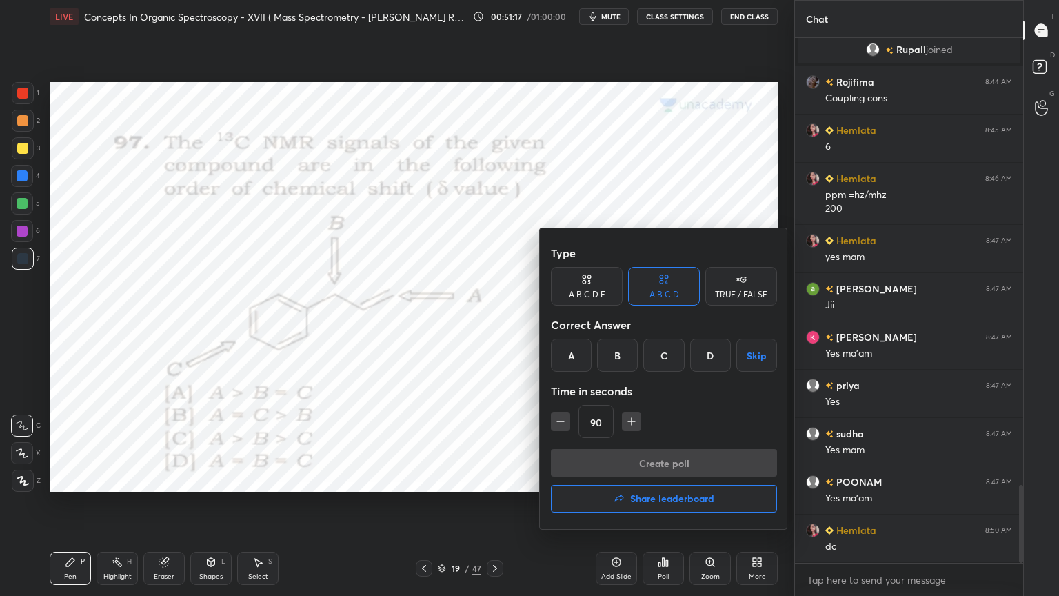
click at [624, 354] on div "B" at bounding box center [617, 354] width 41 height 33
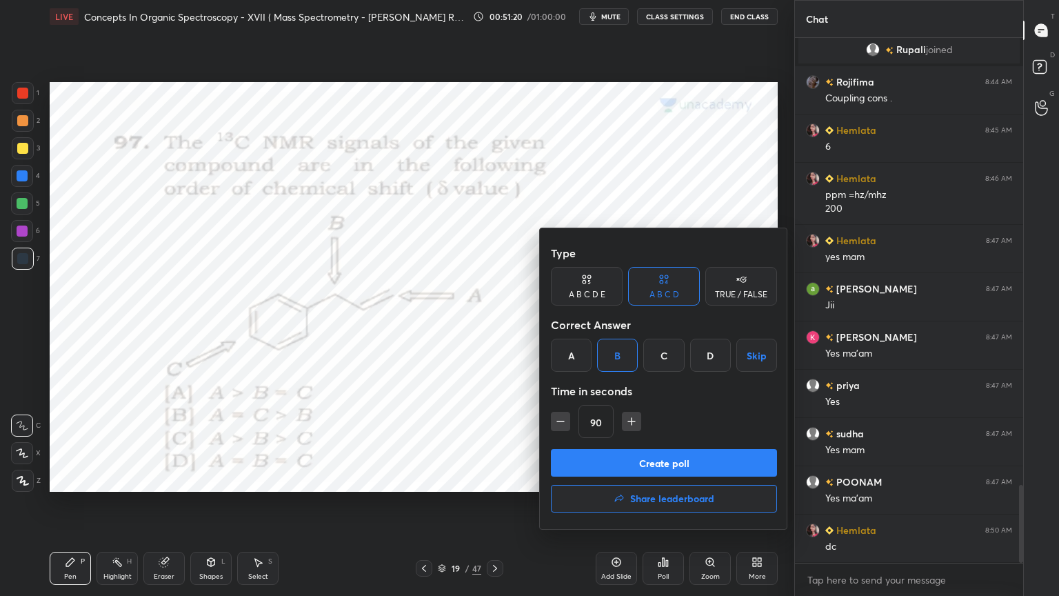
click at [629, 462] on button "Create poll" at bounding box center [664, 463] width 226 height 28
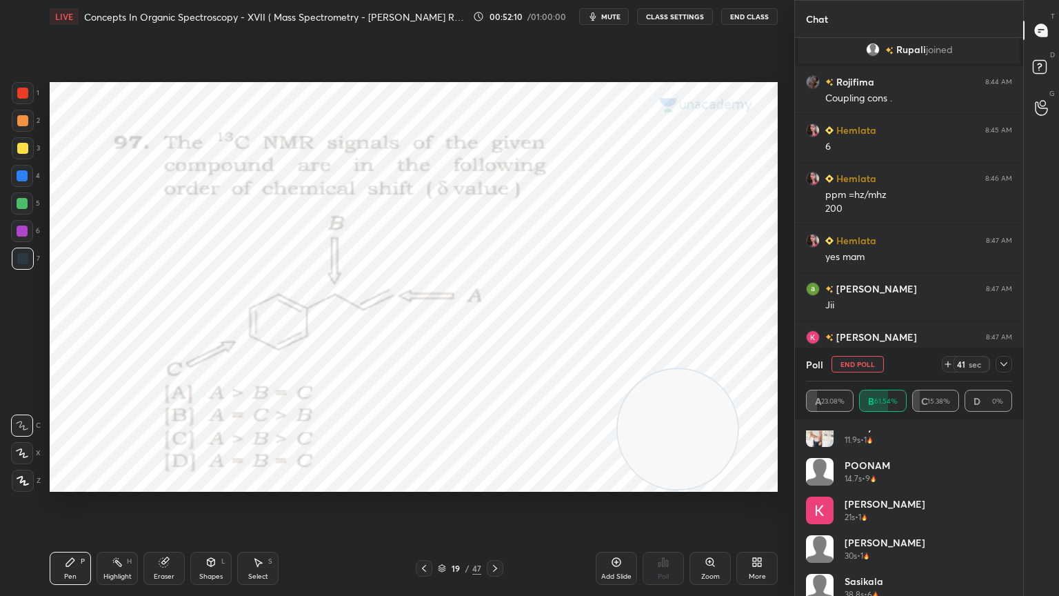
scroll to position [143, 0]
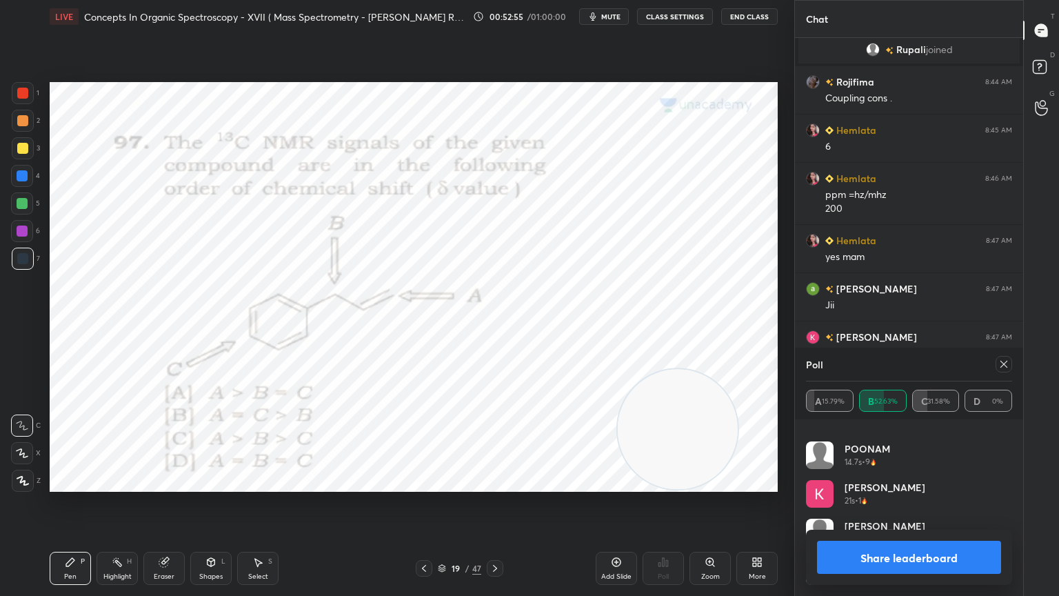
click at [1006, 361] on icon at bounding box center [1003, 364] width 7 height 7
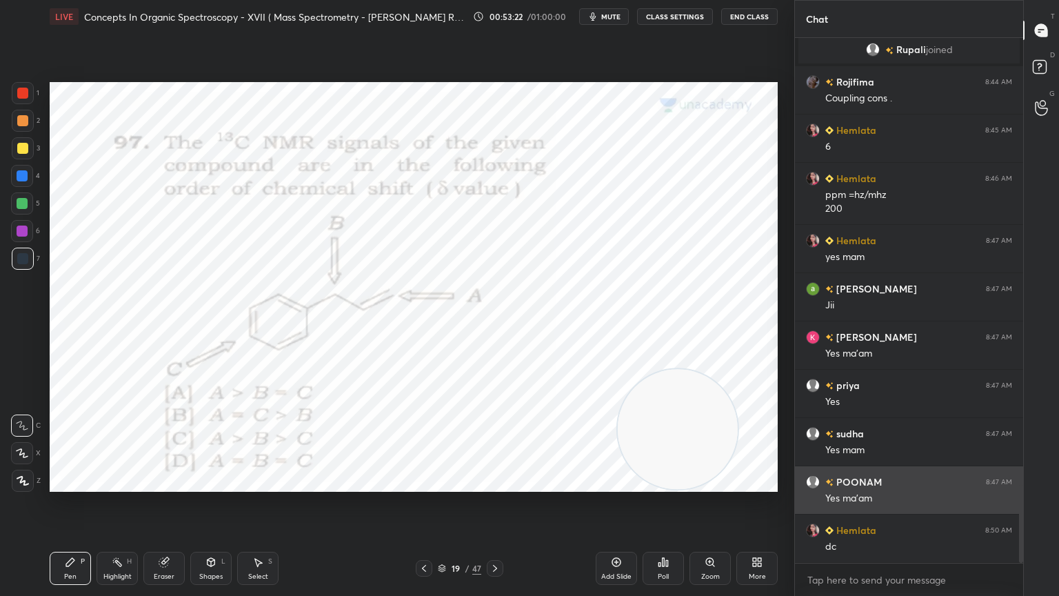
scroll to position [3058, 0]
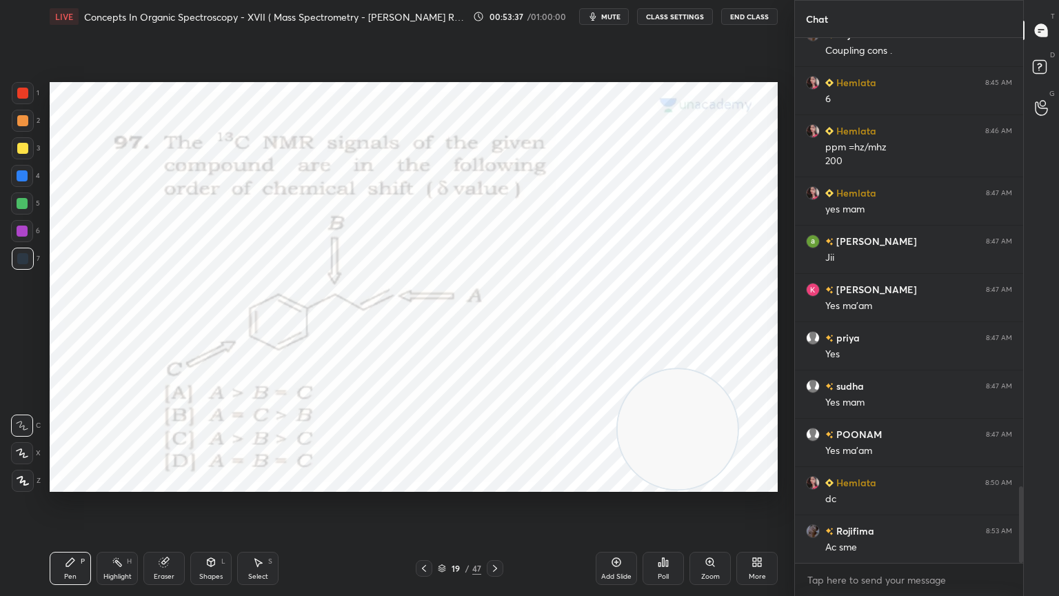
click at [496, 503] on icon at bounding box center [494, 568] width 11 height 11
click at [665, 503] on icon at bounding box center [663, 561] width 11 height 11
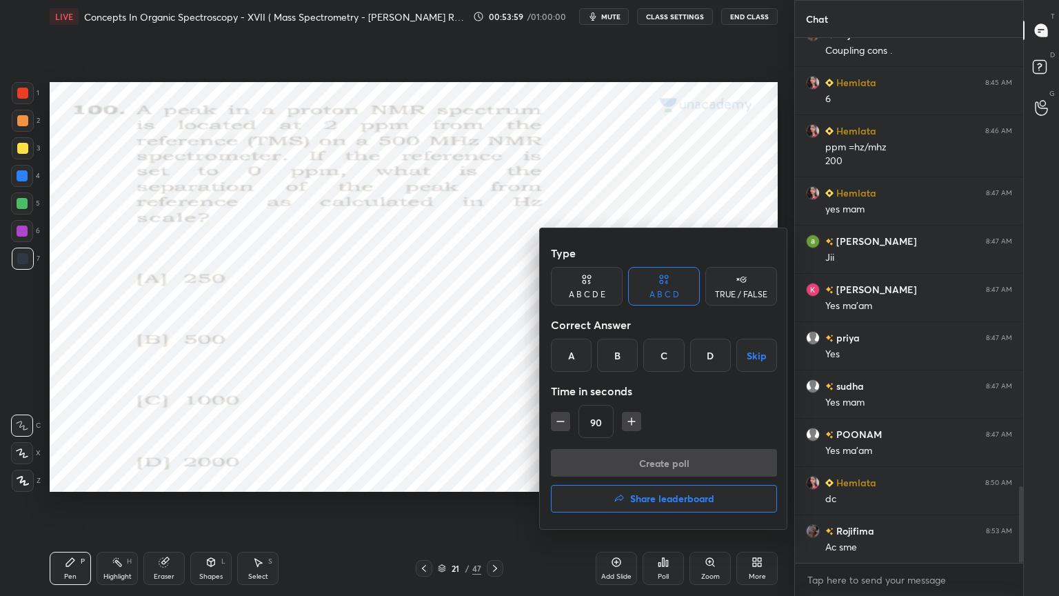
click at [667, 352] on div "C" at bounding box center [663, 354] width 41 height 33
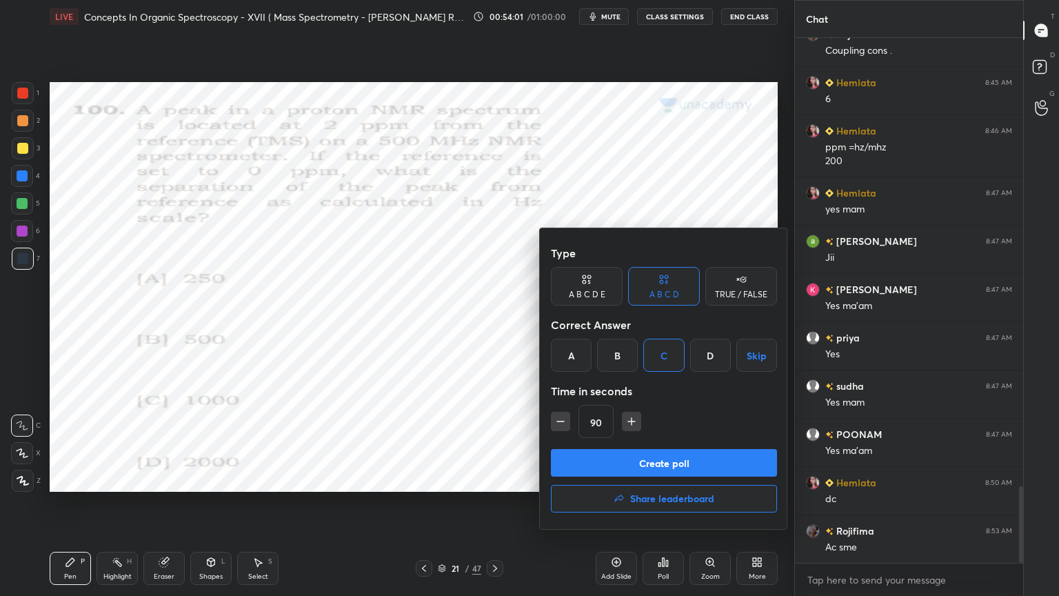
click at [636, 463] on button "Create poll" at bounding box center [664, 463] width 226 height 28
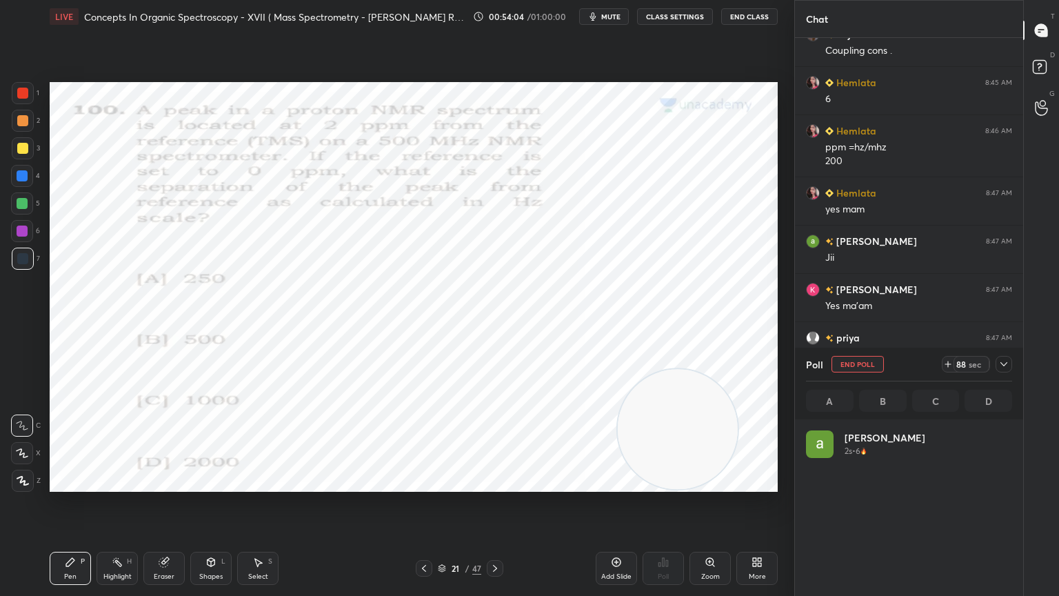
scroll to position [161, 202]
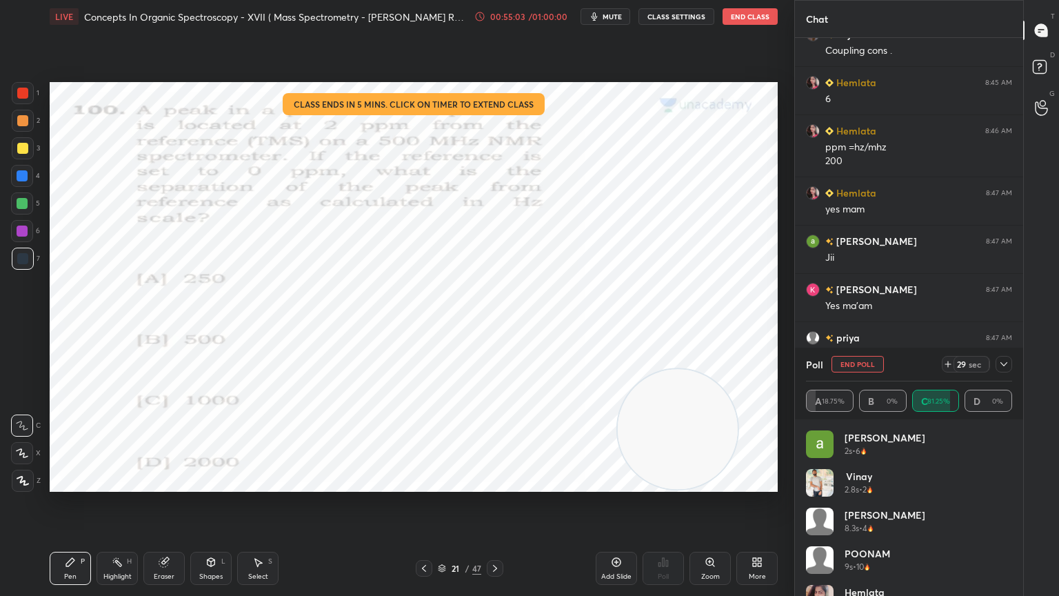
click at [480, 15] on icon at bounding box center [479, 16] width 11 height 11
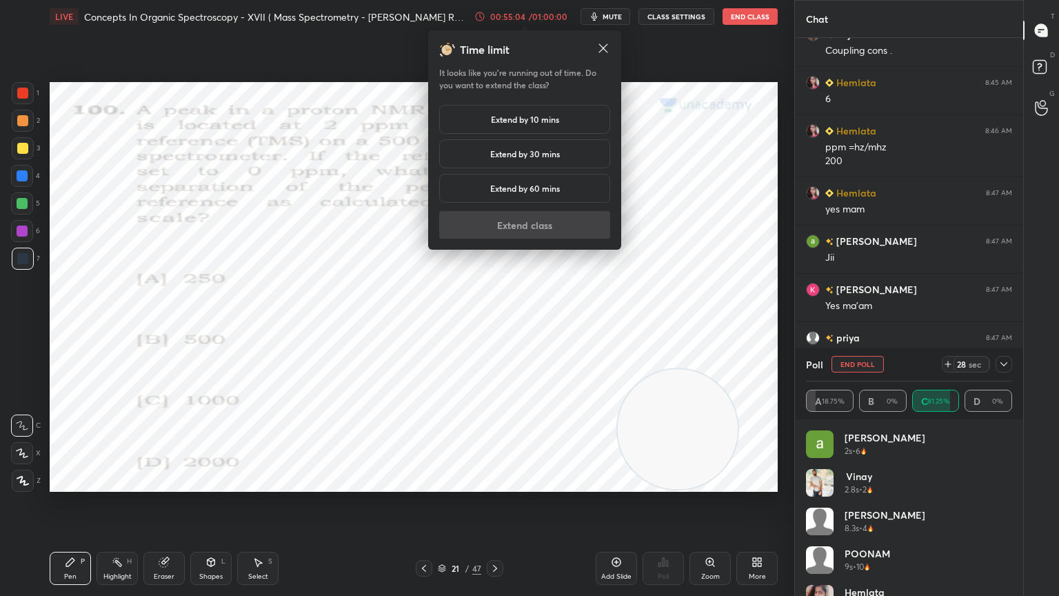
click at [511, 124] on h5 "Extend by 10 mins" at bounding box center [525, 119] width 68 height 12
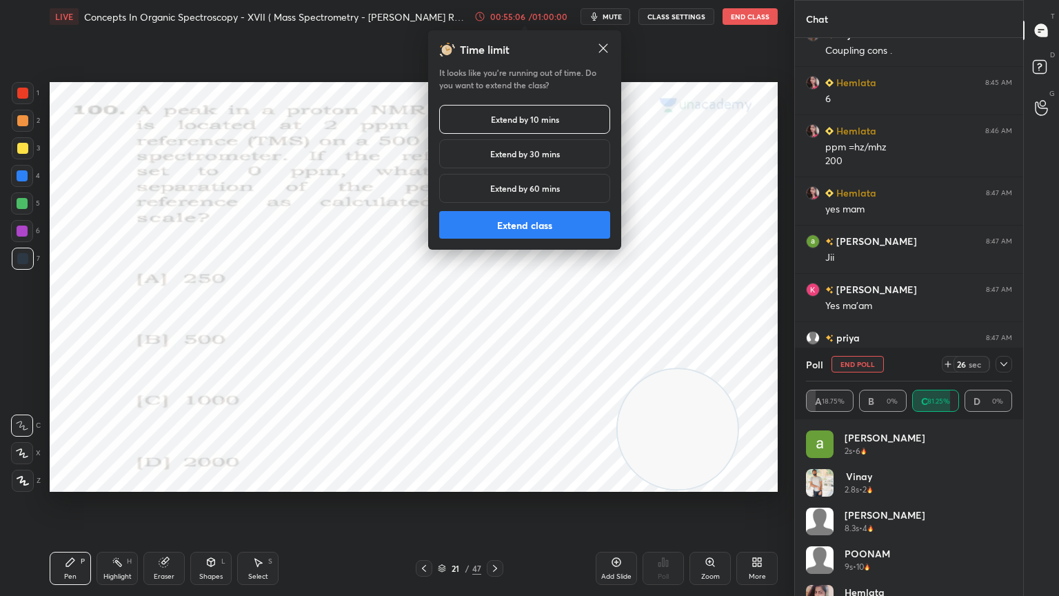
click at [549, 225] on button "Extend class" at bounding box center [524, 225] width 171 height 28
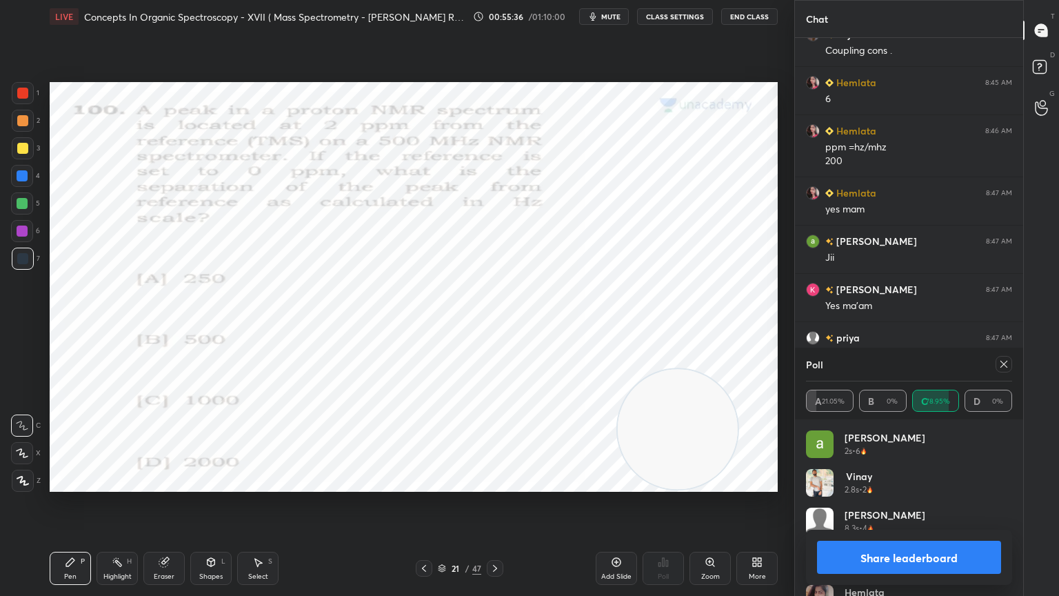
click at [1005, 364] on icon at bounding box center [1003, 363] width 11 height 11
type textarea "x"
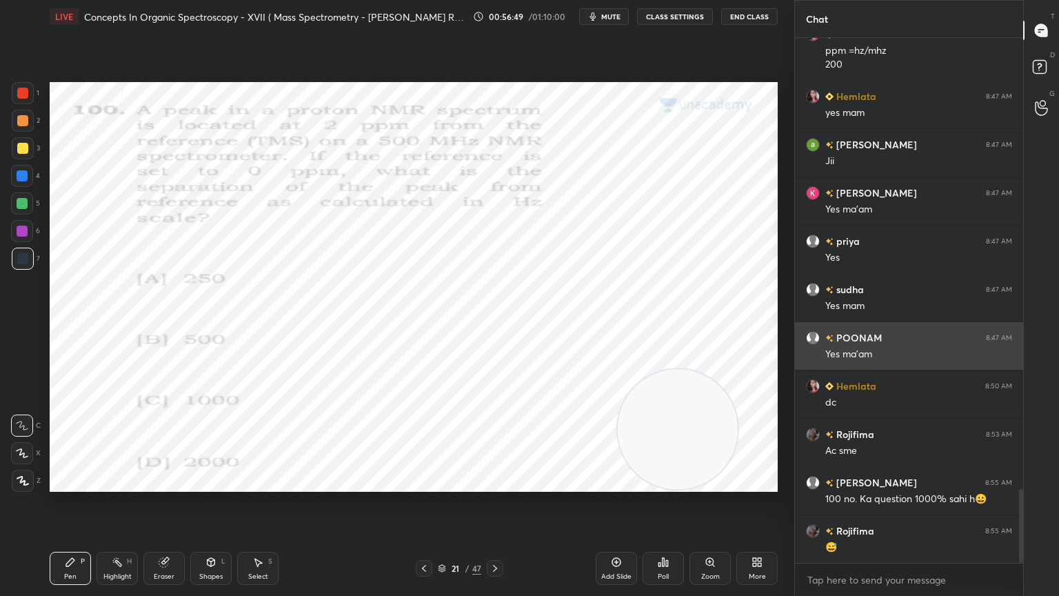
scroll to position [3204, 0]
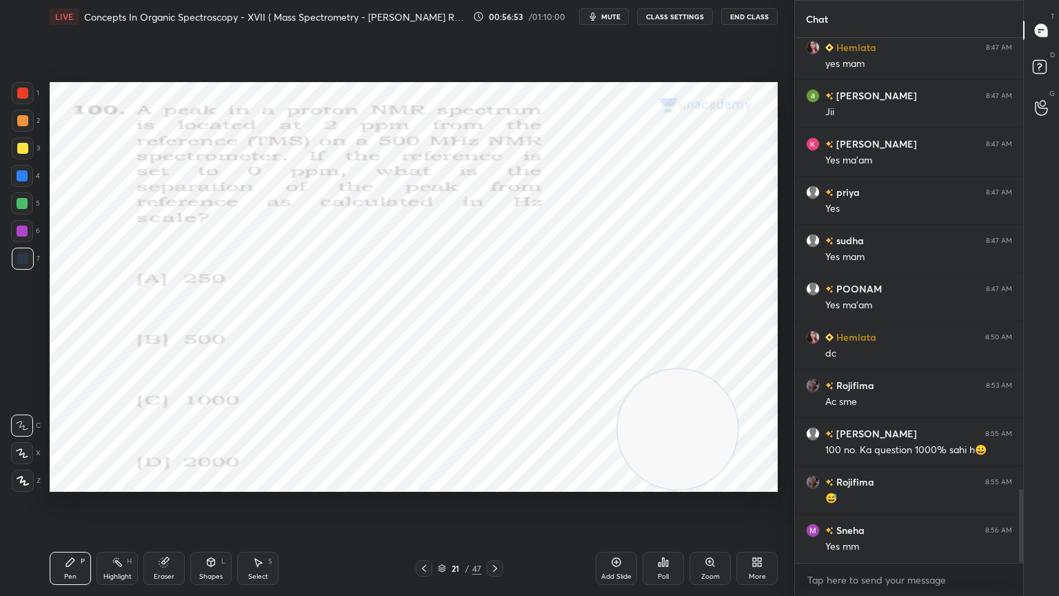
click at [498, 503] on icon at bounding box center [494, 568] width 11 height 11
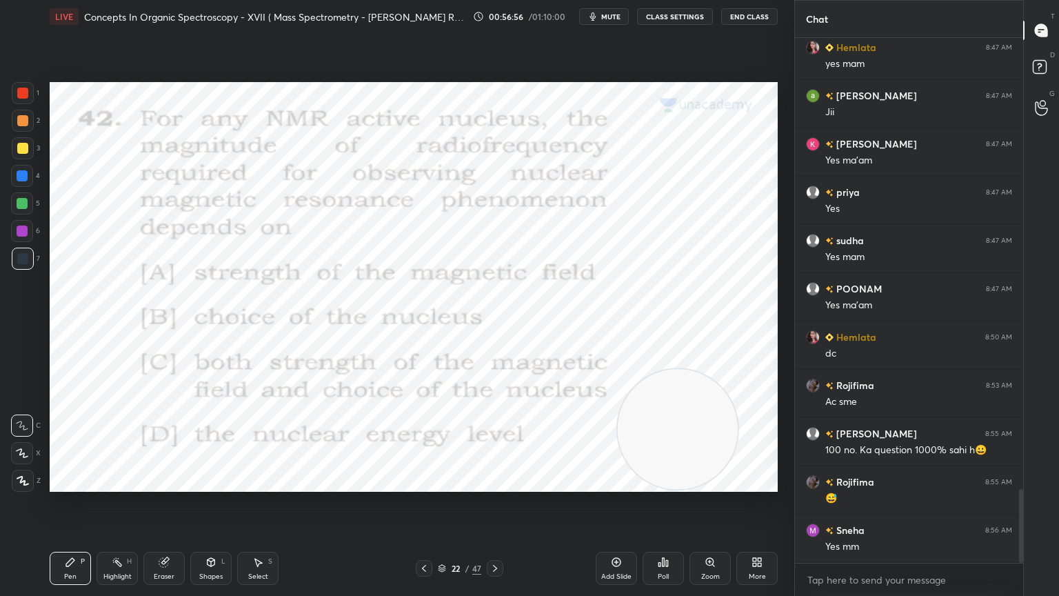
click at [665, 503] on icon at bounding box center [663, 561] width 11 height 11
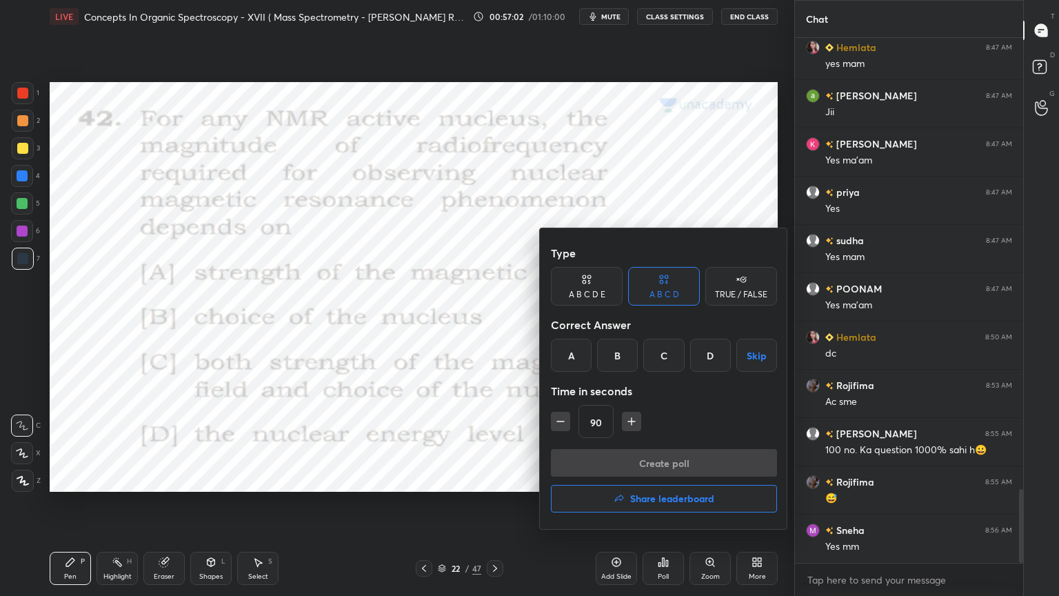
click at [665, 350] on div "C" at bounding box center [663, 354] width 41 height 33
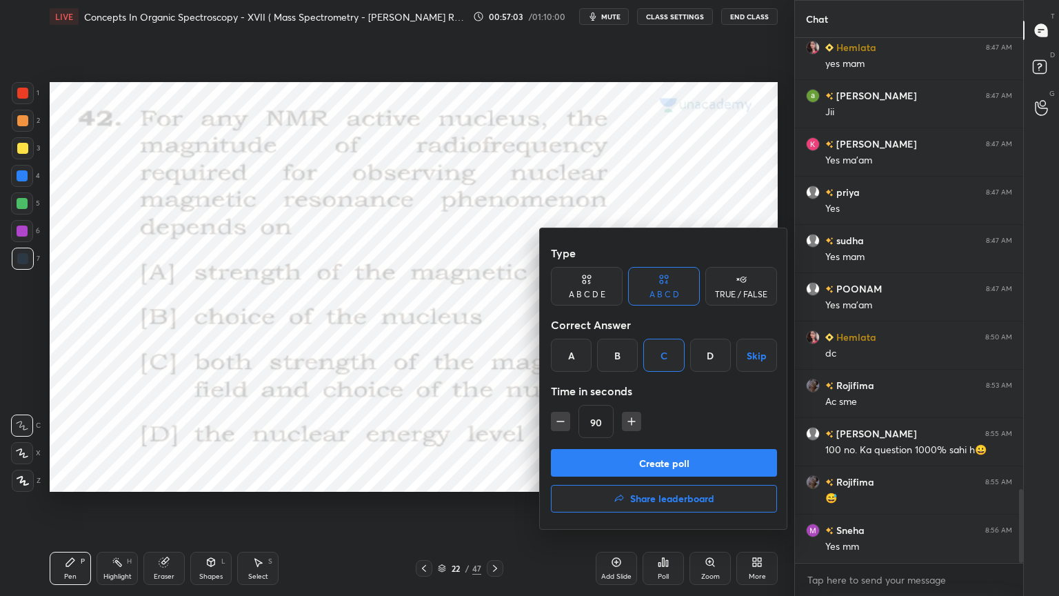
click at [557, 417] on icon "button" at bounding box center [561, 421] width 14 height 14
click at [560, 416] on icon "button" at bounding box center [561, 421] width 14 height 14
type input "60"
click at [594, 463] on button "Create poll" at bounding box center [664, 463] width 226 height 28
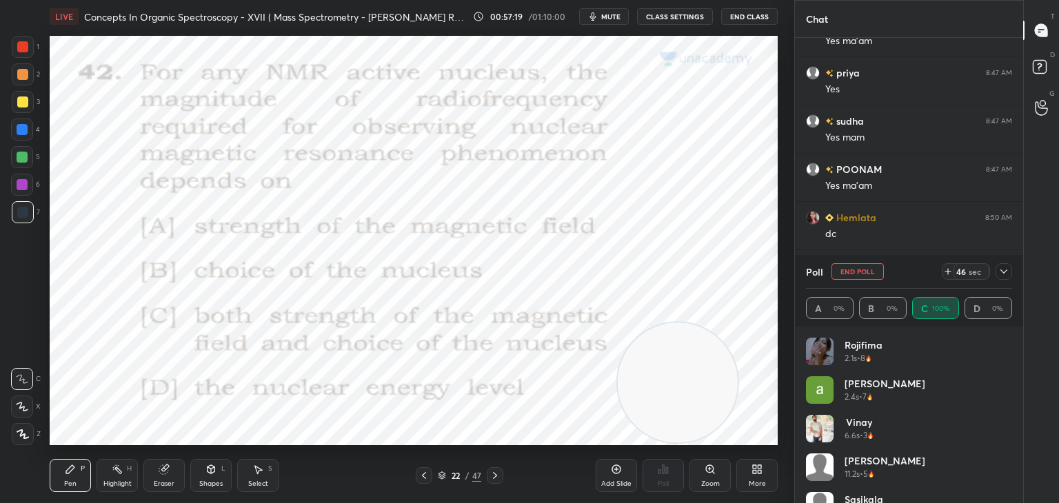
scroll to position [68523, 68199]
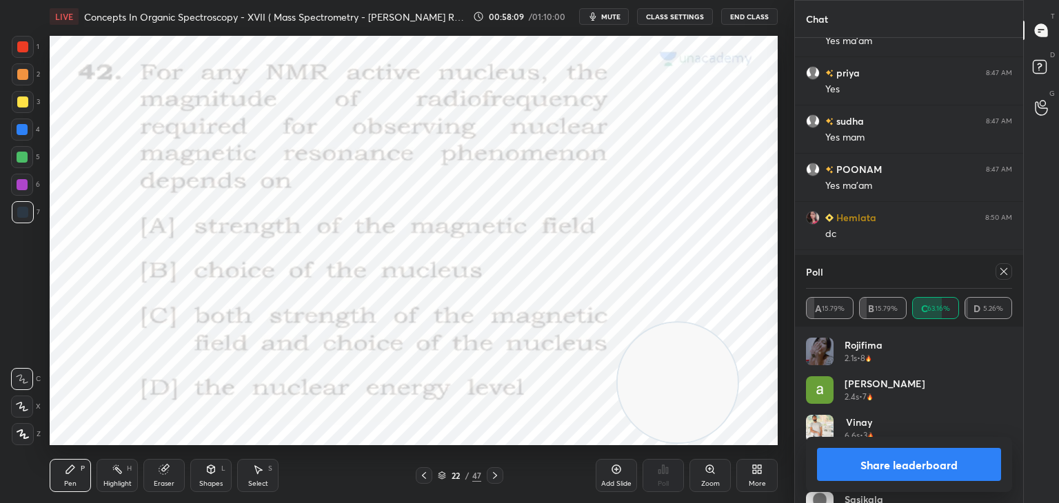
click at [1006, 271] on icon at bounding box center [1003, 271] width 11 height 11
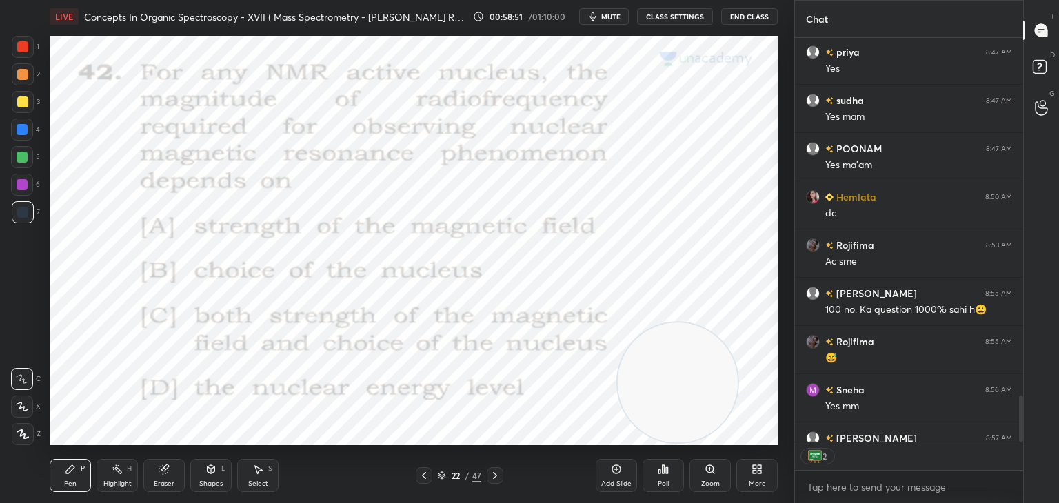
scroll to position [5, 4]
click at [494, 475] on icon at bounding box center [494, 475] width 11 height 11
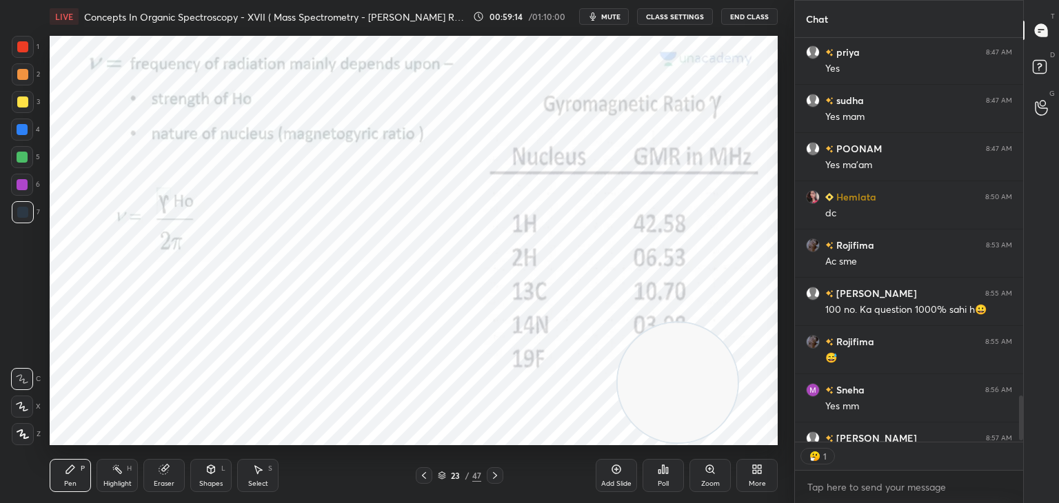
scroll to position [401, 224]
type textarea "x"
click at [492, 473] on icon at bounding box center [494, 475] width 11 height 11
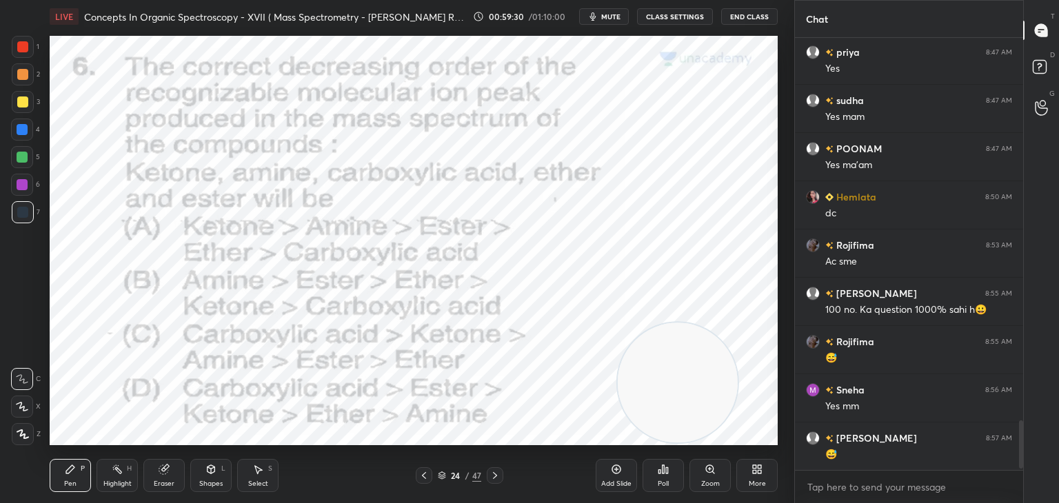
click at [663, 468] on icon at bounding box center [663, 469] width 2 height 8
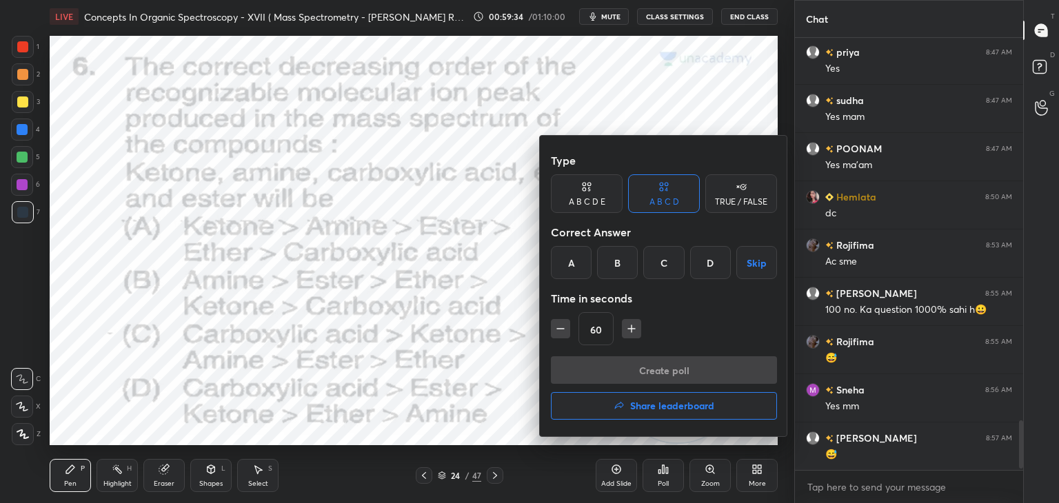
click at [563, 334] on icon "button" at bounding box center [561, 329] width 14 height 14
type input "45"
click at [567, 259] on div "A" at bounding box center [571, 262] width 41 height 33
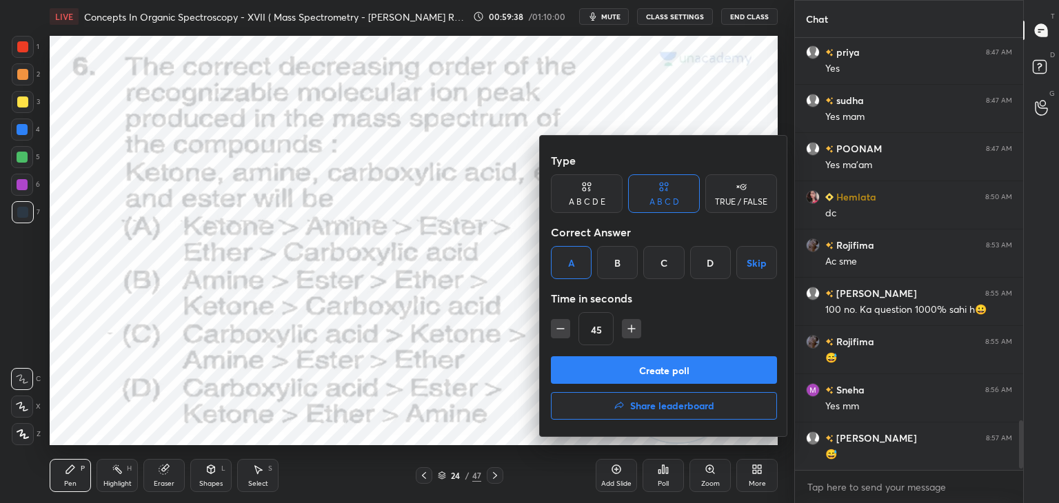
click at [583, 363] on button "Create poll" at bounding box center [664, 370] width 226 height 28
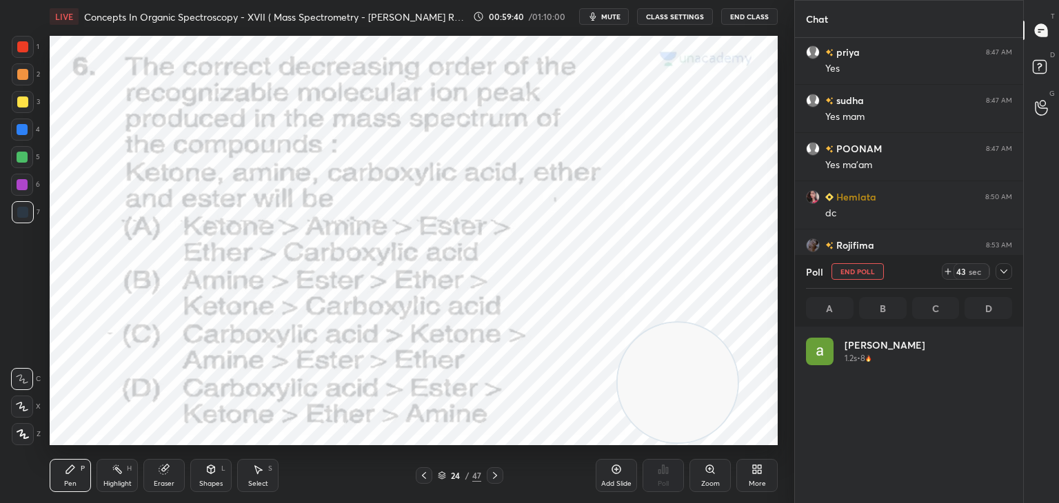
scroll to position [161, 202]
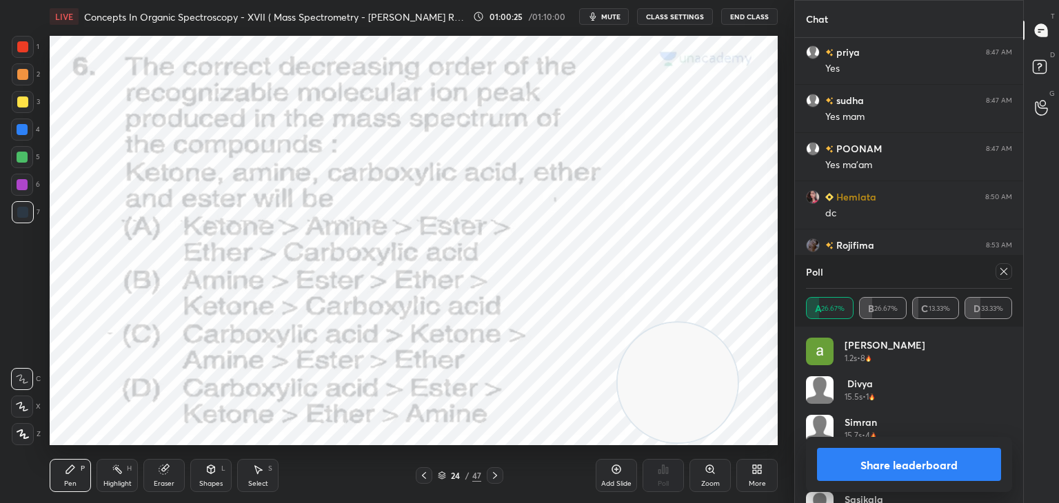
click at [999, 267] on icon at bounding box center [1003, 271] width 11 height 11
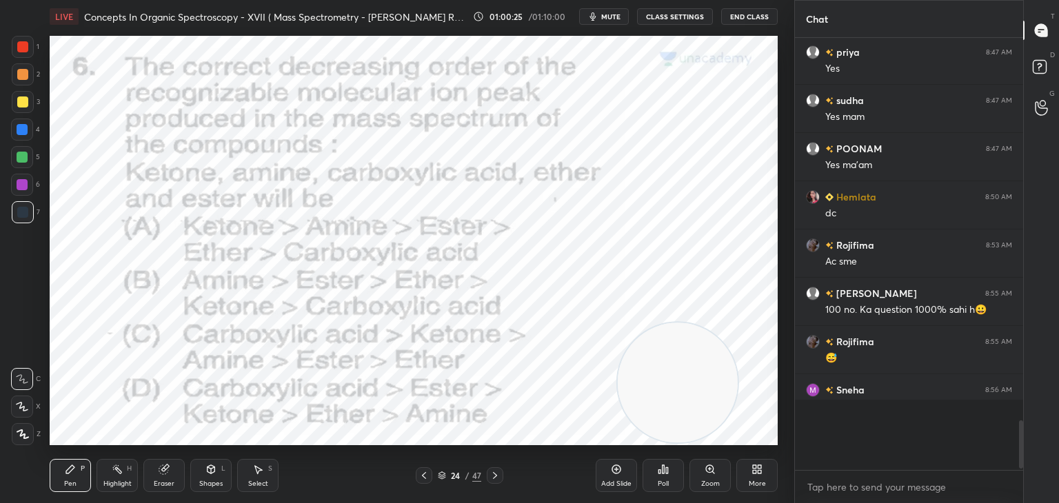
scroll to position [312, 224]
click at [496, 475] on icon at bounding box center [495, 475] width 4 height 7
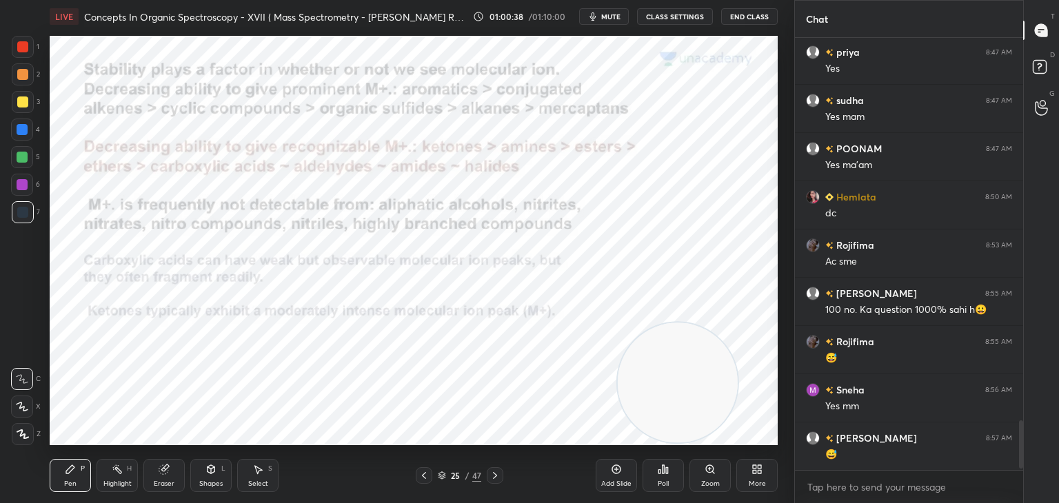
click at [427, 476] on icon at bounding box center [423, 475] width 11 height 11
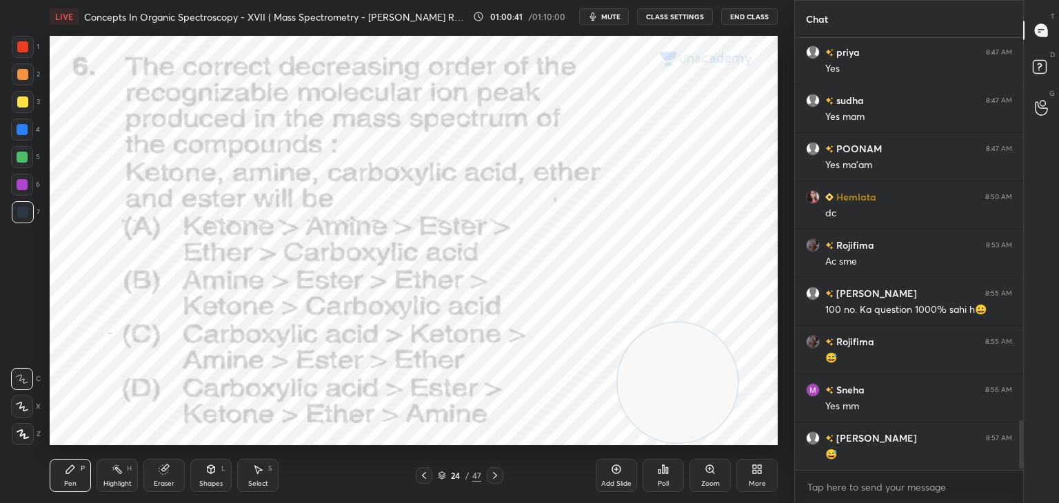
click at [499, 475] on icon at bounding box center [494, 475] width 11 height 11
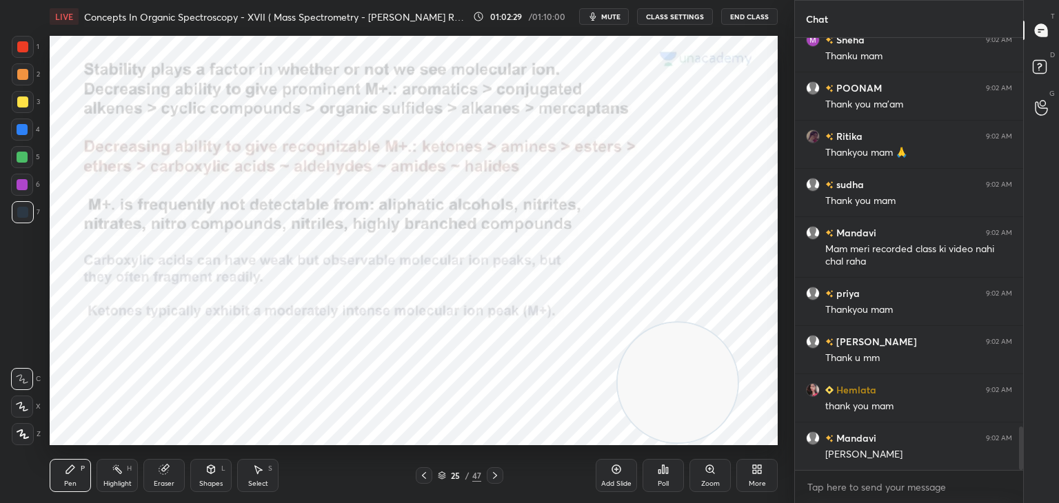
scroll to position [3887, 0]
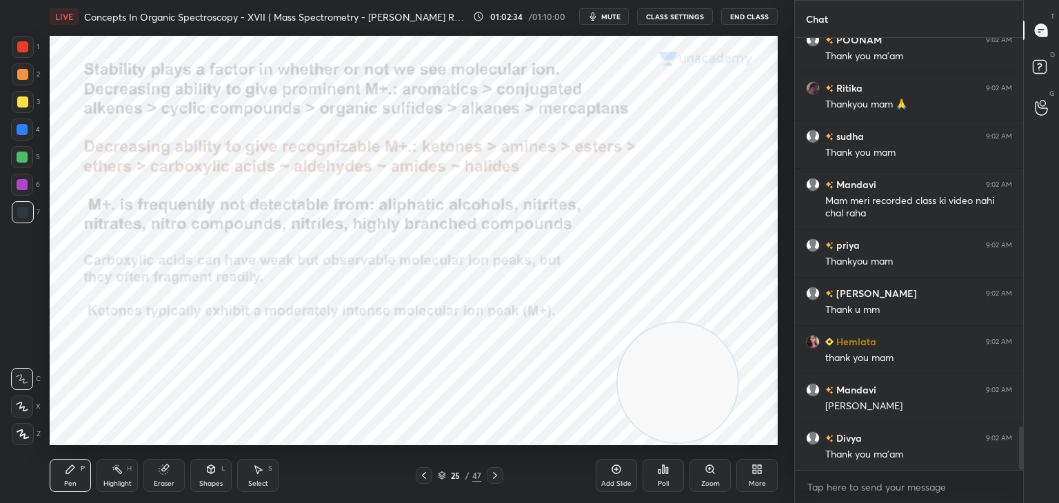
click at [740, 17] on button "End Class" at bounding box center [749, 16] width 57 height 17
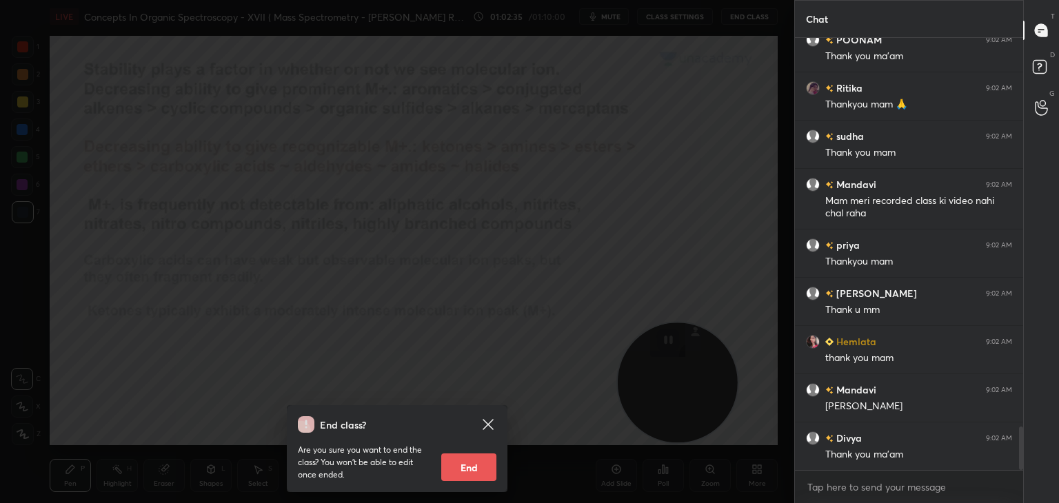
drag, startPoint x: 465, startPoint y: 463, endPoint x: 463, endPoint y: 456, distance: 7.2
click at [465, 463] on button "End" at bounding box center [468, 468] width 55 height 28
type textarea "x"
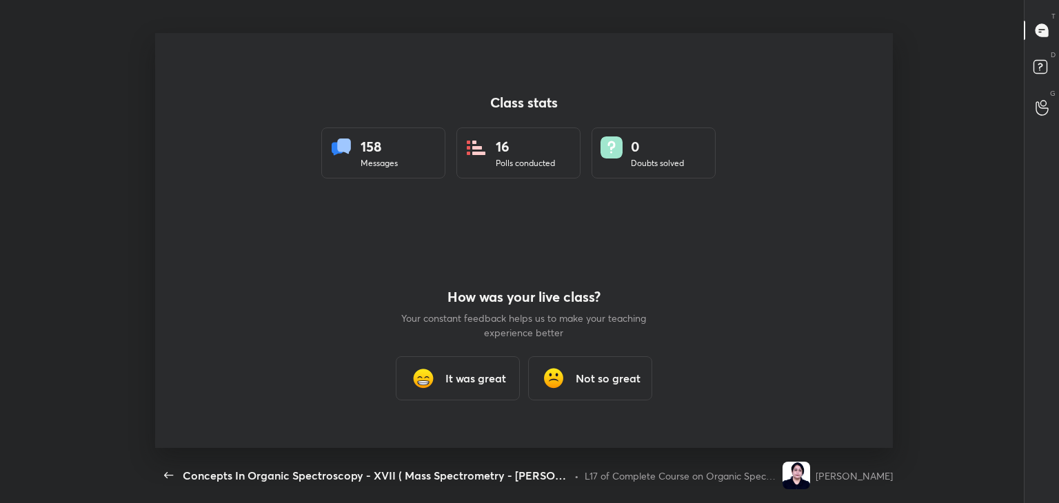
scroll to position [0, 0]
click at [480, 372] on h3 "It was great" at bounding box center [475, 378] width 61 height 17
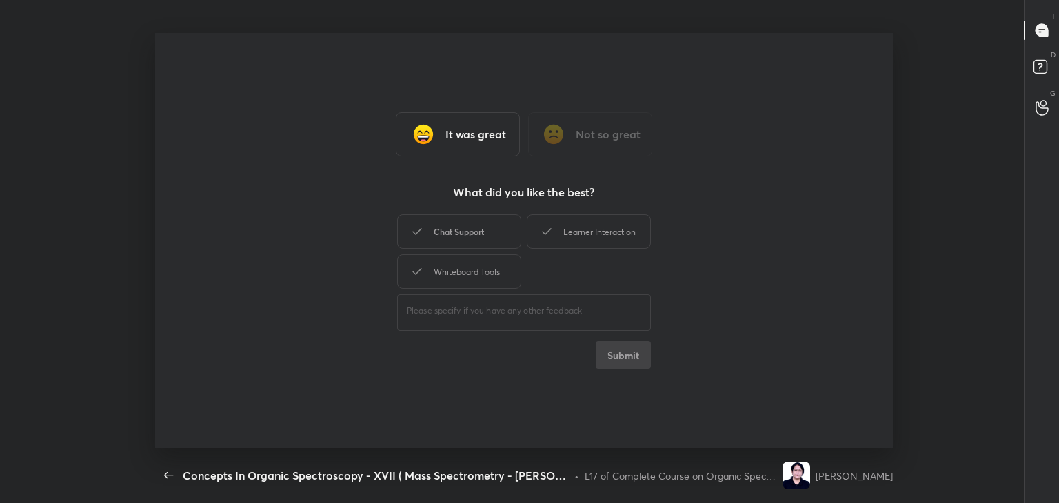
click at [473, 240] on div "Chat Support" at bounding box center [459, 231] width 124 height 34
drag, startPoint x: 476, startPoint y: 274, endPoint x: 496, endPoint y: 258, distance: 25.5
click at [477, 274] on div "Whiteboard Tools" at bounding box center [459, 271] width 124 height 34
click at [575, 227] on div "Learner Interaction" at bounding box center [589, 231] width 124 height 34
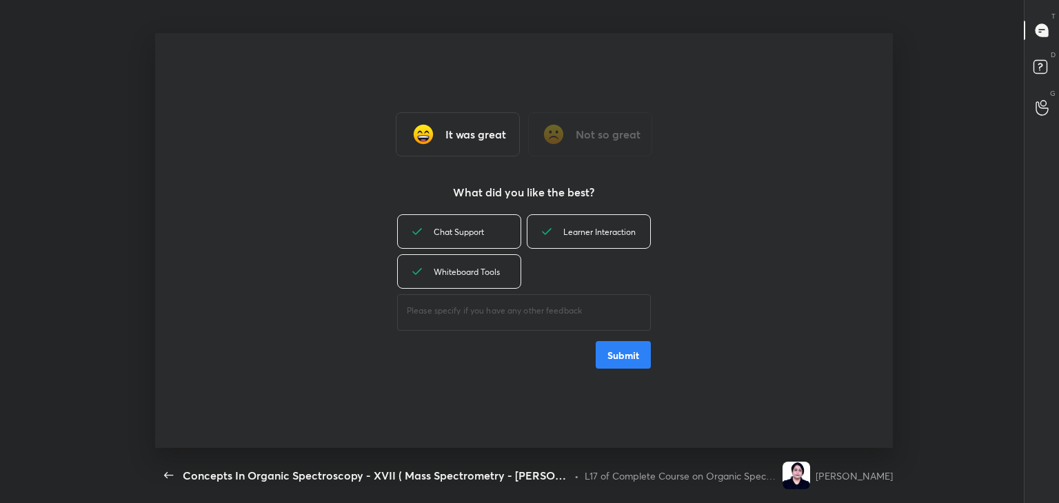
drag, startPoint x: 629, startPoint y: 359, endPoint x: 669, endPoint y: 276, distance: 91.6
click at [629, 354] on button "Submit" at bounding box center [623, 355] width 55 height 28
